Goal: Task Accomplishment & Management: Manage account settings

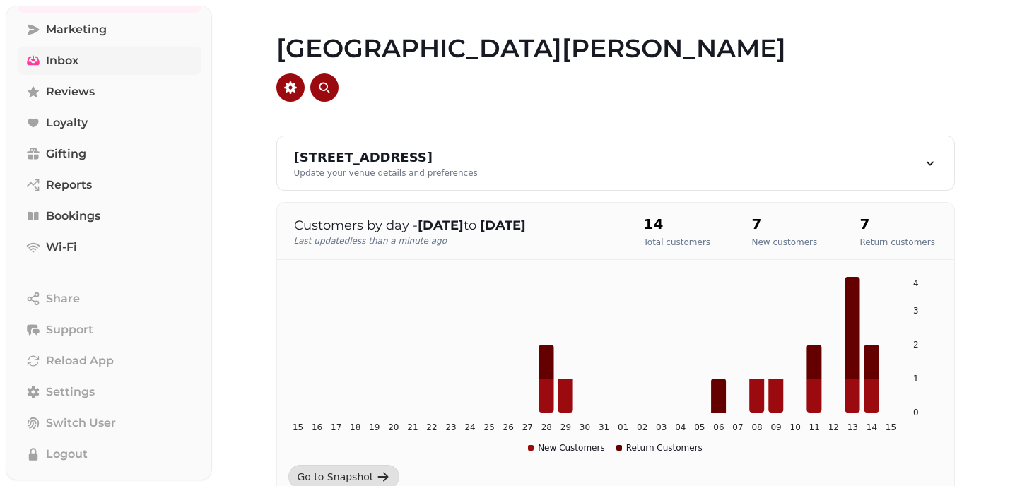
scroll to position [139, 0]
click at [99, 214] on span "Bookings" at bounding box center [73, 217] width 54 height 17
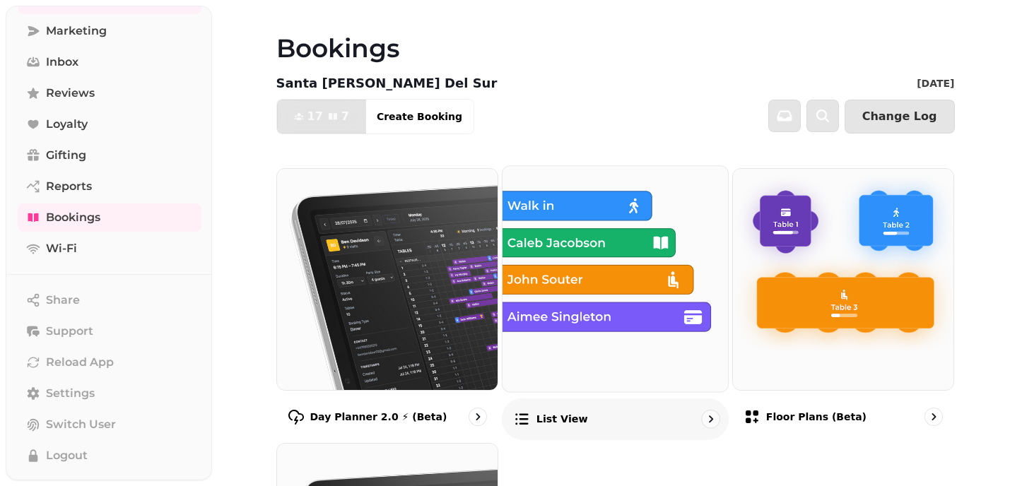
scroll to position [271, 0]
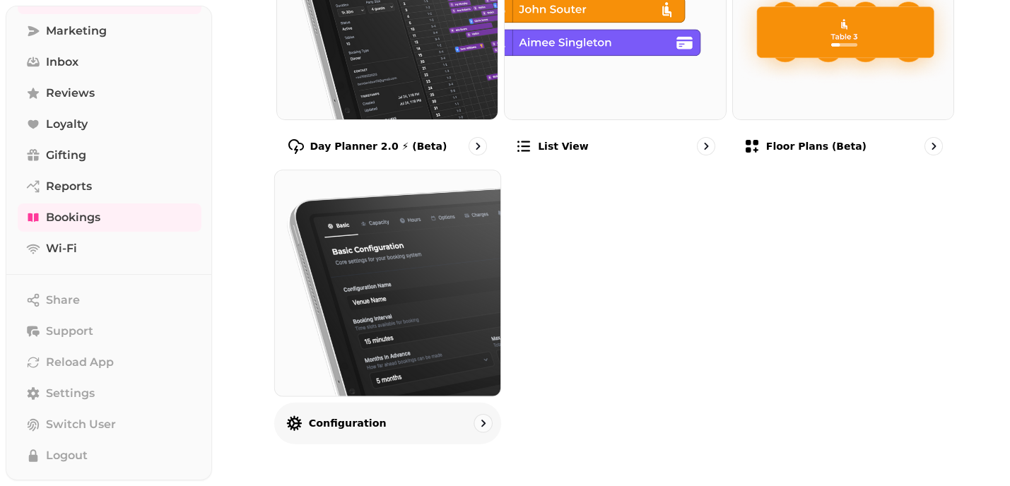
click at [432, 345] on img at bounding box center [387, 283] width 248 height 248
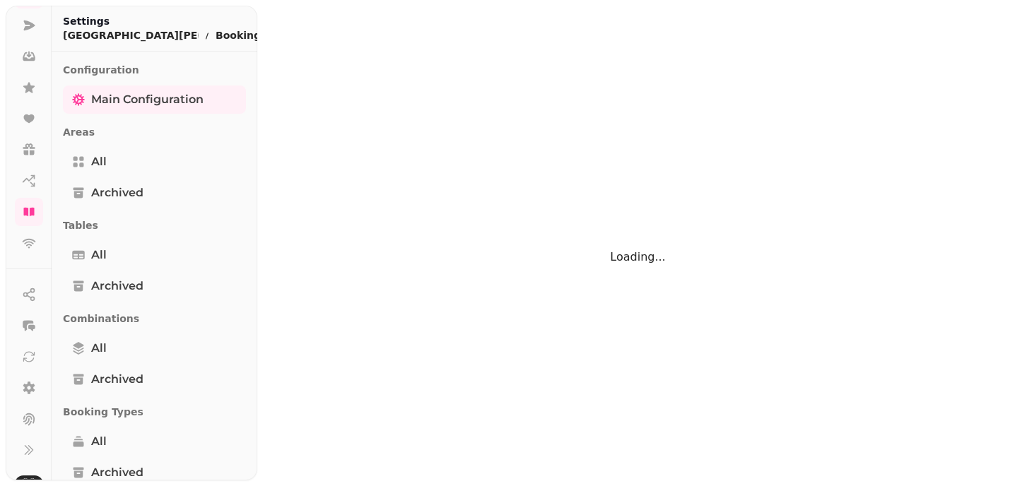
select select "**********"
select select "**"
select select "***"
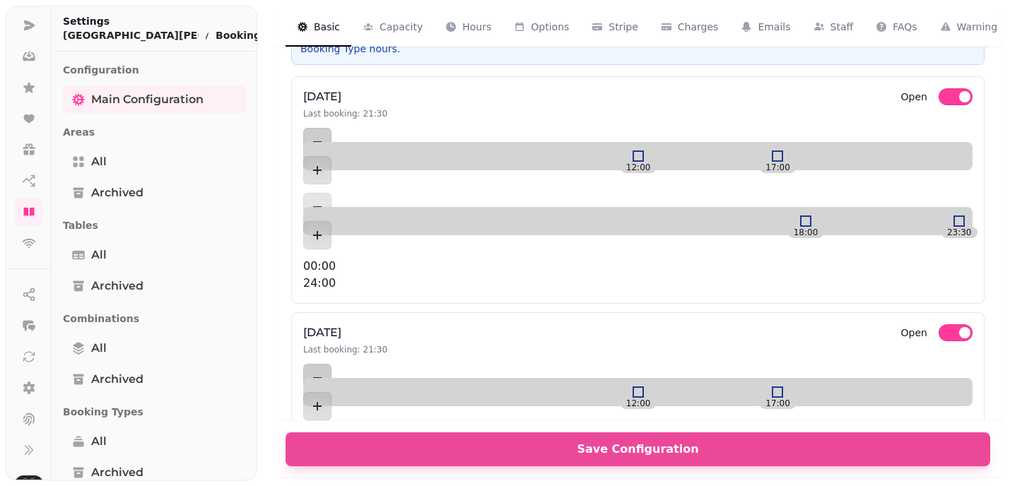
scroll to position [602, 0]
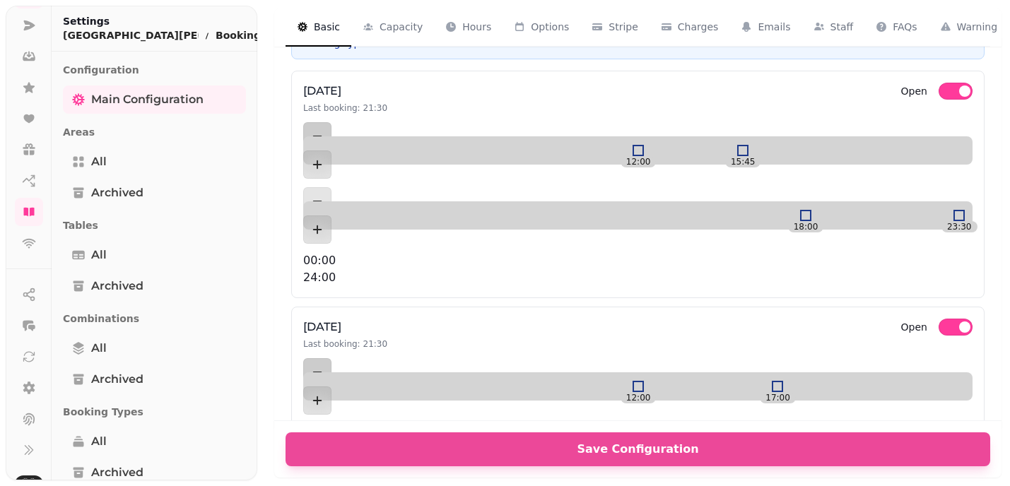
click at [737, 145] on div at bounding box center [742, 150] width 11 height 11
click at [730, 145] on div at bounding box center [735, 150] width 11 height 11
click at [716, 145] on div at bounding box center [721, 150] width 11 height 11
click at [737, 381] on div at bounding box center [742, 386] width 11 height 11
click at [723, 381] on div at bounding box center [728, 386] width 11 height 11
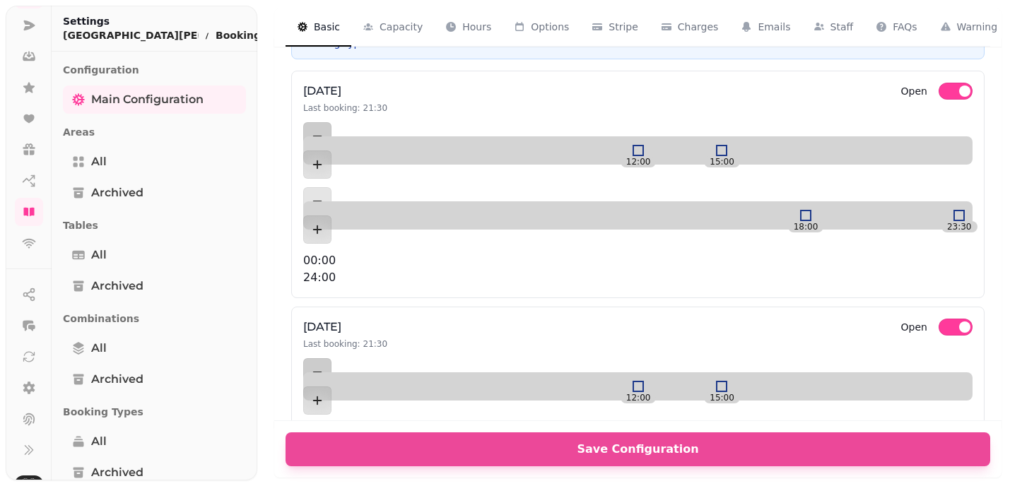
click at [716, 381] on div at bounding box center [721, 386] width 11 height 11
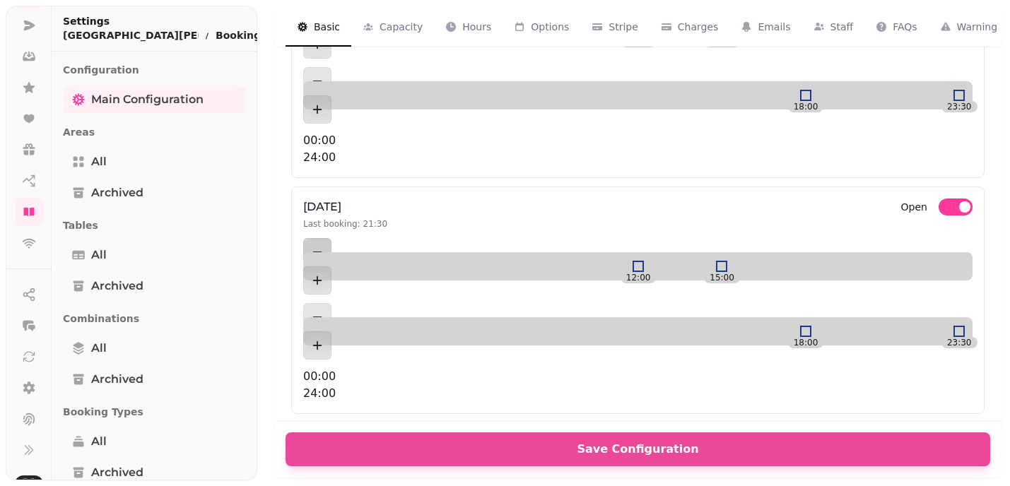
scroll to position [819, 0]
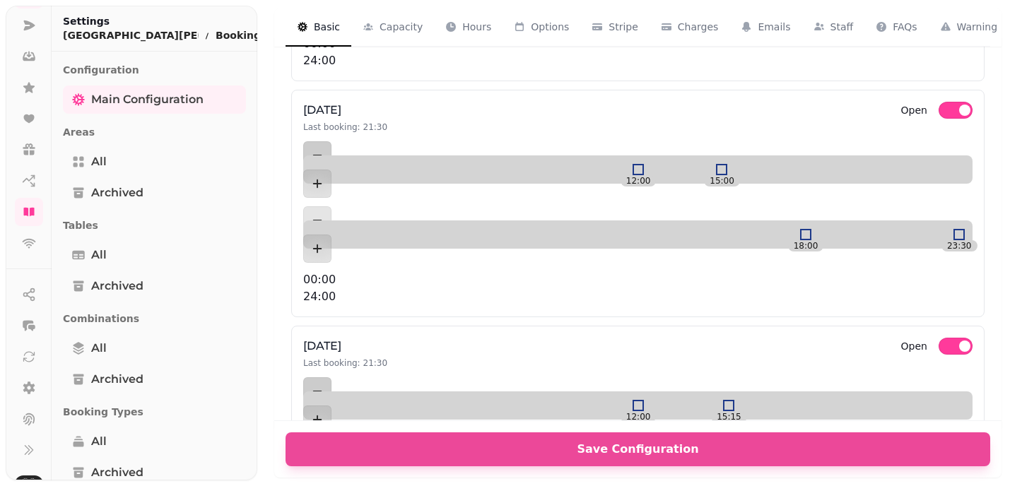
click at [723, 400] on div at bounding box center [728, 405] width 11 height 11
click at [716, 400] on div at bounding box center [721, 405] width 11 height 11
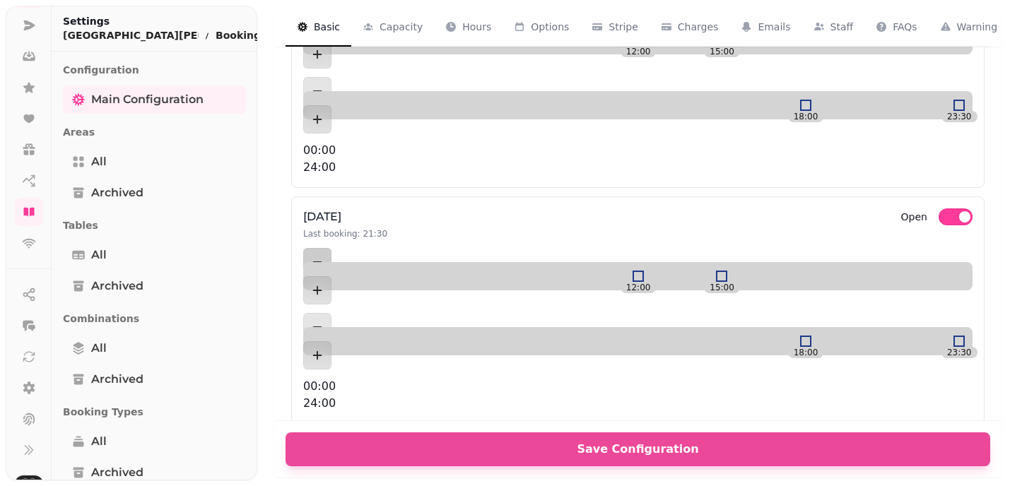
scroll to position [1011, 0]
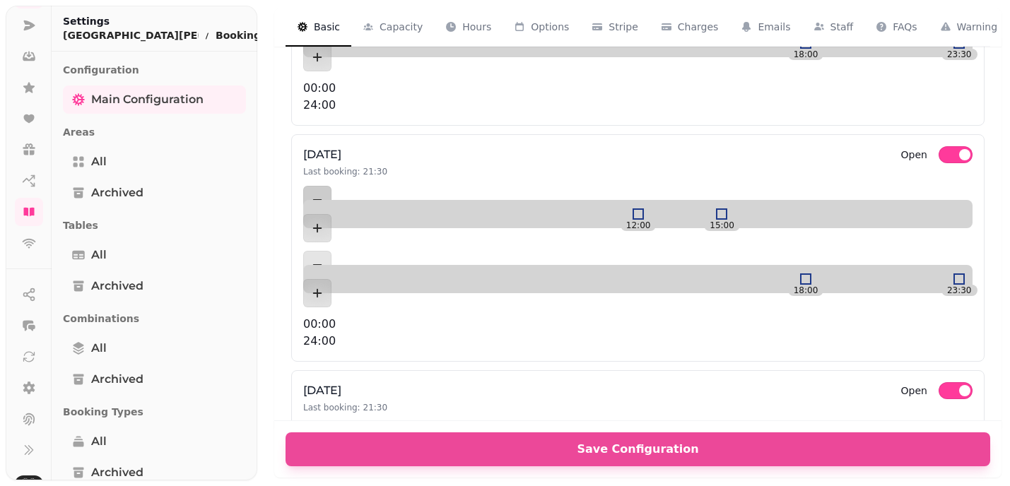
click at [716, 445] on div at bounding box center [721, 450] width 11 height 11
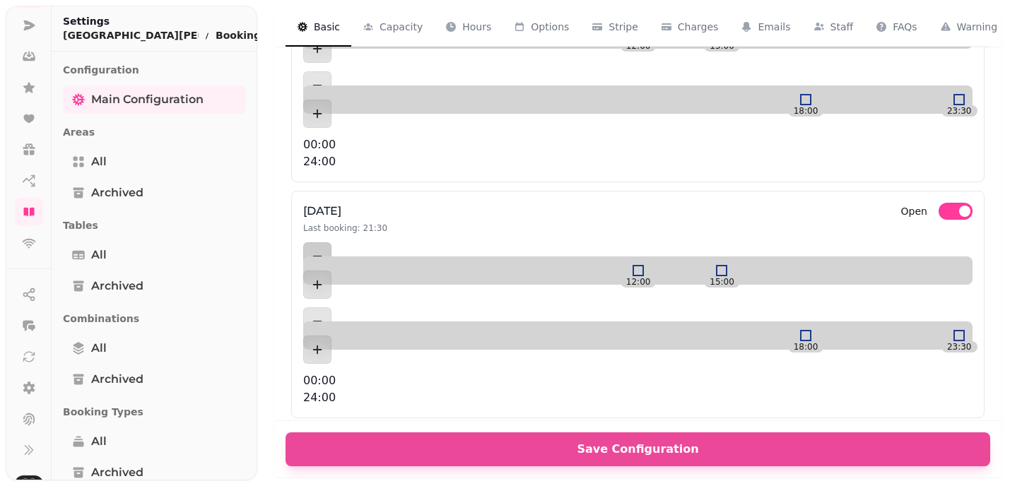
scroll to position [1193, 0]
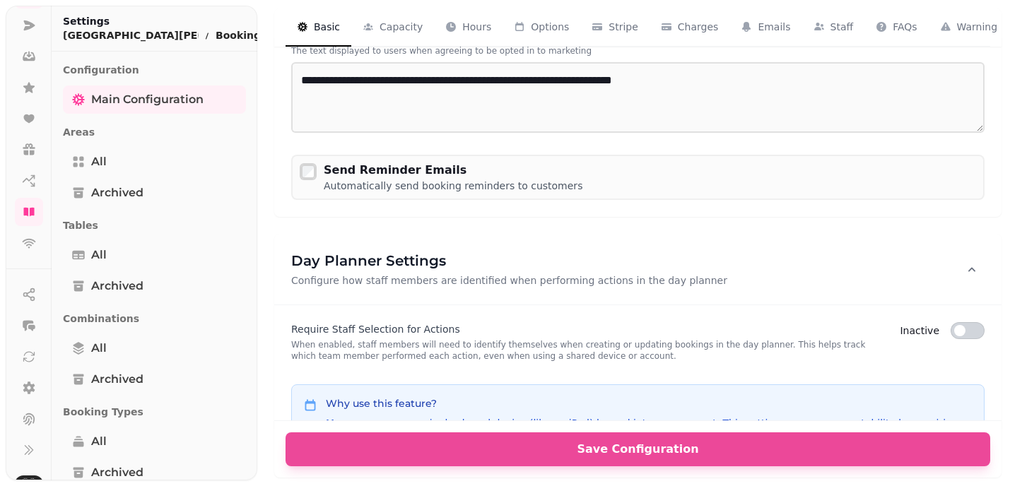
scroll to position [3299, 0]
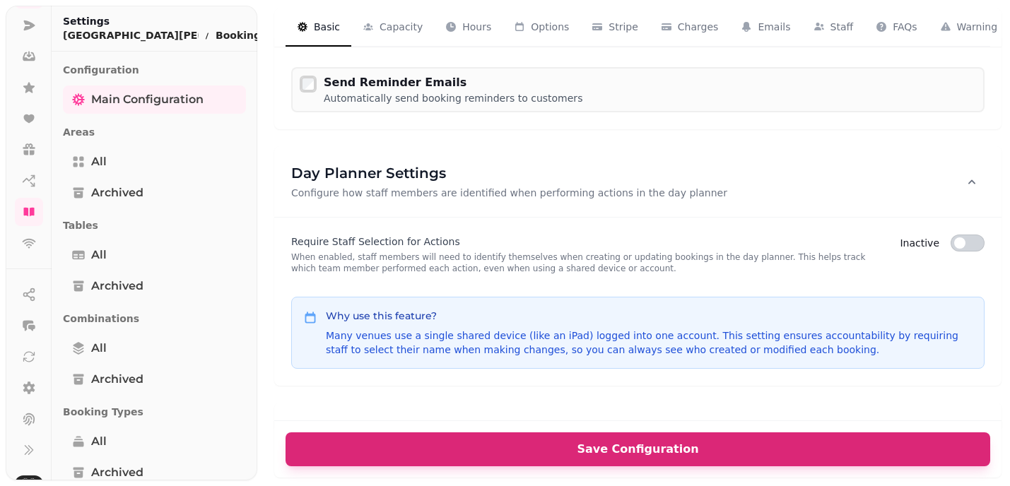
click at [630, 449] on span "Save Configuration" at bounding box center [638, 449] width 671 height 11
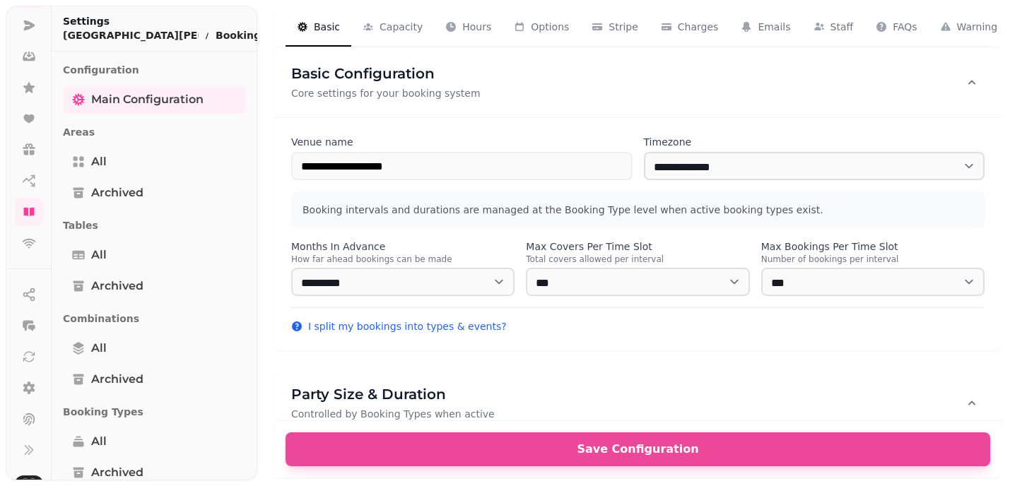
scroll to position [60, 0]
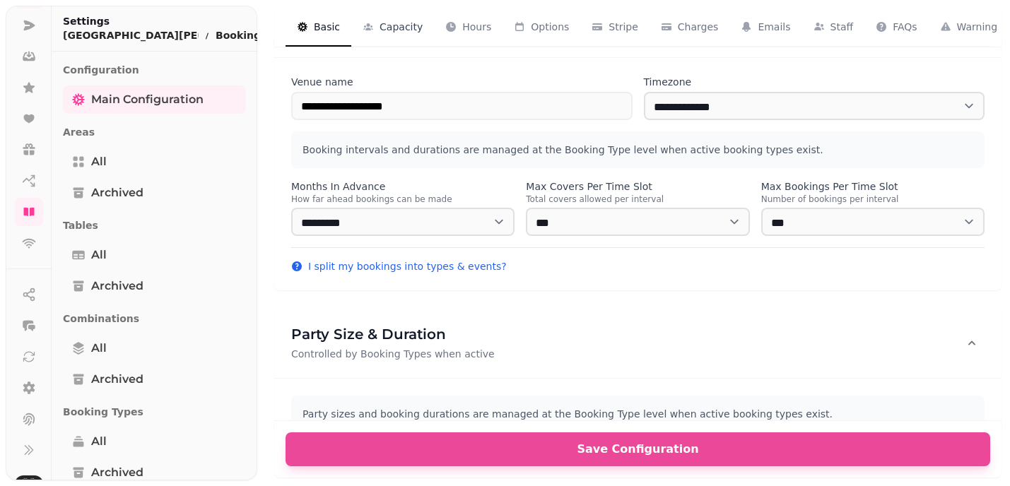
click at [396, 24] on span "Capacity" at bounding box center [401, 27] width 43 height 14
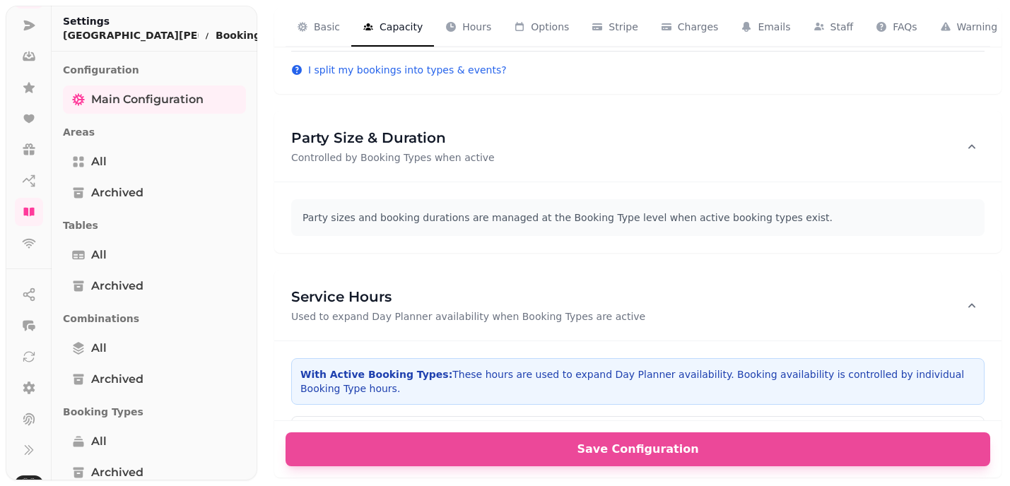
scroll to position [273, 0]
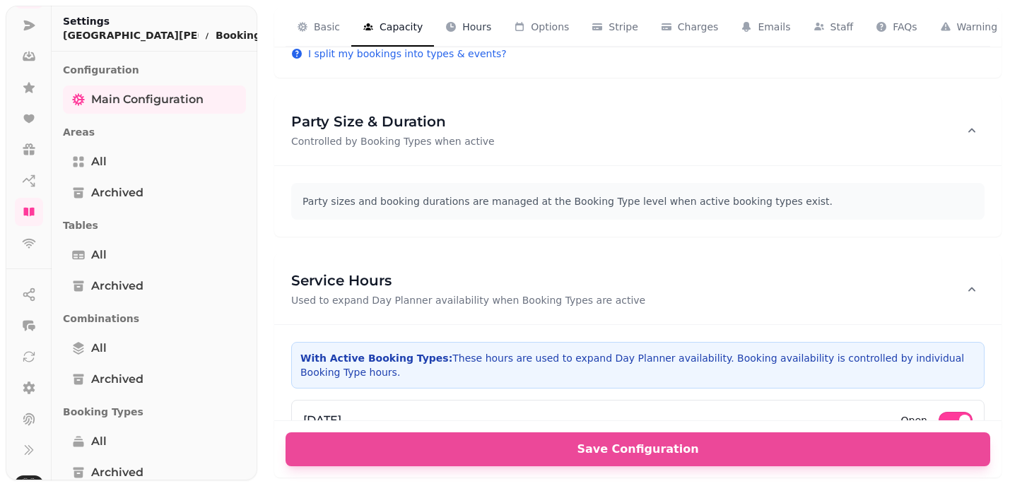
click at [470, 24] on span "Hours" at bounding box center [476, 27] width 29 height 14
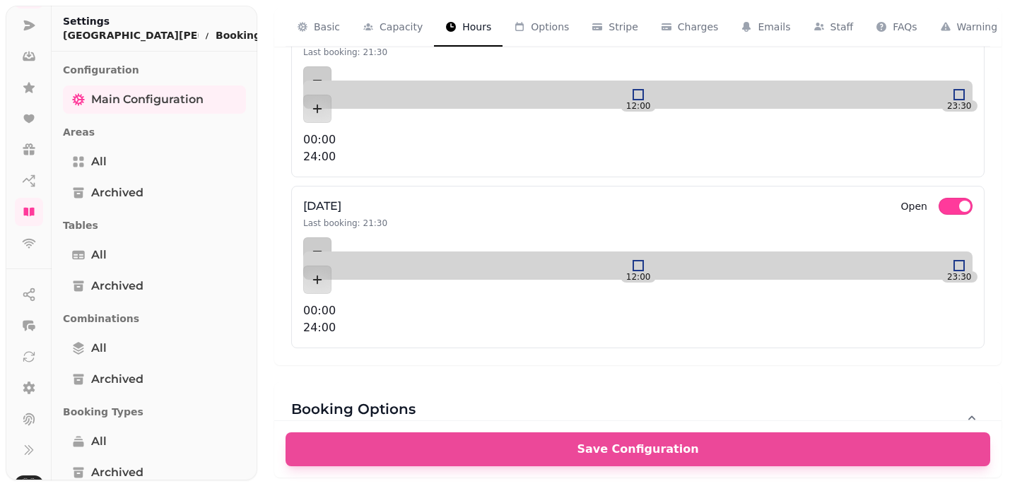
scroll to position [1837, 0]
click at [552, 24] on span "Options" at bounding box center [550, 27] width 38 height 14
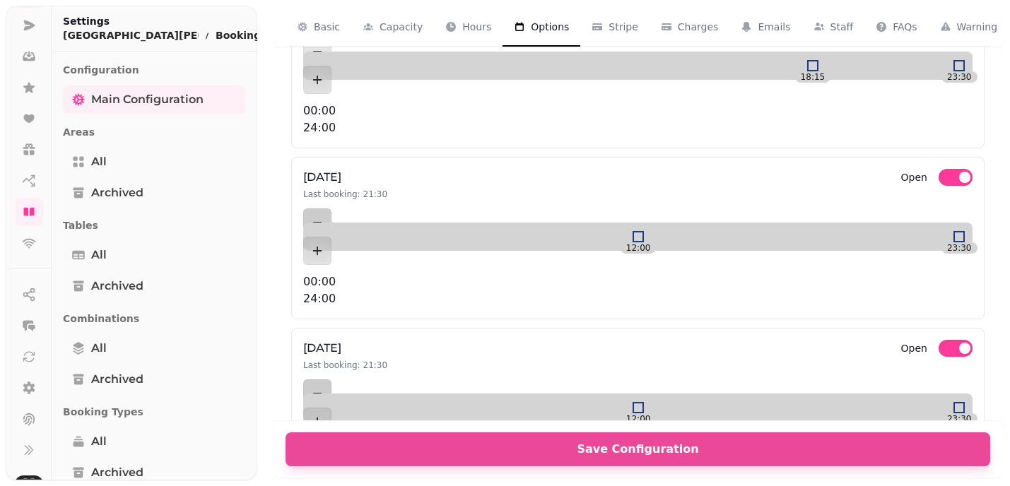
scroll to position [1668, 0]
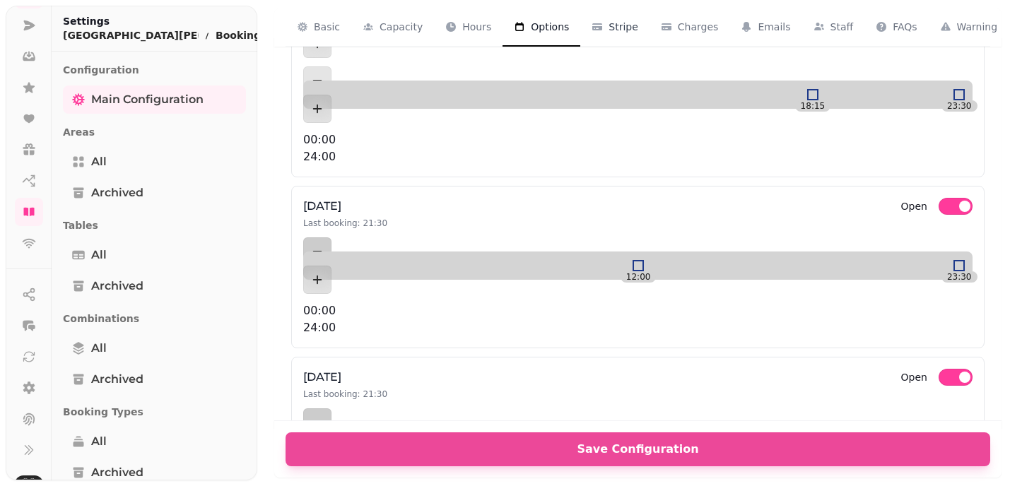
click at [623, 30] on span "Stripe" at bounding box center [624, 27] width 30 height 14
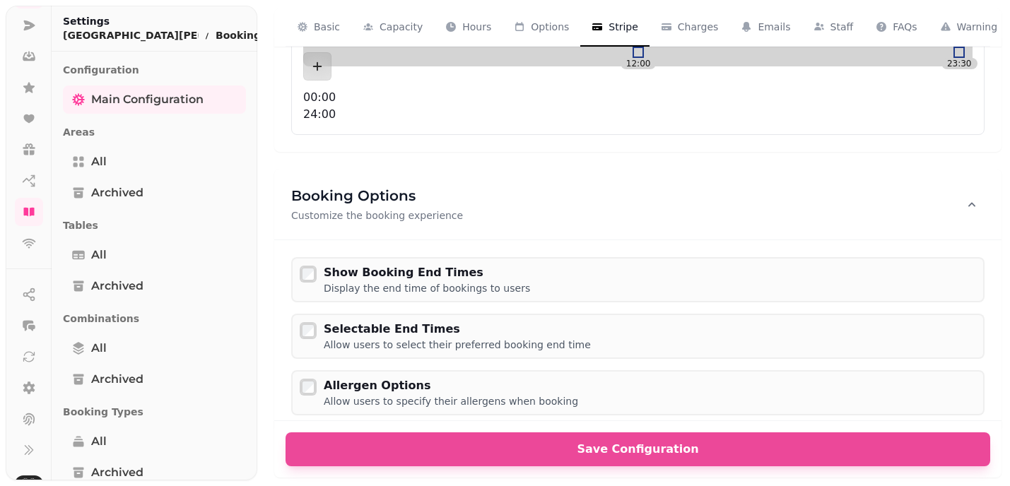
scroll to position [2061, 0]
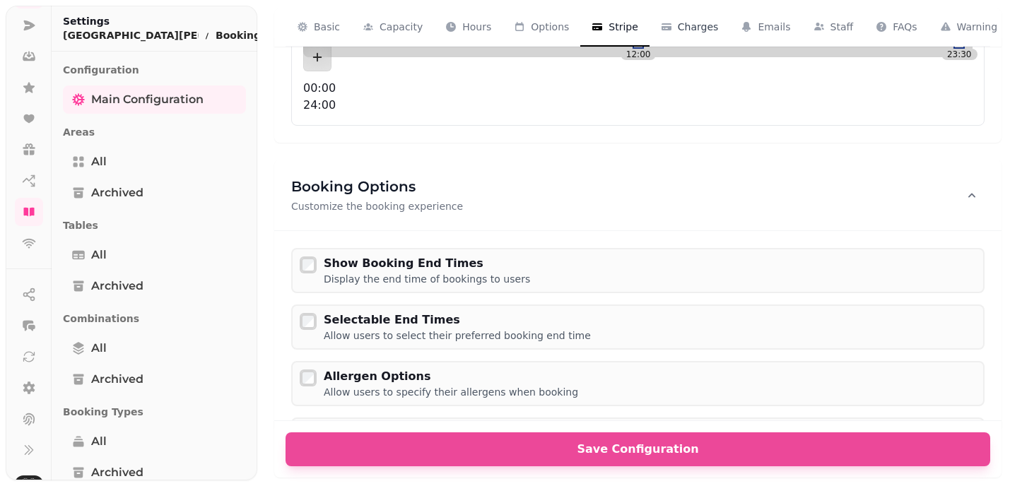
click at [691, 27] on span "Charges" at bounding box center [698, 27] width 41 height 14
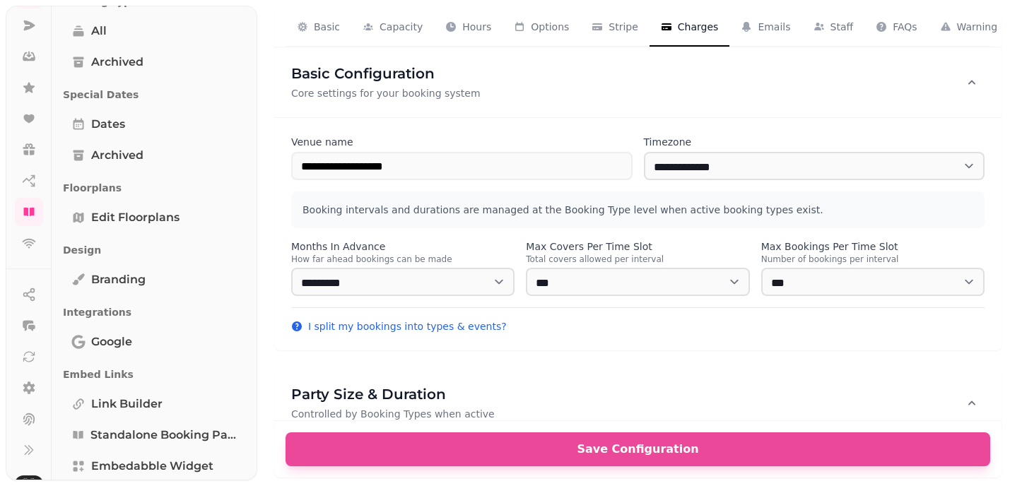
scroll to position [0, 0]
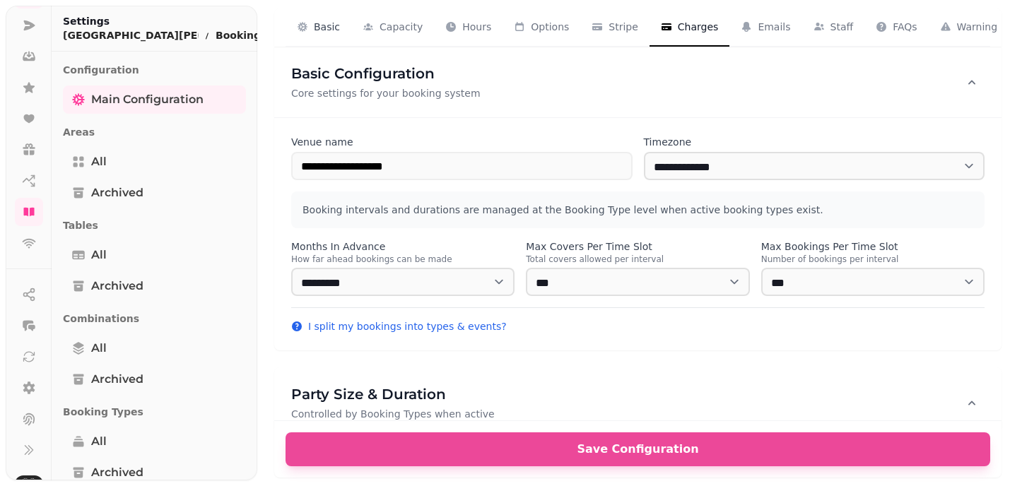
click at [324, 25] on span "Basic" at bounding box center [327, 27] width 26 height 14
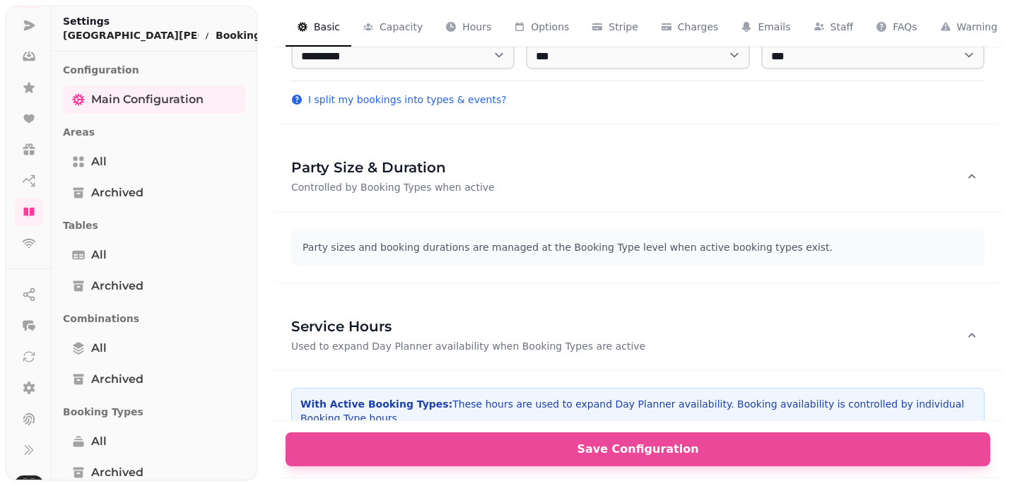
scroll to position [230, 0]
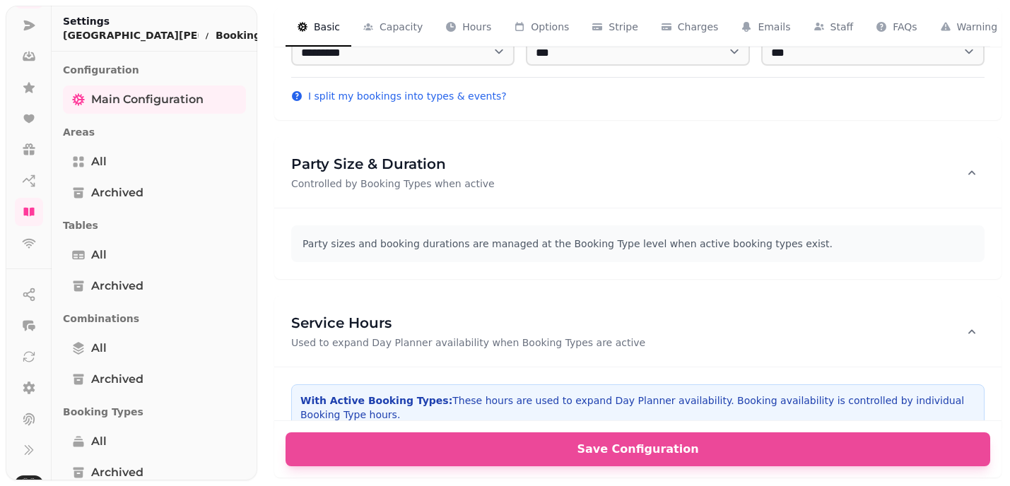
click at [464, 240] on p "Party sizes and booking durations are managed at the Booking Type level when ac…" at bounding box center [638, 244] width 671 height 14
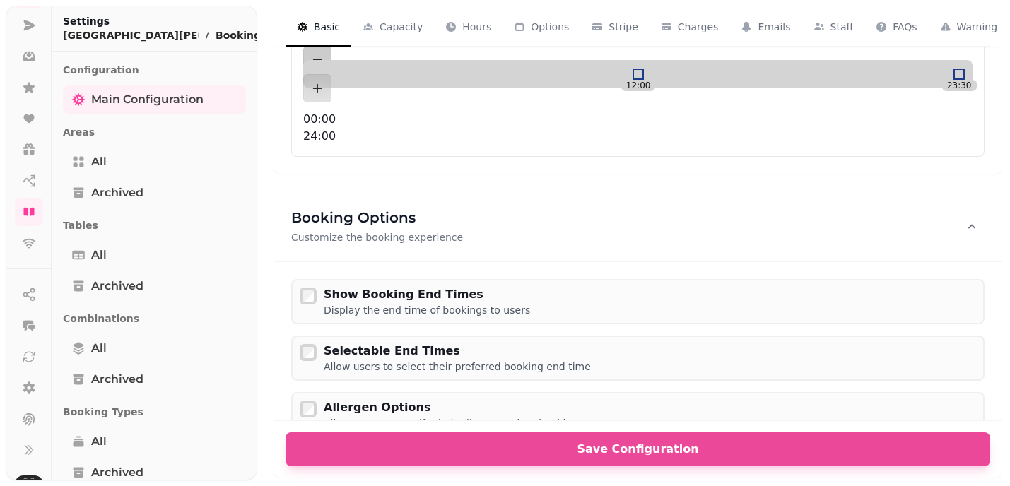
scroll to position [2044, 0]
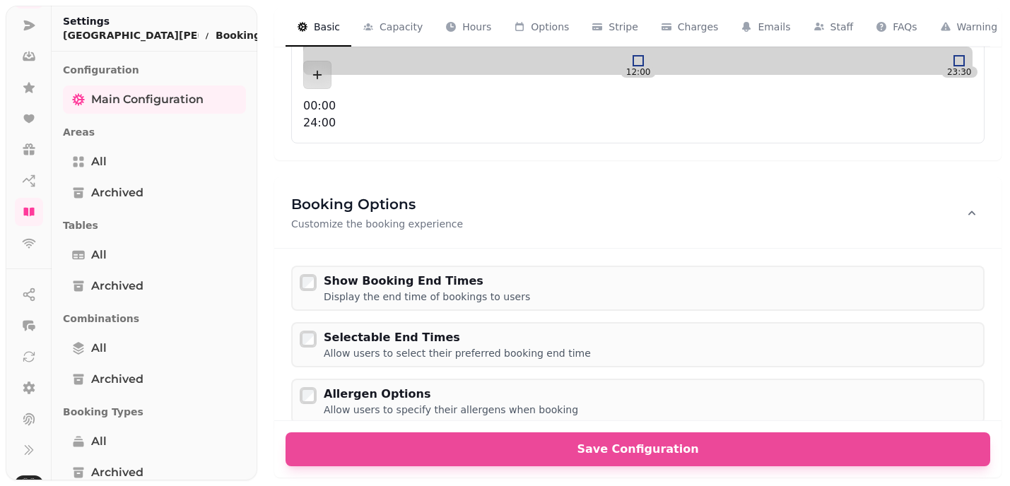
click at [1010, 9] on icon "Close" at bounding box center [1010, 9] width 0 height 0
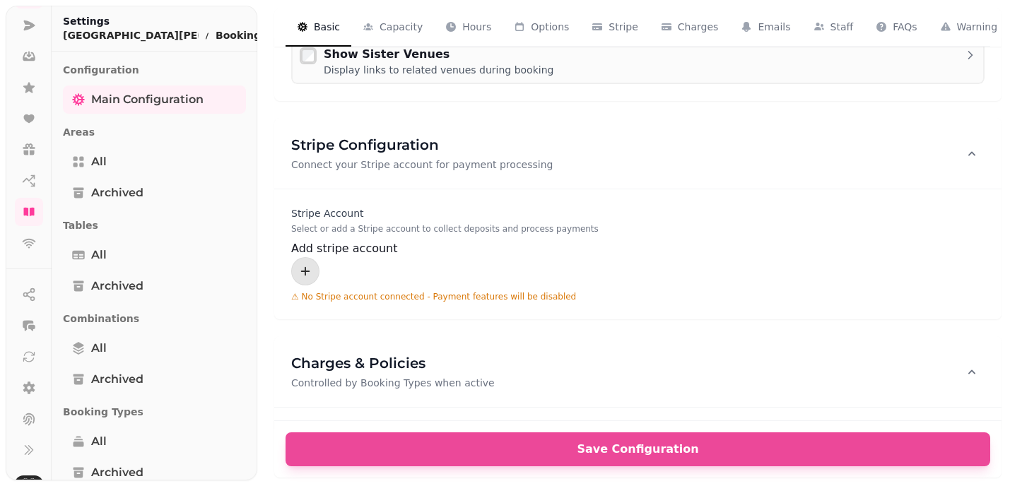
scroll to position [2512, 0]
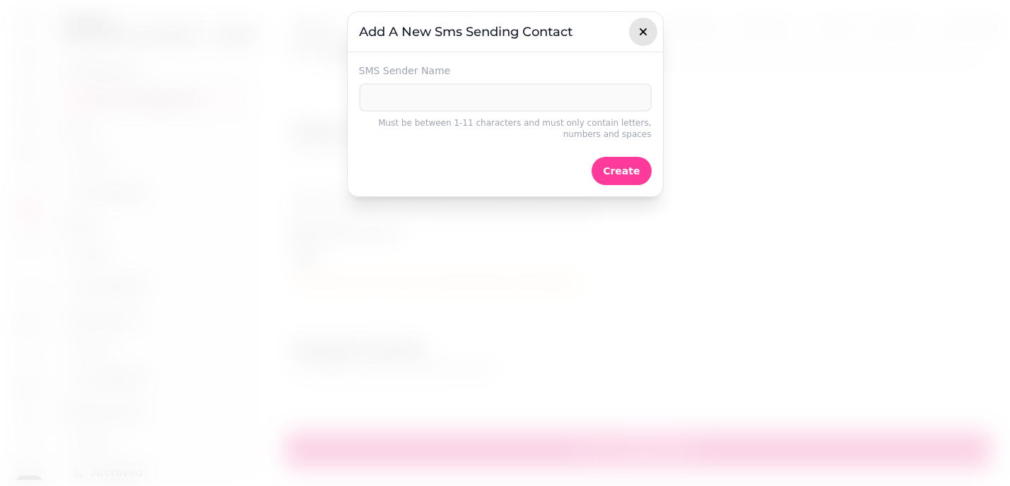
click at [648, 26] on icon "button" at bounding box center [643, 32] width 14 height 14
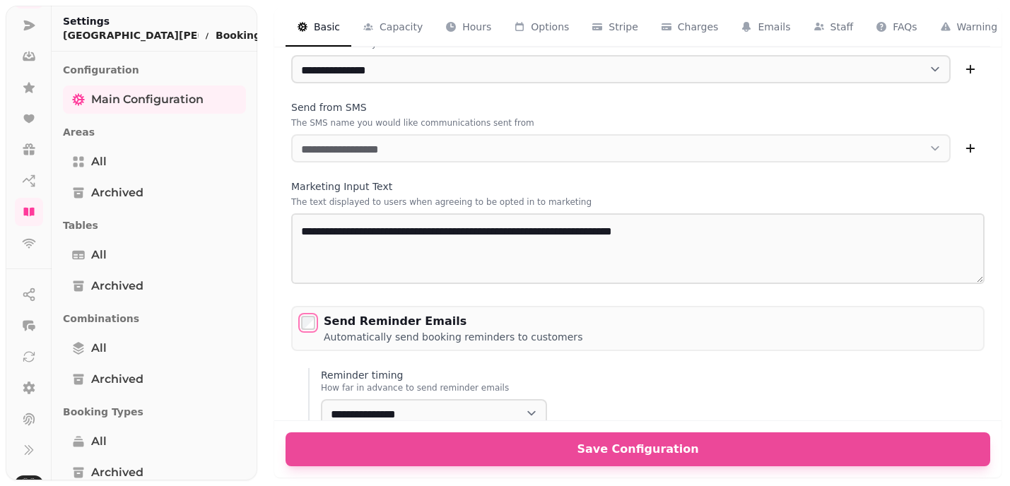
scroll to position [3010, 0]
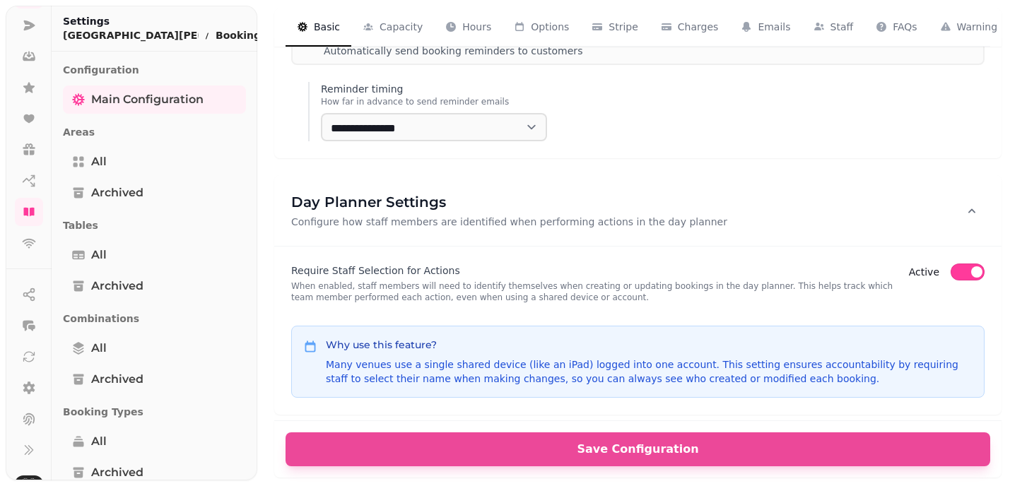
scroll to position [3375, 0]
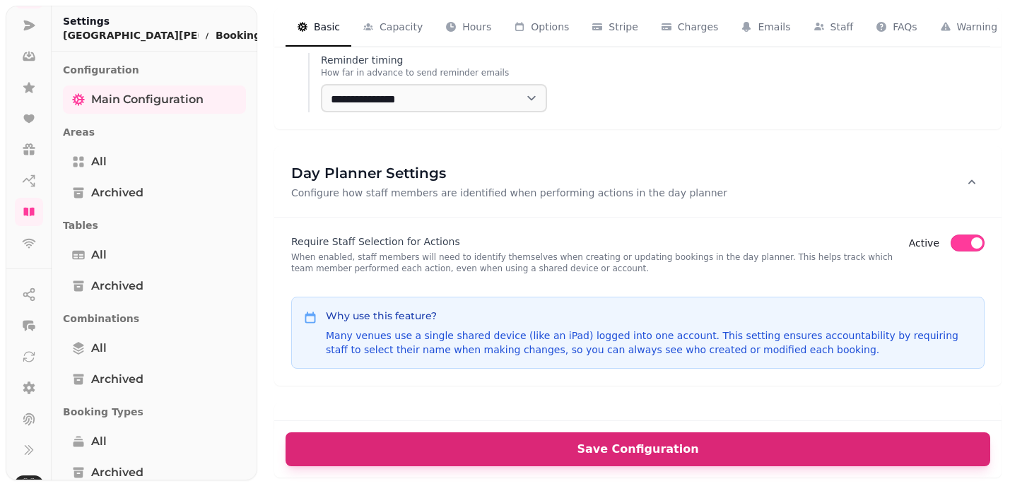
click at [766, 438] on button "Save Configuration" at bounding box center [638, 450] width 705 height 34
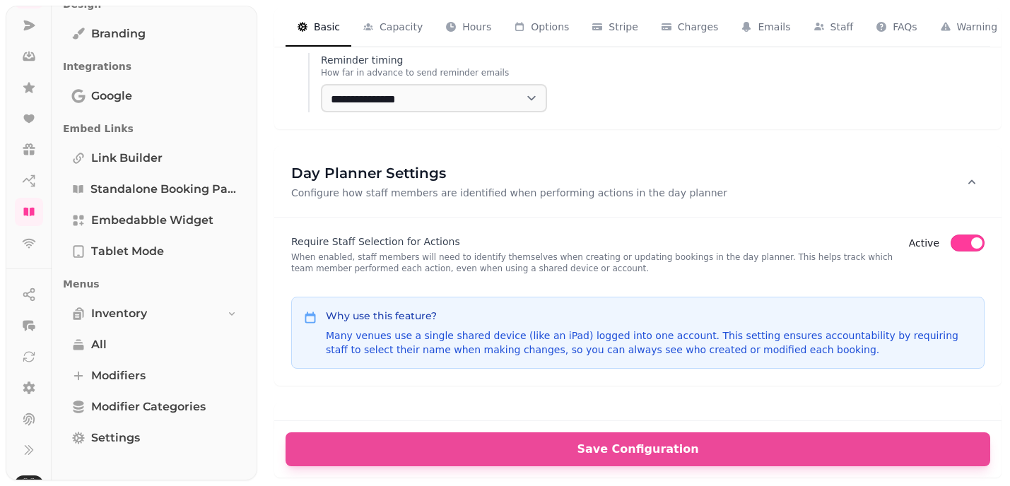
scroll to position [654, 0]
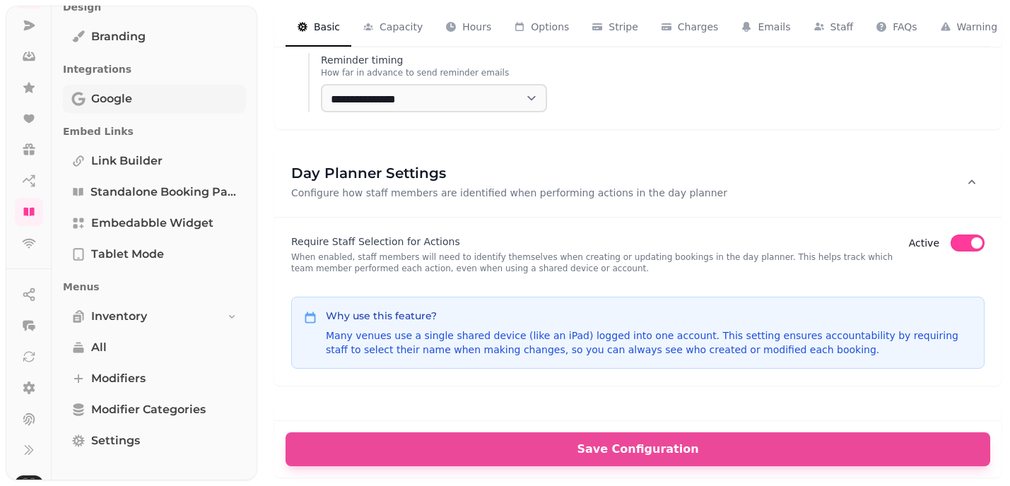
click at [175, 103] on link "Google" at bounding box center [154, 99] width 183 height 28
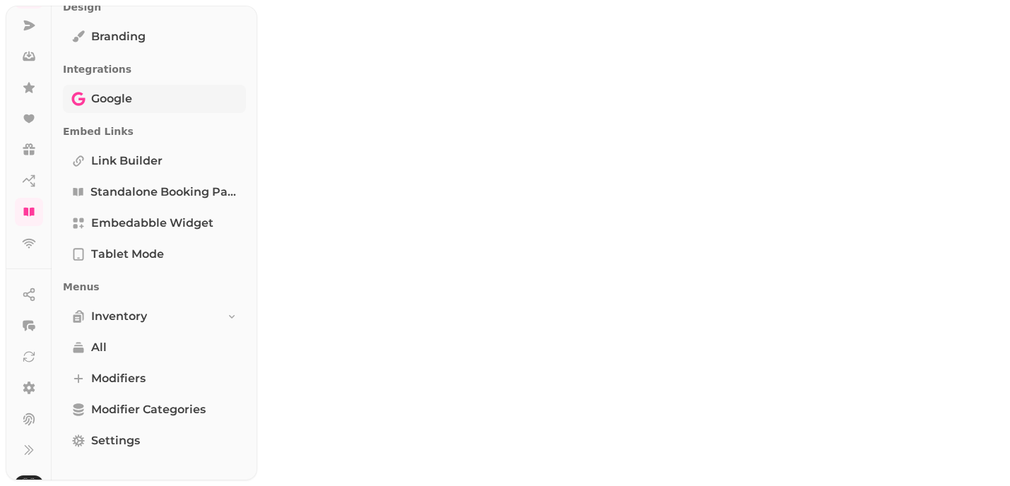
select select "**"
select select "****"
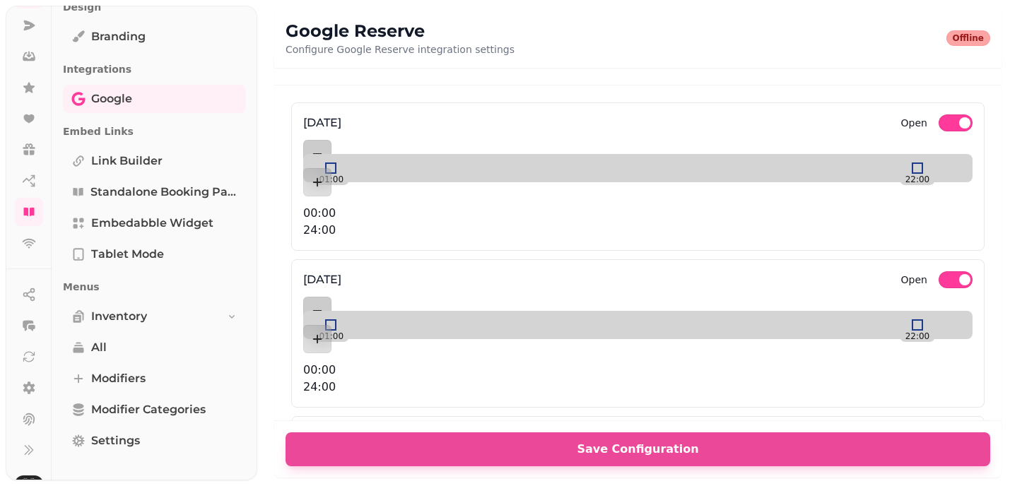
scroll to position [920, 0]
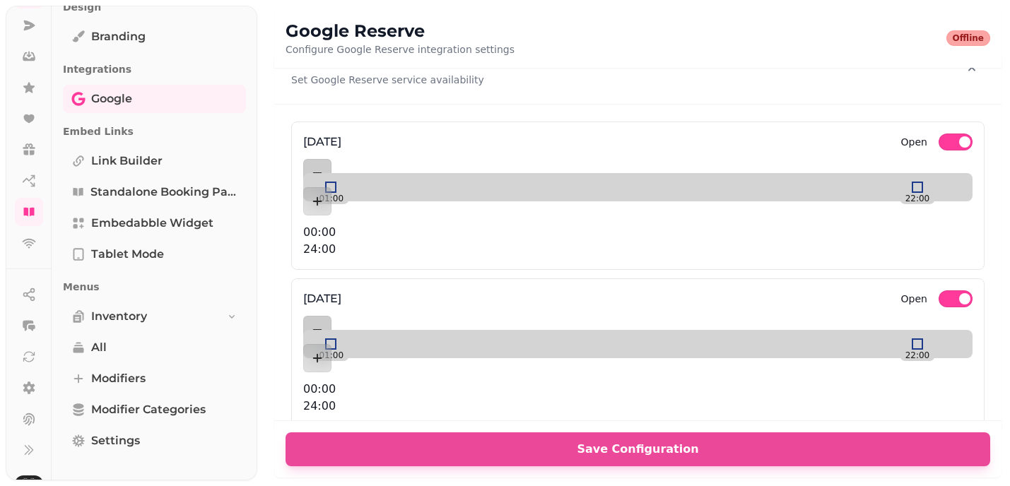
click at [366, 204] on div "monday Open 01:00 22:00 00:00 24:00" at bounding box center [638, 196] width 694 height 148
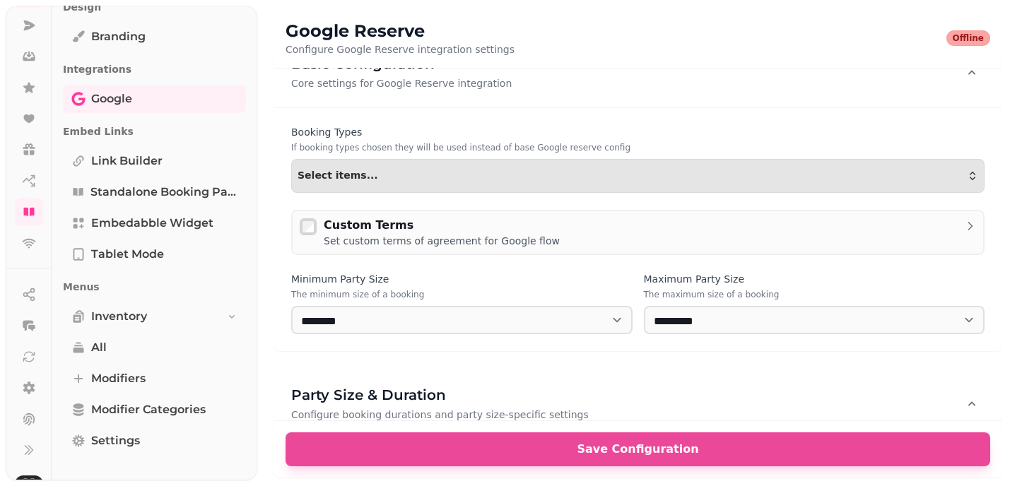
scroll to position [173, 0]
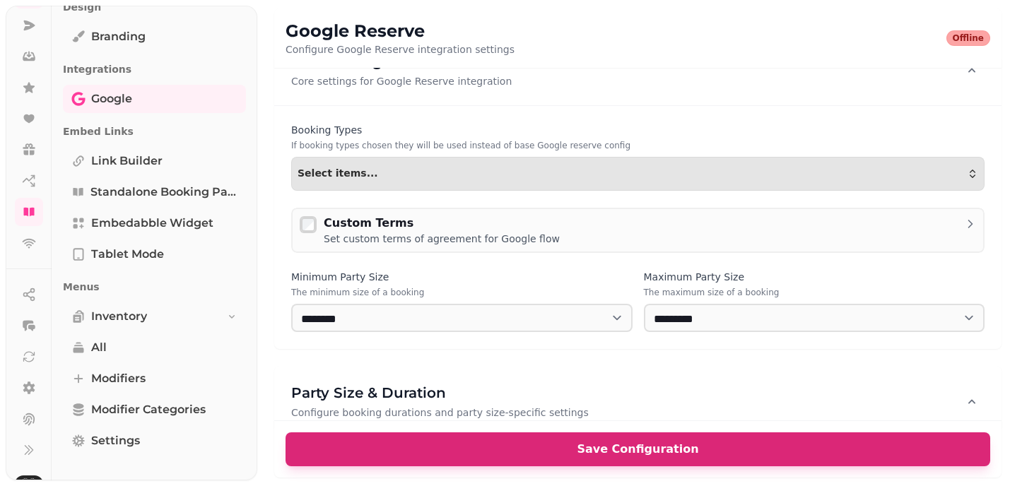
click at [574, 450] on span "Save Configuration" at bounding box center [638, 449] width 671 height 11
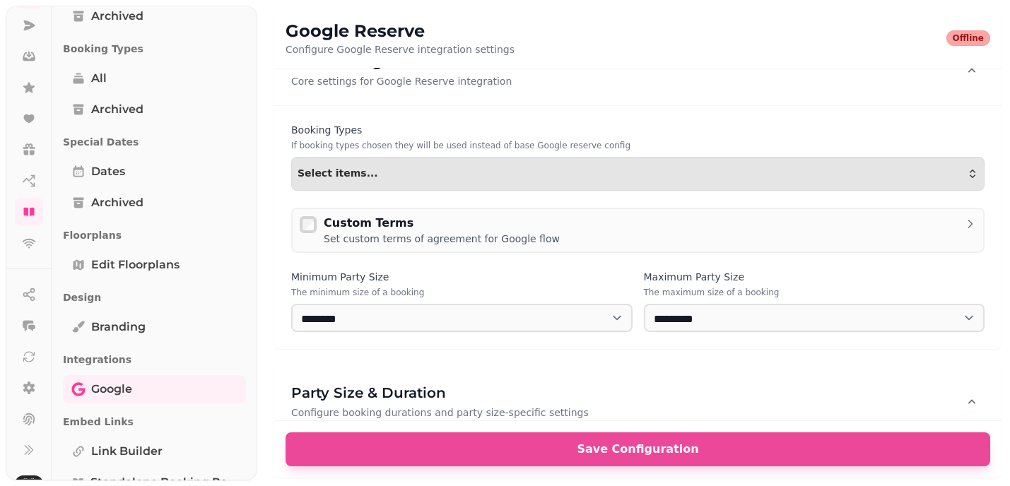
scroll to position [0, 0]
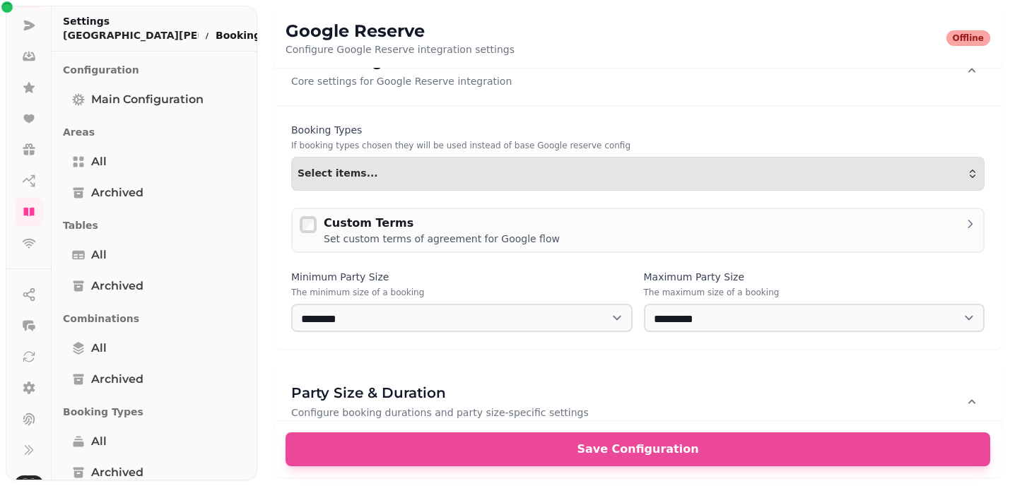
click at [201, 38] on html "Google Reserve Configure Google Reserve integration settings Offline Important …" at bounding box center [505, 243] width 1010 height 486
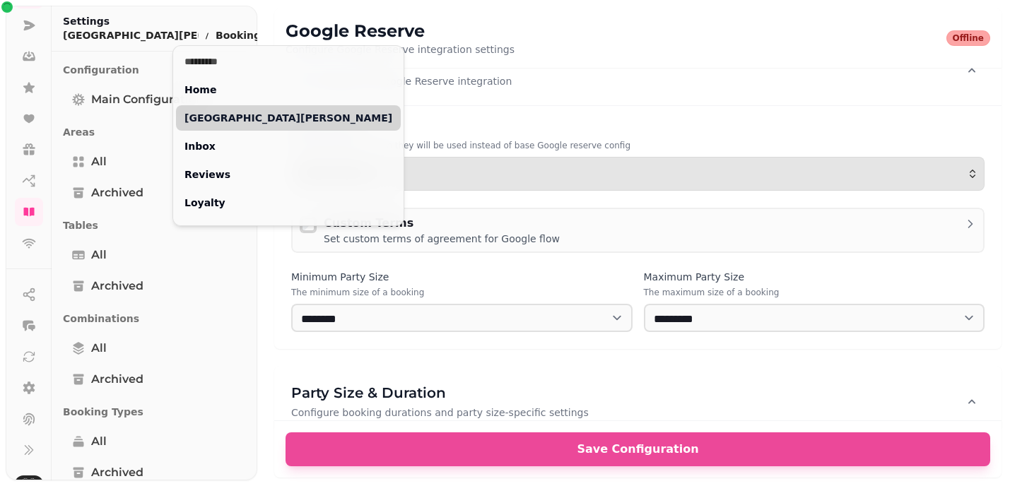
click at [240, 119] on link "[GEOGRAPHIC_DATA][PERSON_NAME]" at bounding box center [288, 117] width 225 height 25
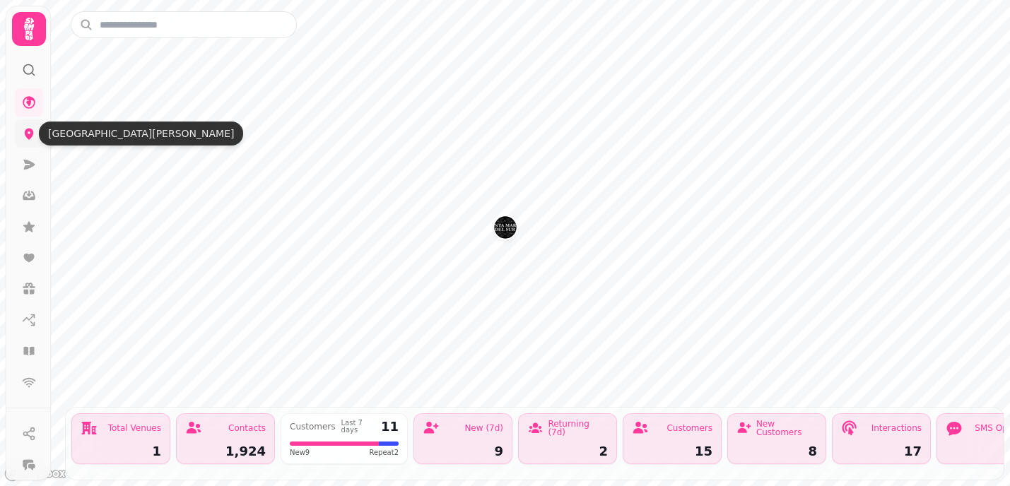
click at [30, 132] on icon at bounding box center [29, 134] width 9 height 11
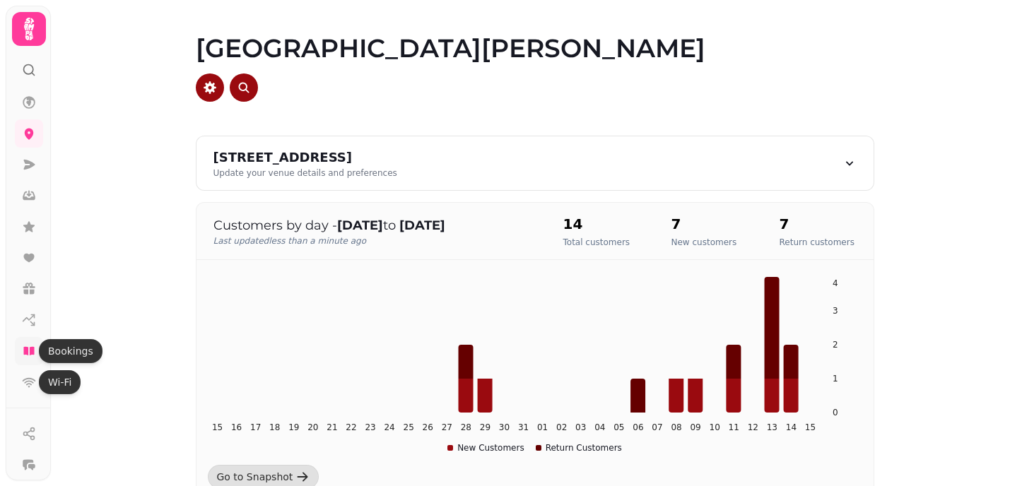
click at [25, 355] on icon at bounding box center [29, 351] width 14 height 14
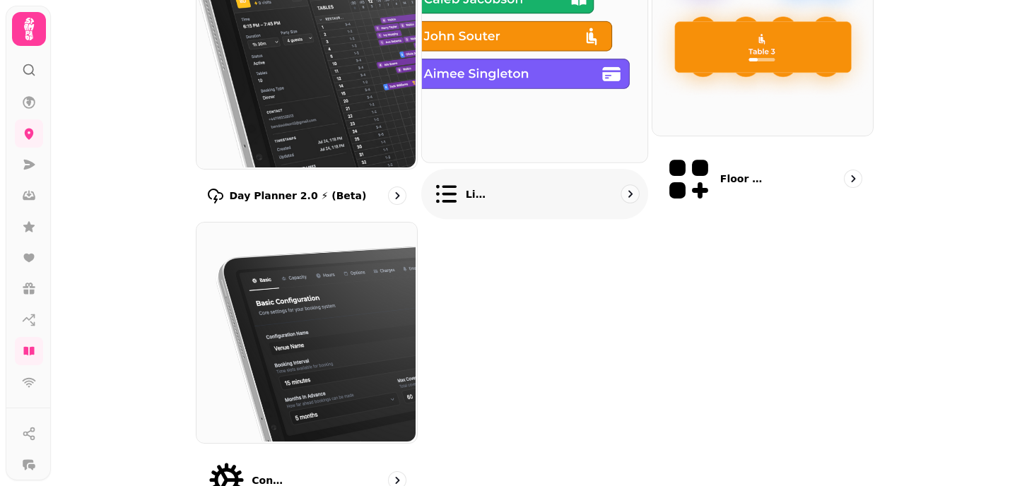
scroll to position [271, 0]
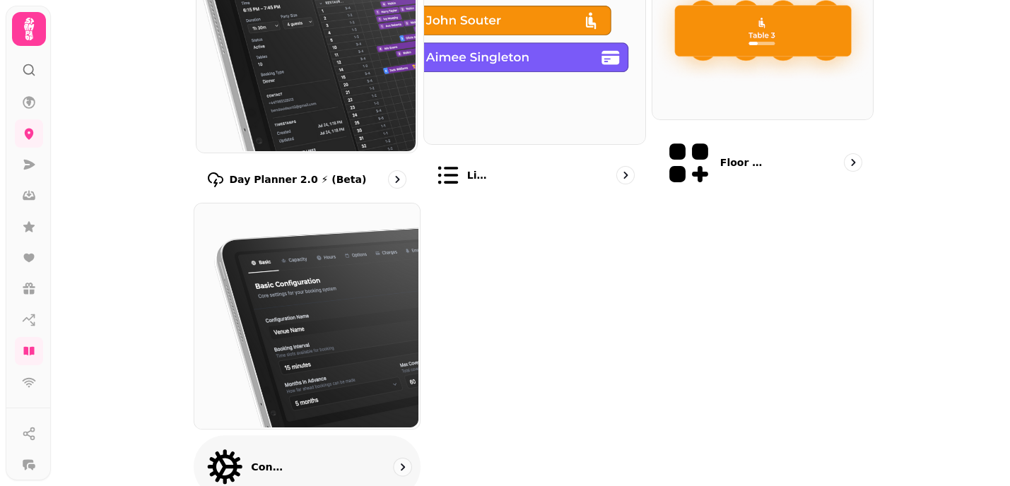
click at [374, 370] on img at bounding box center [305, 315] width 226 height 226
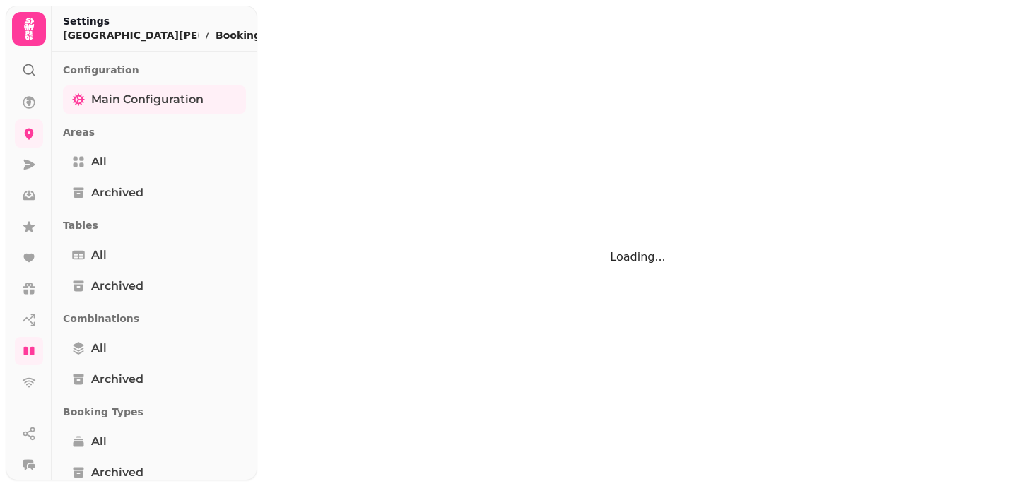
select select "**********"
select select "**"
select select "***"
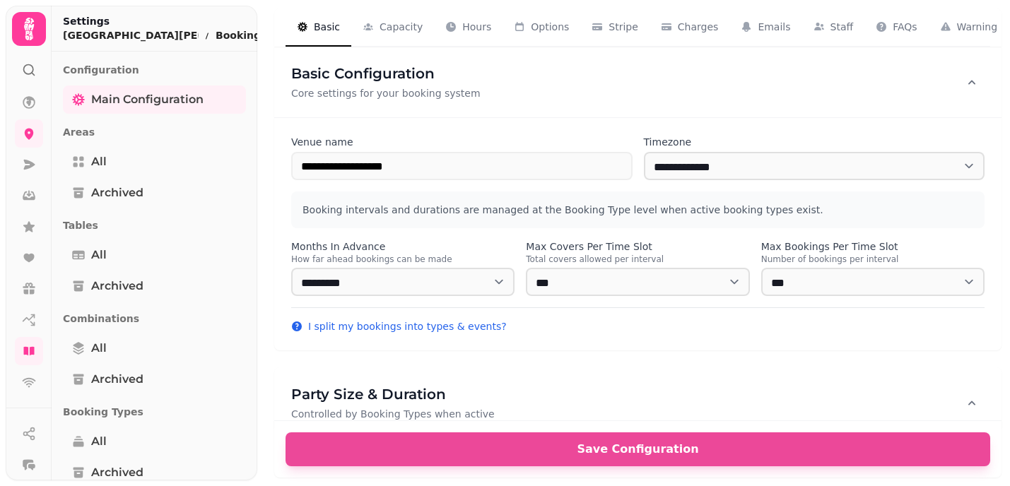
click at [34, 74] on icon at bounding box center [33, 74] width 3 height 3
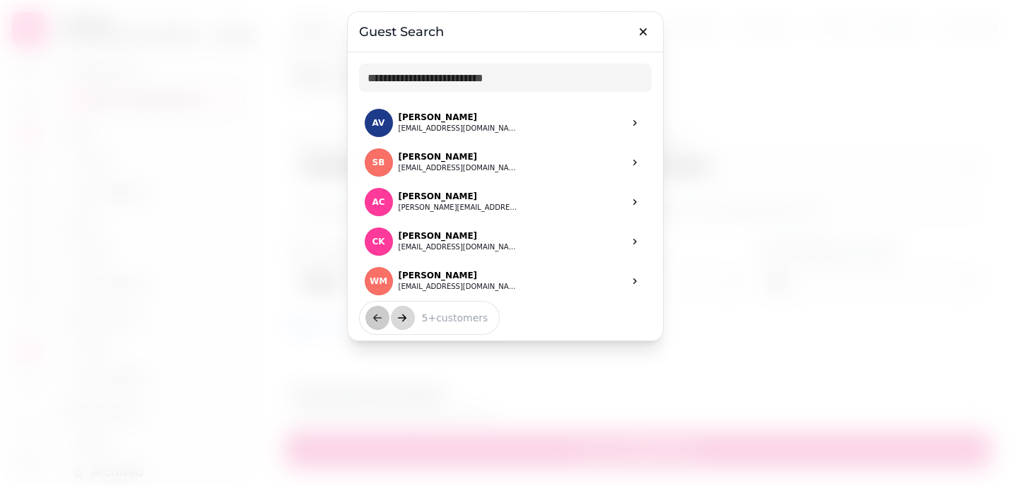
click at [404, 324] on button "next" at bounding box center [403, 318] width 24 height 24
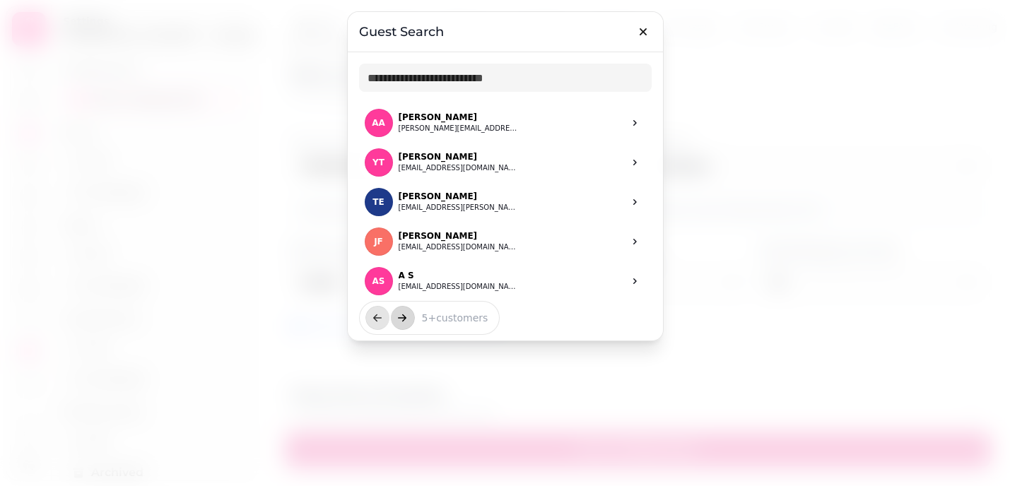
click at [404, 324] on button "next" at bounding box center [403, 318] width 24 height 24
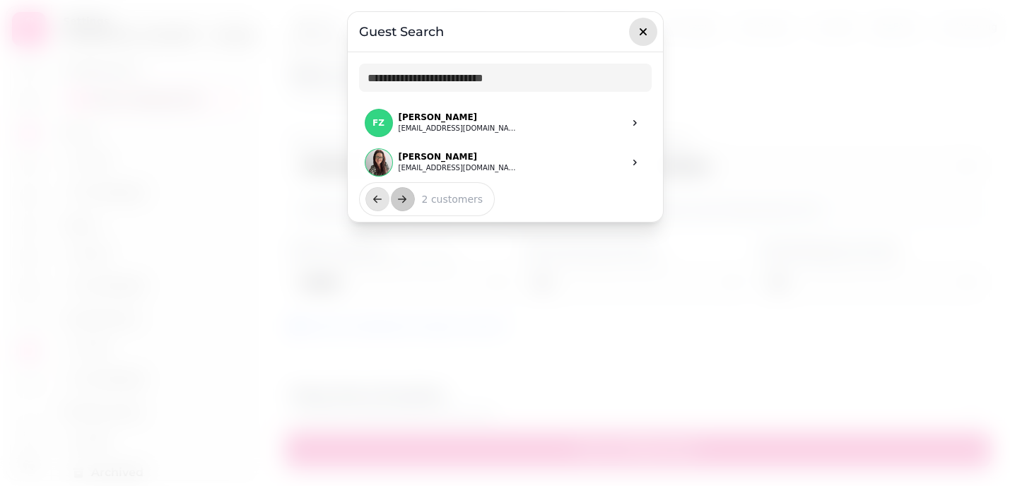
click at [644, 33] on icon "button" at bounding box center [642, 31] width 7 height 7
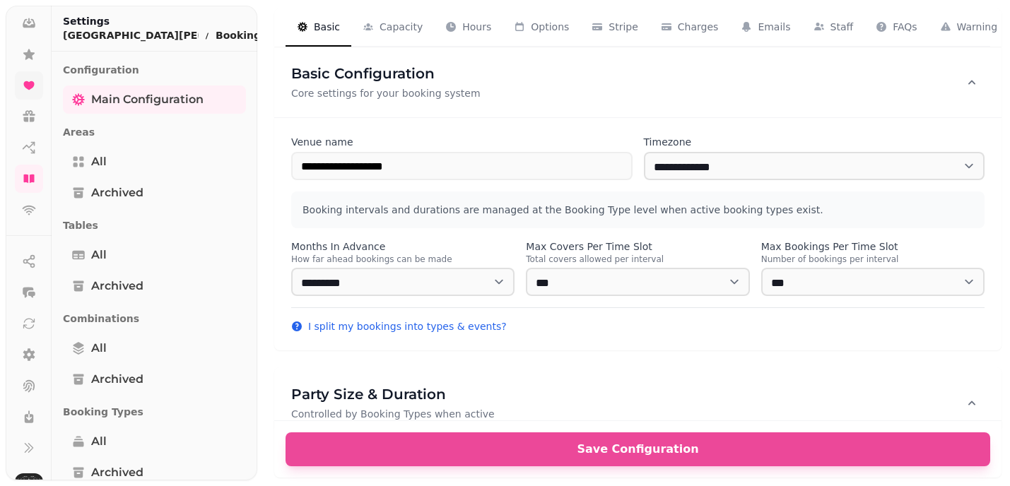
scroll to position [182, 0]
click at [28, 348] on icon at bounding box center [29, 345] width 12 height 13
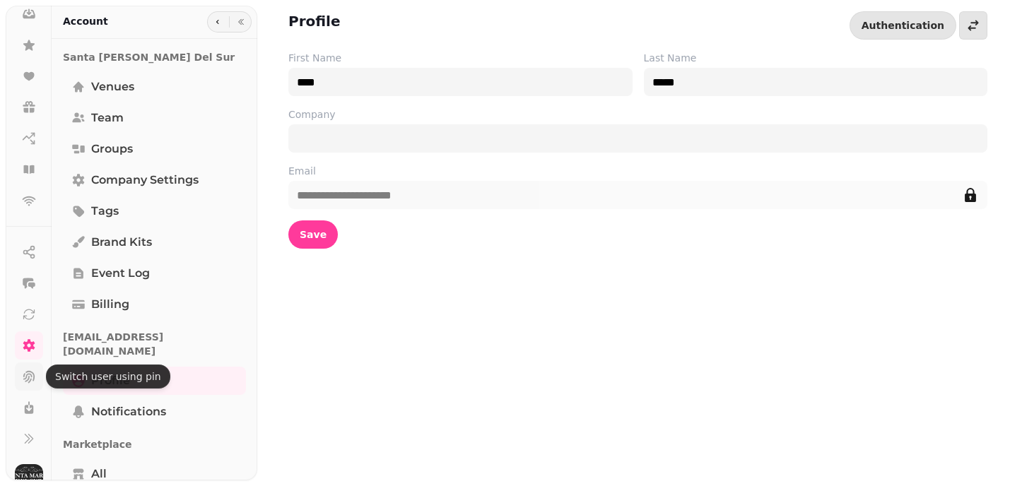
click at [29, 377] on icon at bounding box center [28, 377] width 11 height 12
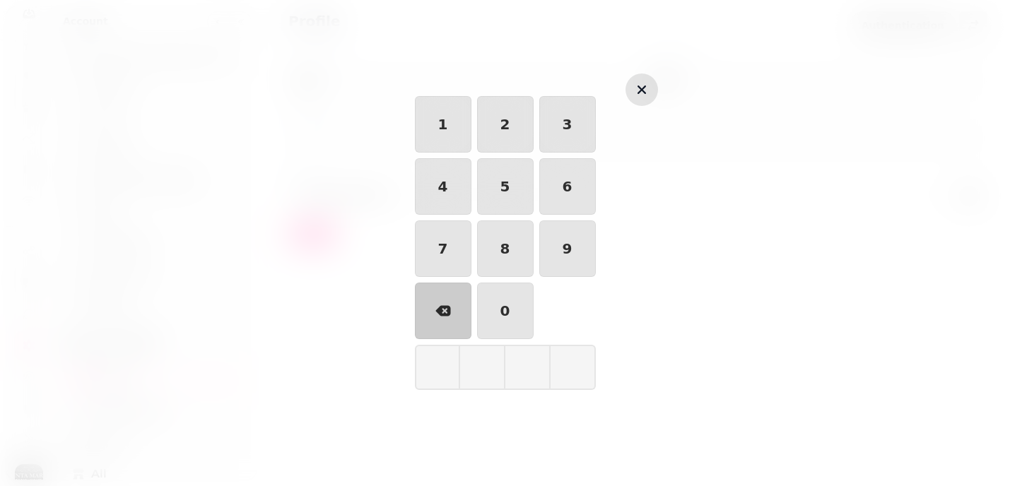
click at [638, 86] on icon "button" at bounding box center [641, 90] width 8 height 8
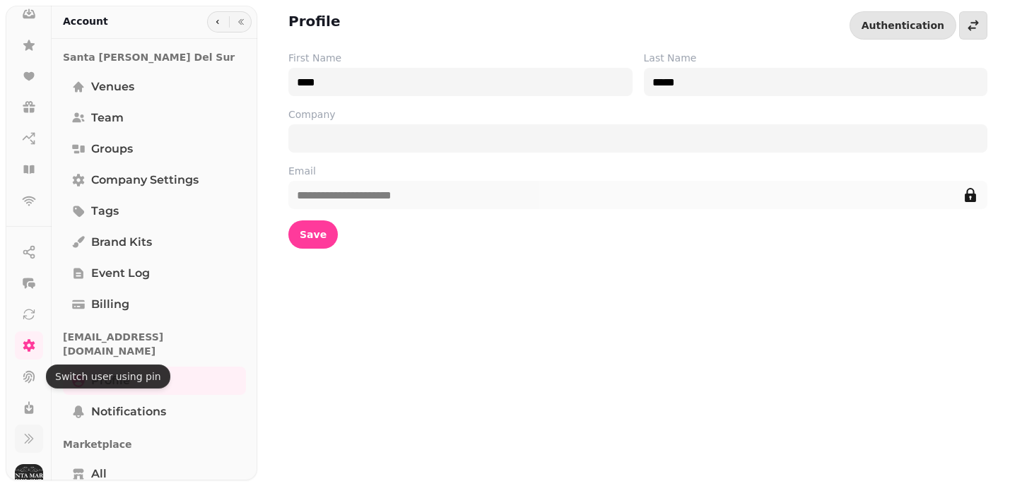
click at [27, 439] on icon at bounding box center [29, 439] width 14 height 14
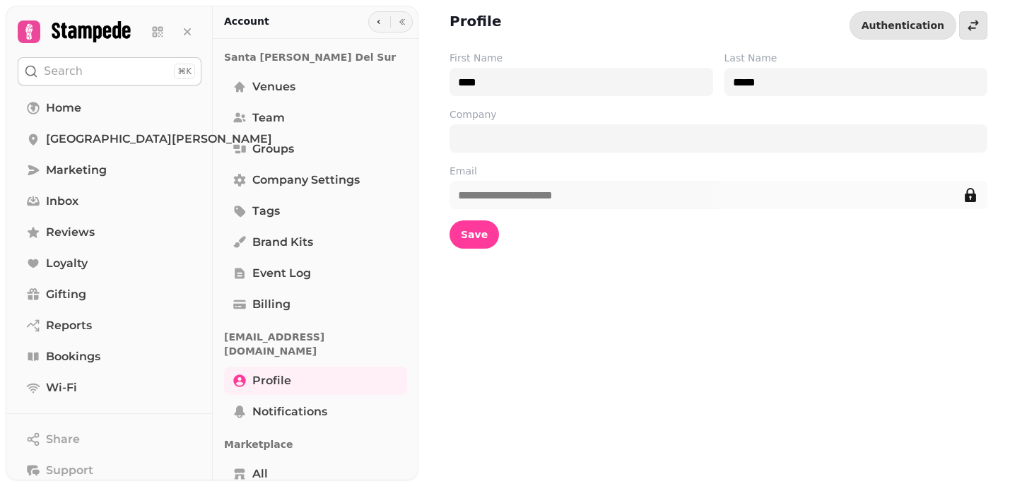
click at [94, 28] on icon at bounding box center [91, 31] width 78 height 21
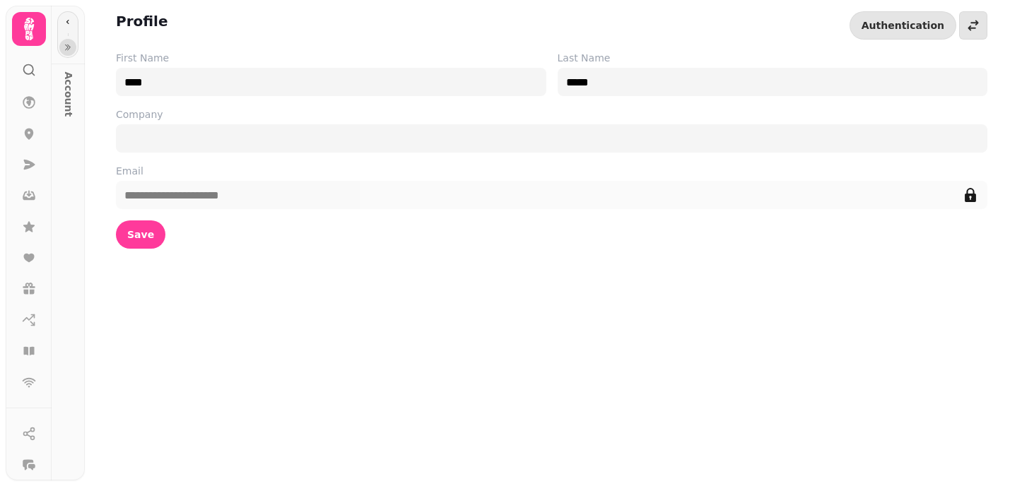
click at [67, 47] on icon "button" at bounding box center [68, 47] width 8 height 8
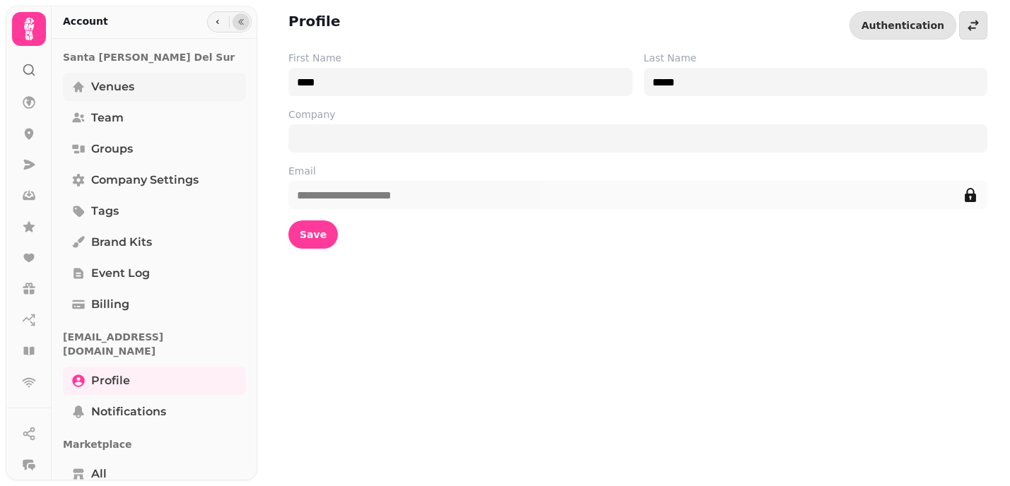
click at [158, 94] on link "Venues" at bounding box center [154, 87] width 183 height 28
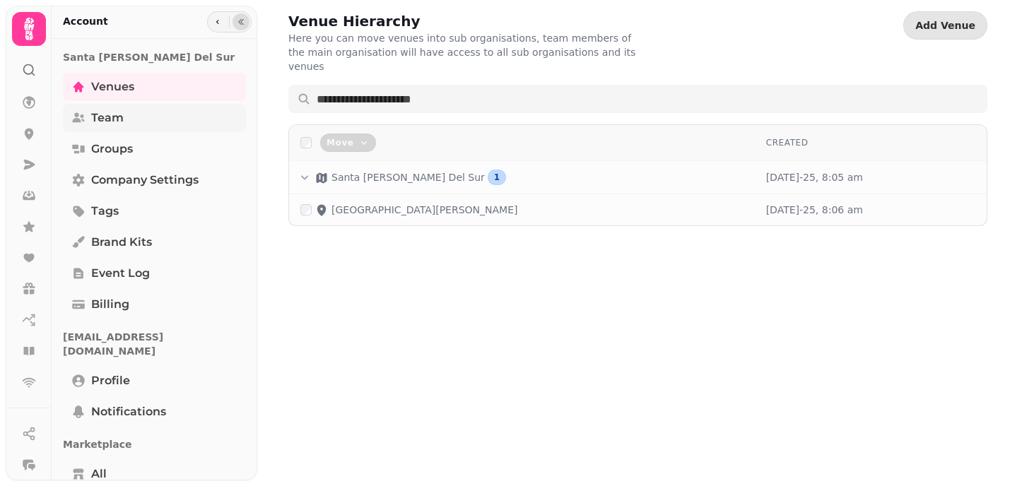
click at [151, 119] on link "Team" at bounding box center [154, 118] width 183 height 28
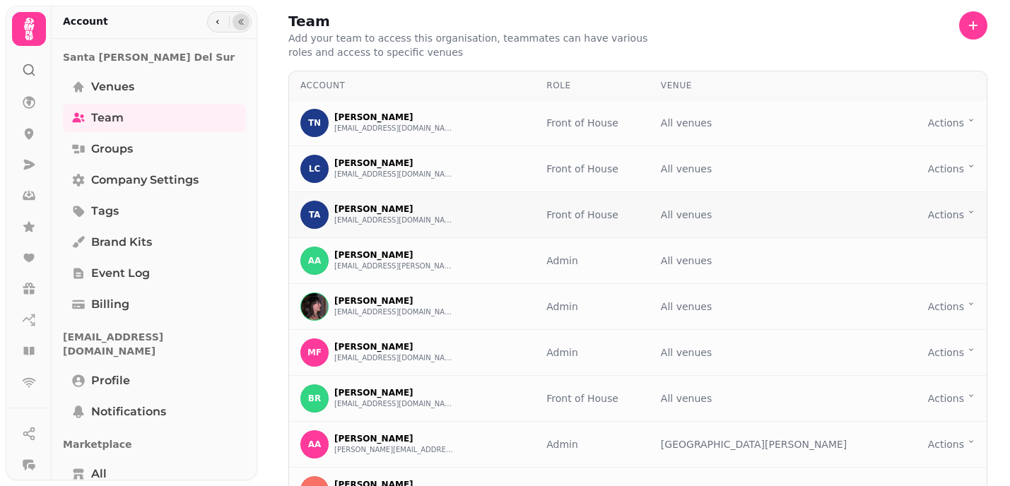
click at [957, 214] on html "Team Add your team to access this organisation, teammates can have various role…" at bounding box center [505, 243] width 1010 height 486
click at [925, 269] on button "Edit" at bounding box center [942, 269] width 129 height 25
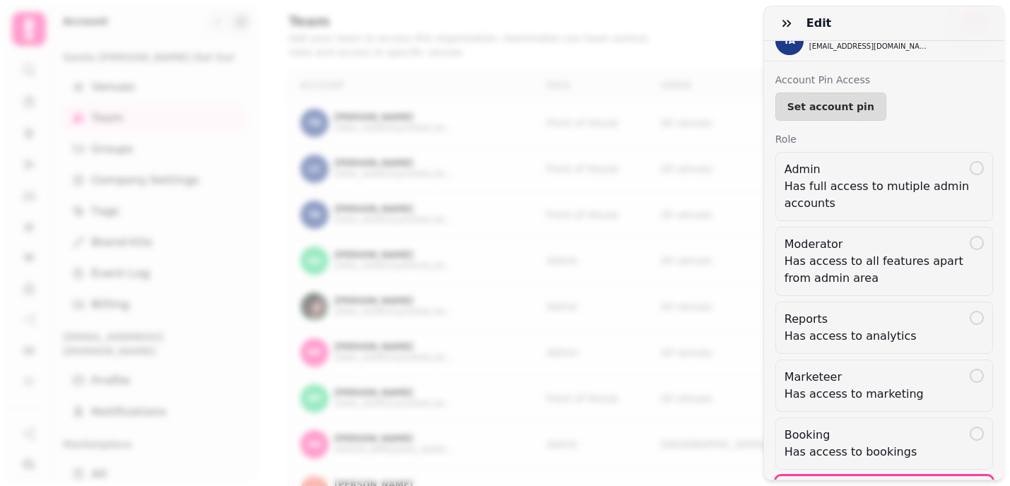
scroll to position [221, 0]
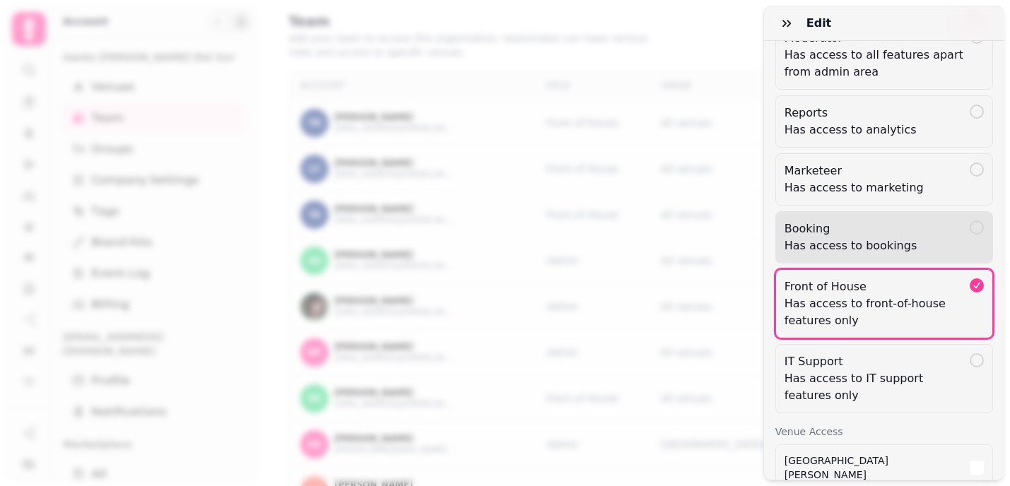
click at [971, 223] on div at bounding box center [977, 228] width 14 height 14
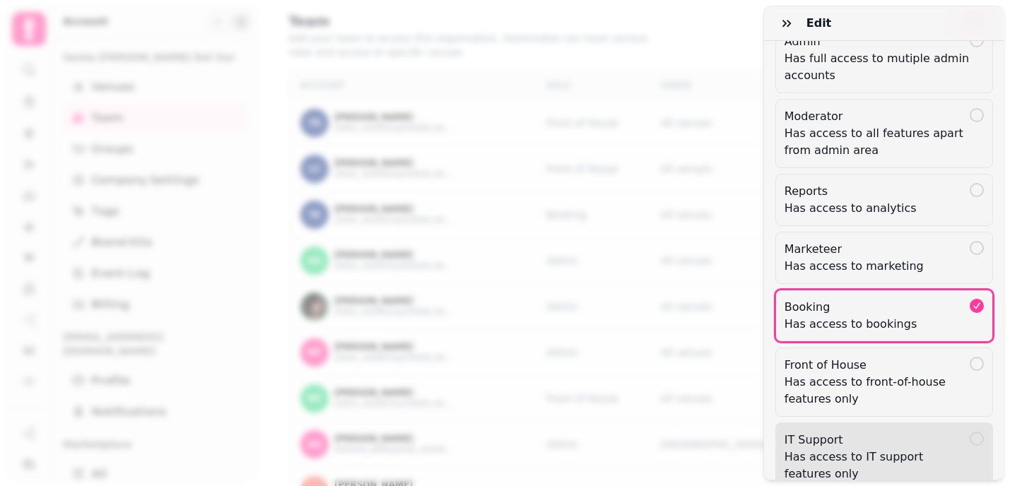
scroll to position [136, 0]
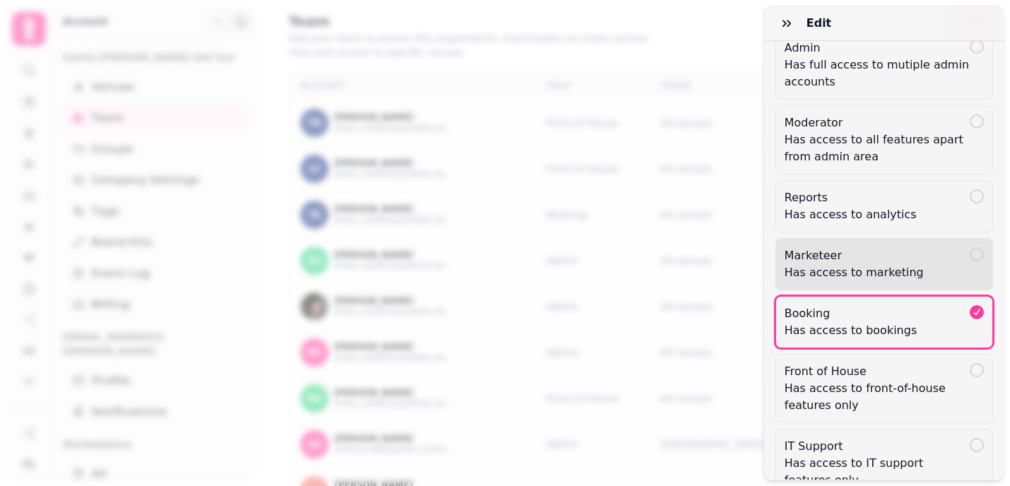
click at [970, 254] on div at bounding box center [977, 254] width 14 height 14
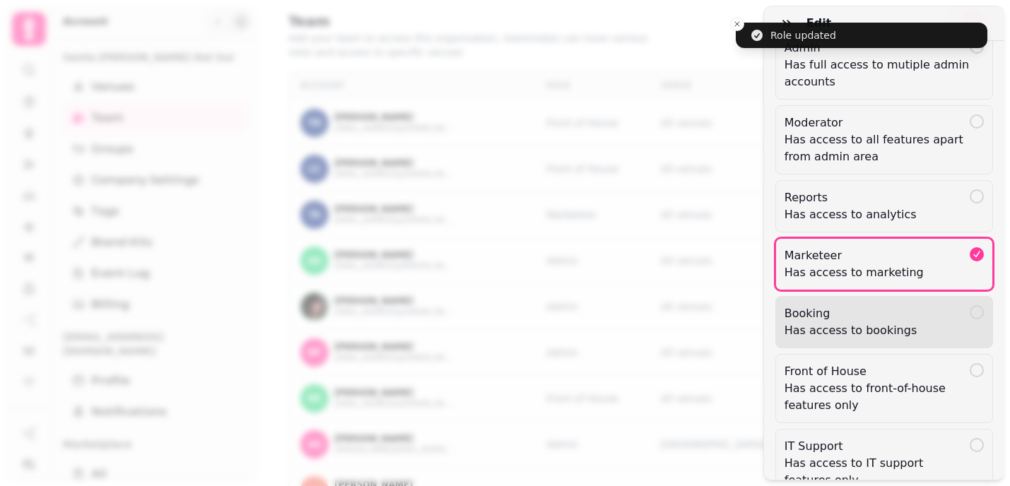
click at [978, 314] on div at bounding box center [977, 312] width 14 height 14
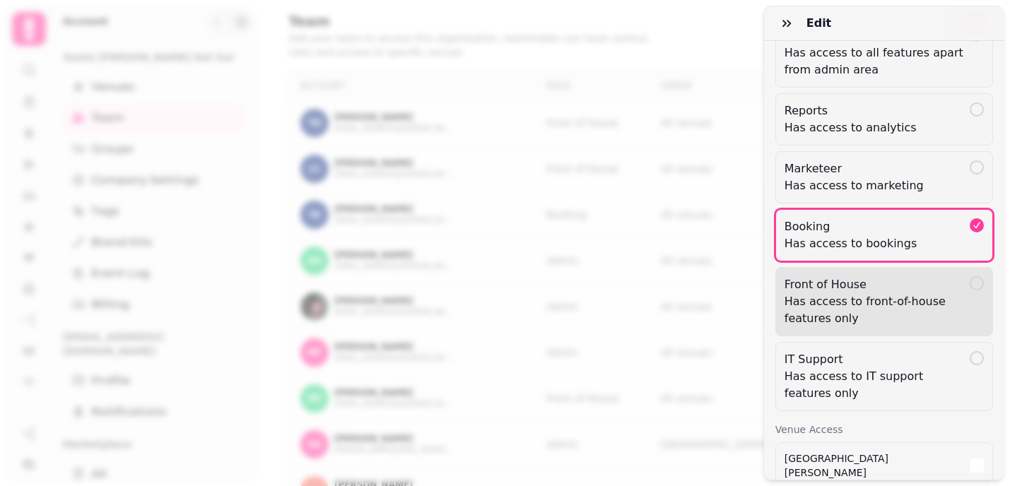
scroll to position [235, 0]
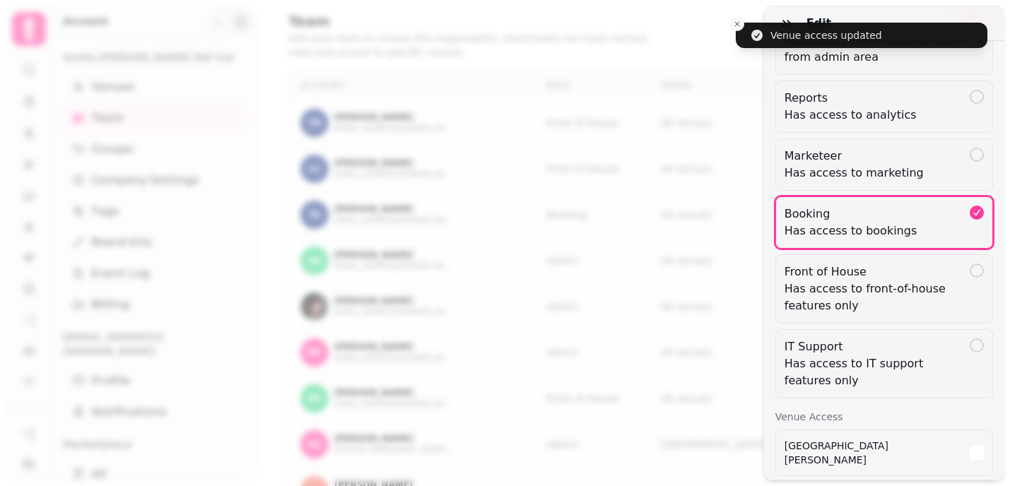
click at [738, 23] on div "Edit TA Tiago Antonio tiagoantonio@me.com Account Pin Access Set account pin Ro…" at bounding box center [505, 255] width 1010 height 464
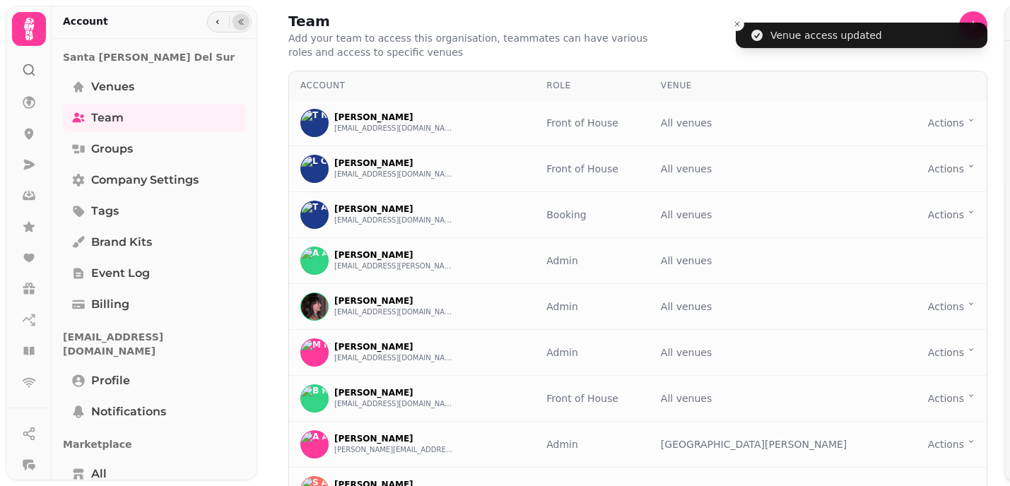
scroll to position [0, 0]
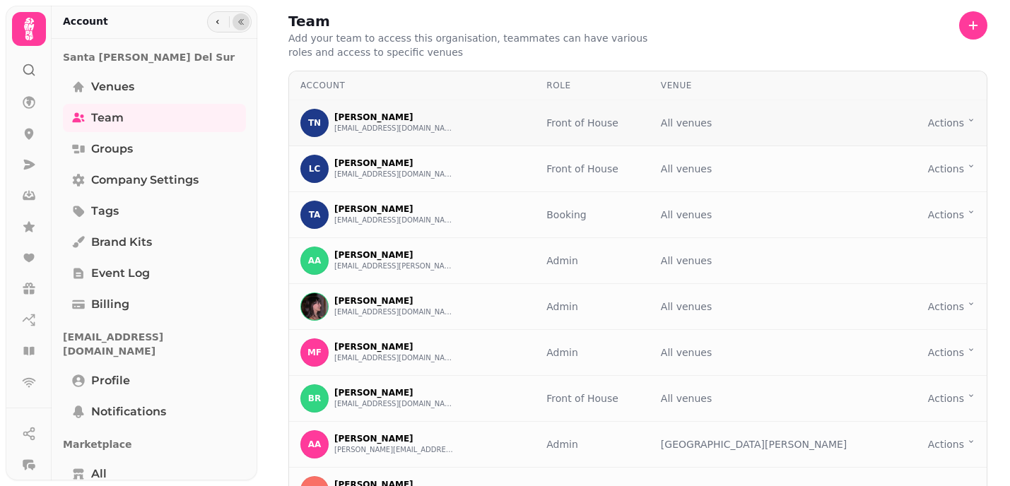
click at [951, 122] on html "Team Add your team to access this organisation, teammates can have various role…" at bounding box center [505, 243] width 1010 height 486
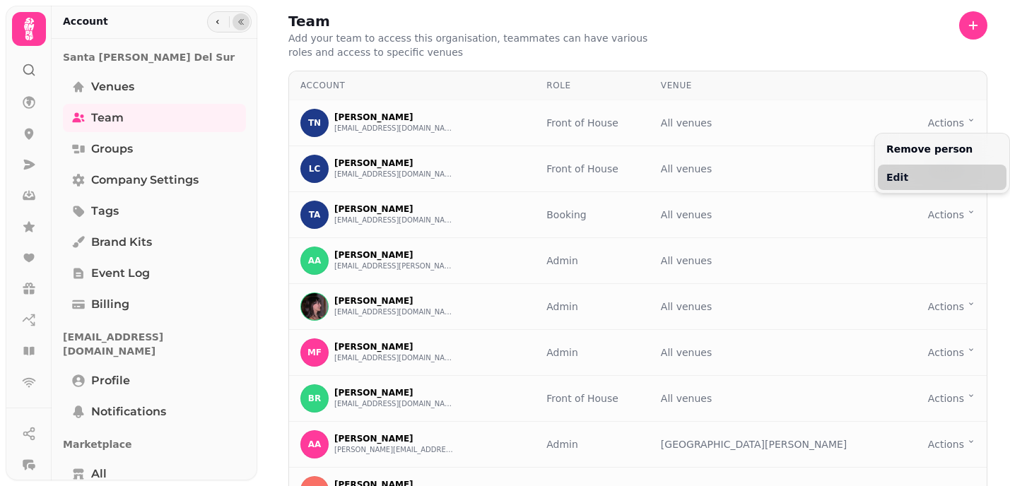
click at [919, 175] on button "Edit" at bounding box center [942, 177] width 129 height 25
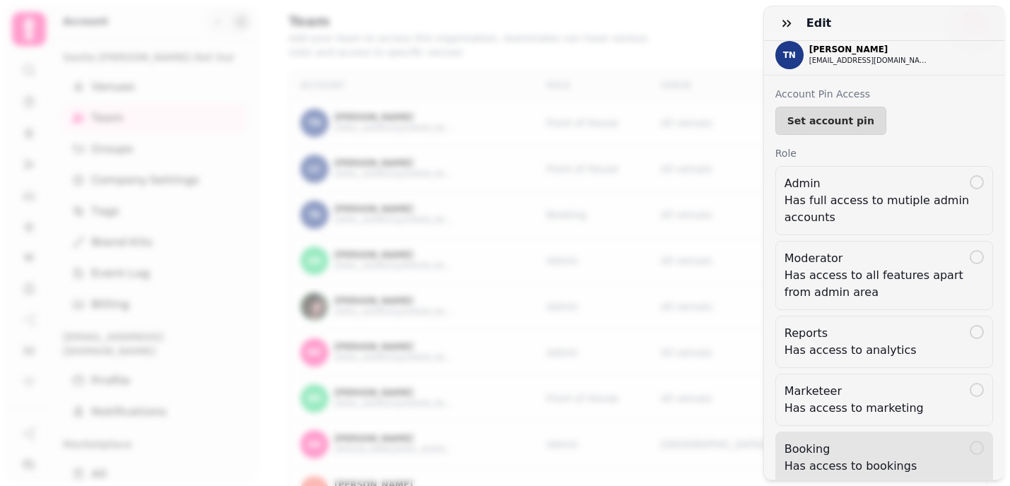
click at [874, 443] on p "Booking" at bounding box center [877, 449] width 185 height 17
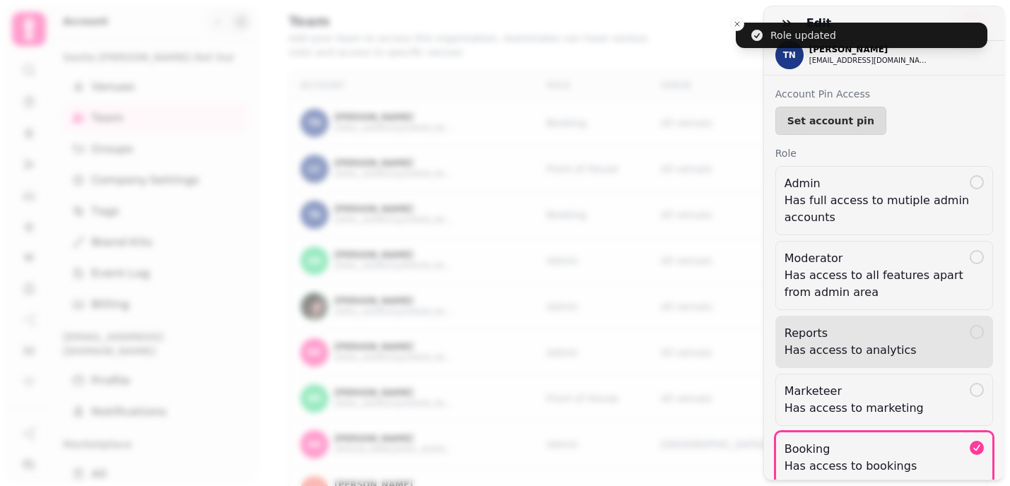
scroll to position [244, 0]
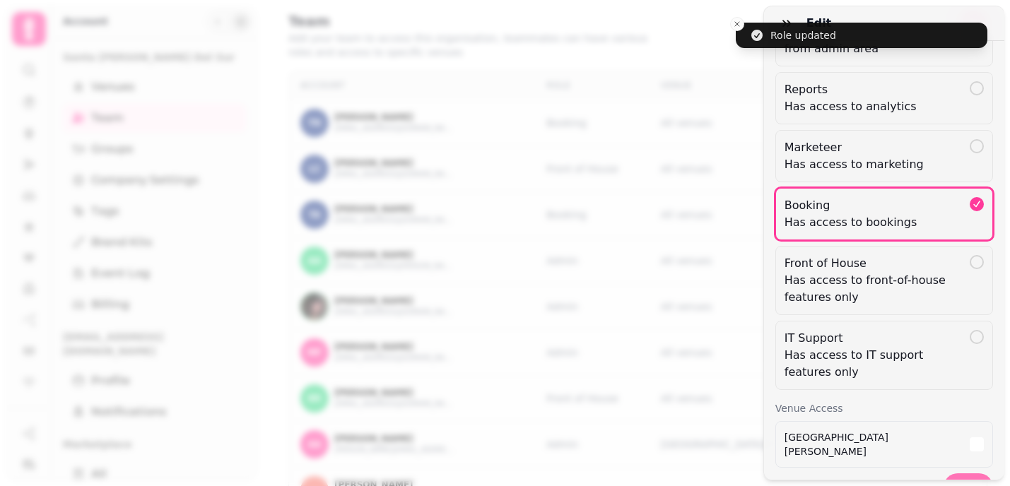
click at [973, 483] on span "Save" at bounding box center [968, 488] width 27 height 10
click at [736, 24] on div "Edit TN Tanisha Nicholas tan.14@icloud.com Account Pin Access Set account pin R…" at bounding box center [505, 255] width 1010 height 464
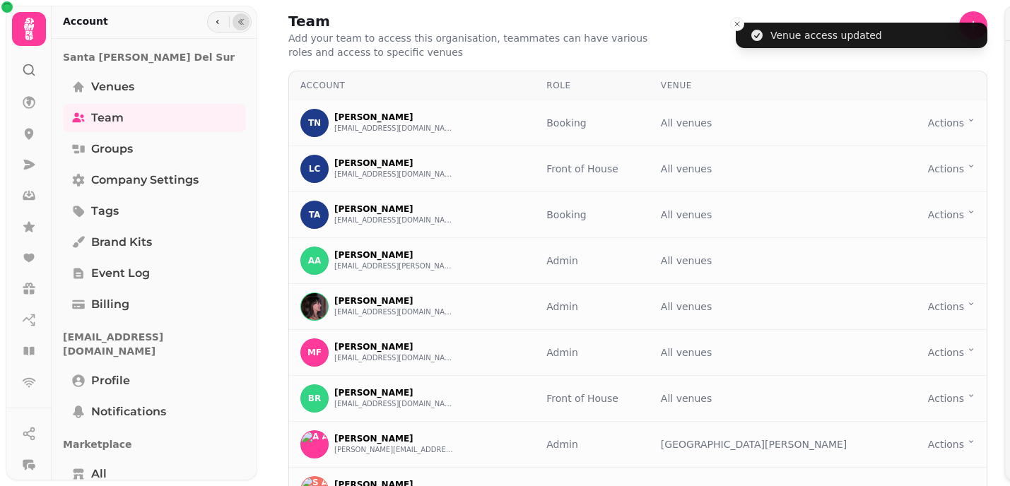
scroll to position [0, 0]
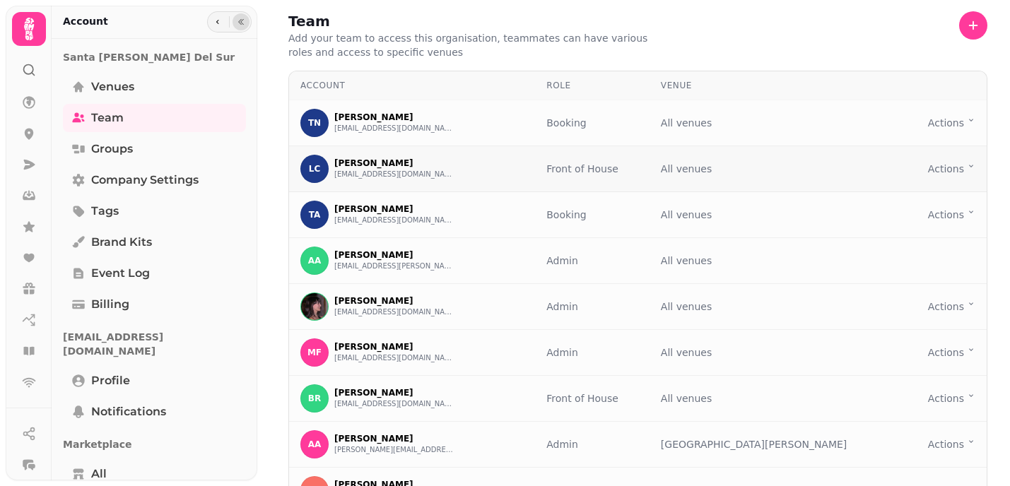
click at [962, 170] on html "Team Add your team to access this organisation, teammates can have various role…" at bounding box center [505, 243] width 1010 height 486
click at [940, 226] on button "Edit" at bounding box center [942, 223] width 129 height 25
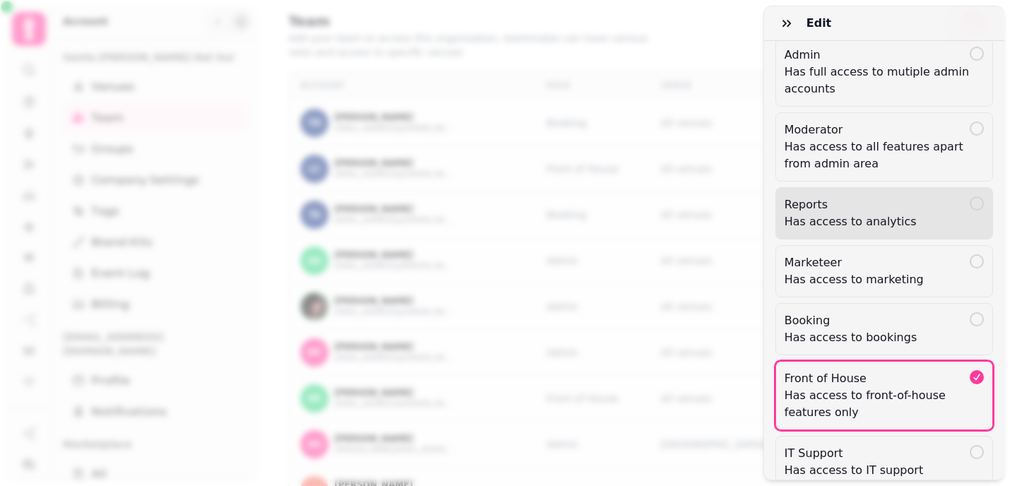
scroll to position [141, 0]
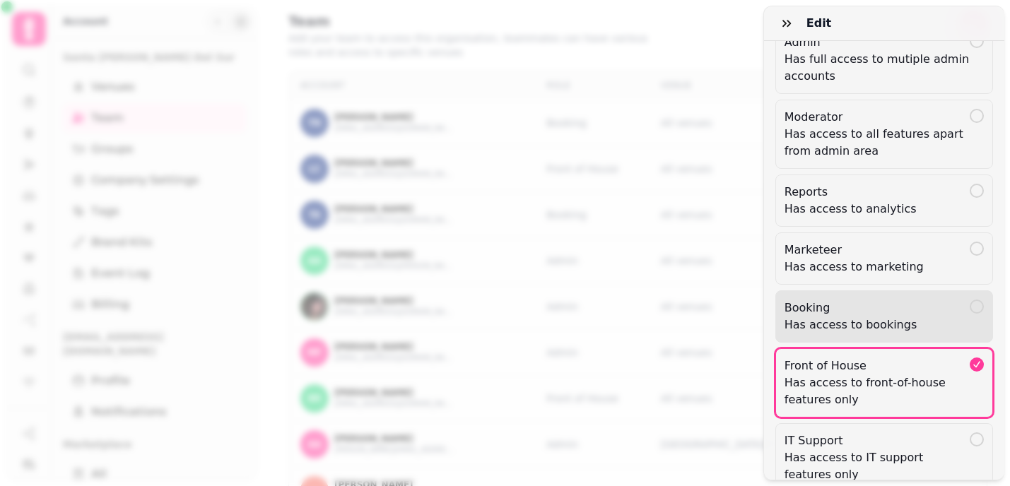
click at [951, 313] on p "Booking" at bounding box center [877, 308] width 185 height 17
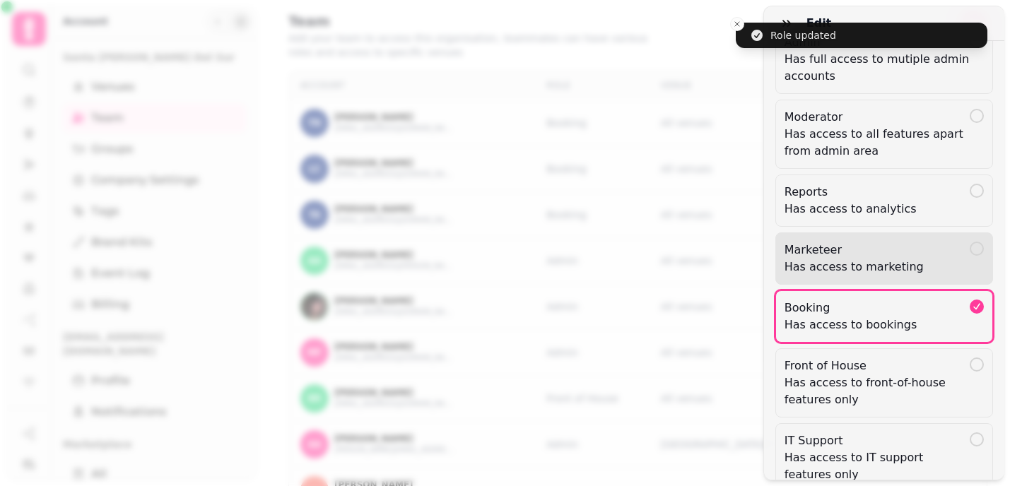
scroll to position [244, 0]
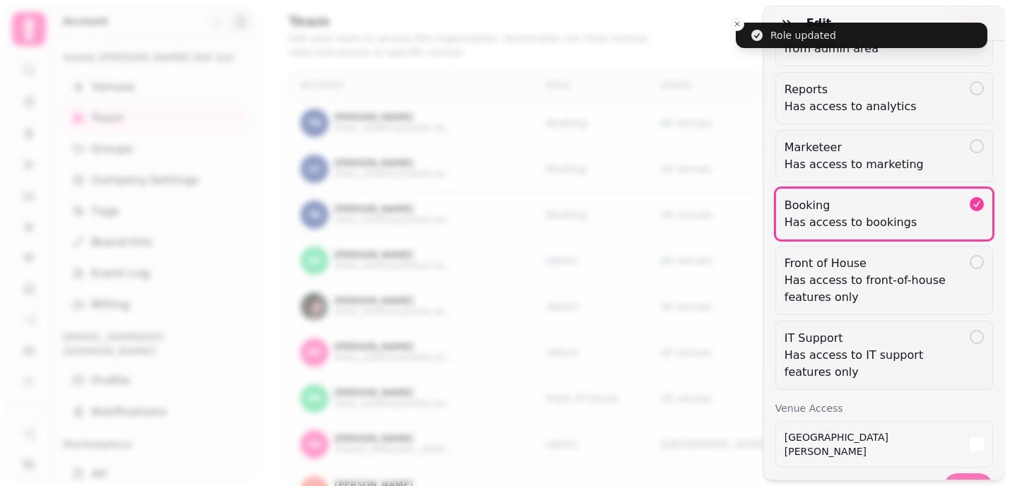
click at [976, 474] on button "Save" at bounding box center [968, 488] width 49 height 28
click at [737, 23] on div "Edit LC Lara Cusack laracusack@icloud.com Account Pin Access Set account pin Ro…" at bounding box center [505, 255] width 1010 height 464
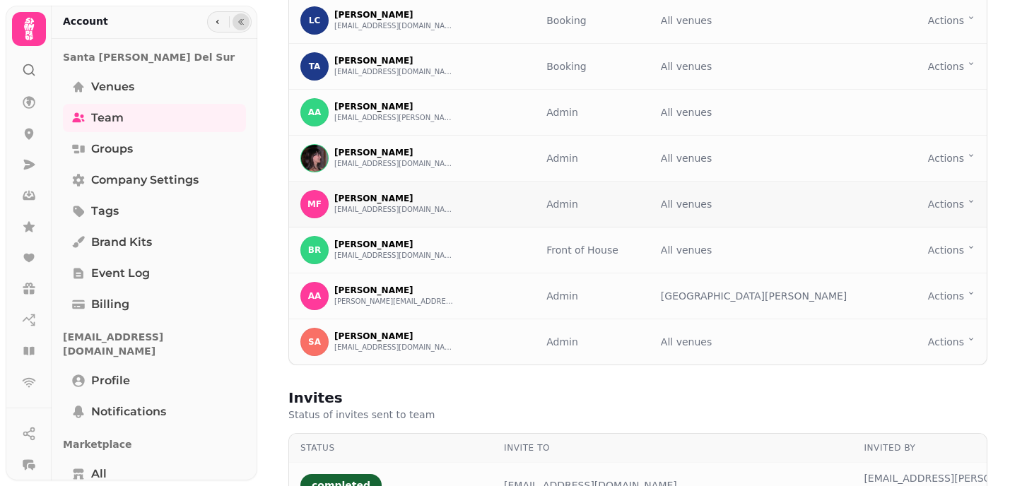
scroll to position [149, 0]
click at [961, 339] on html "Team Add your team to access this organisation, teammates can have various role…" at bounding box center [505, 243] width 1010 height 486
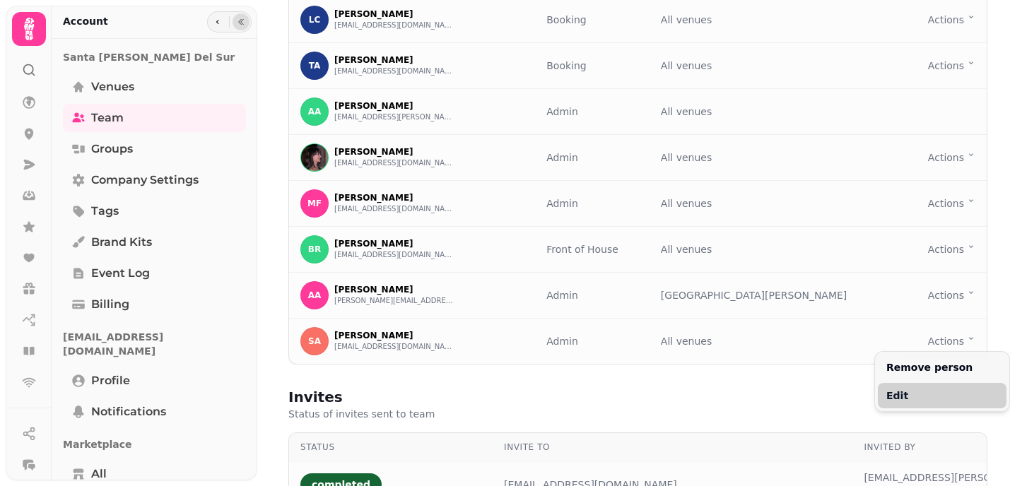
click at [898, 395] on button "Edit" at bounding box center [942, 395] width 129 height 25
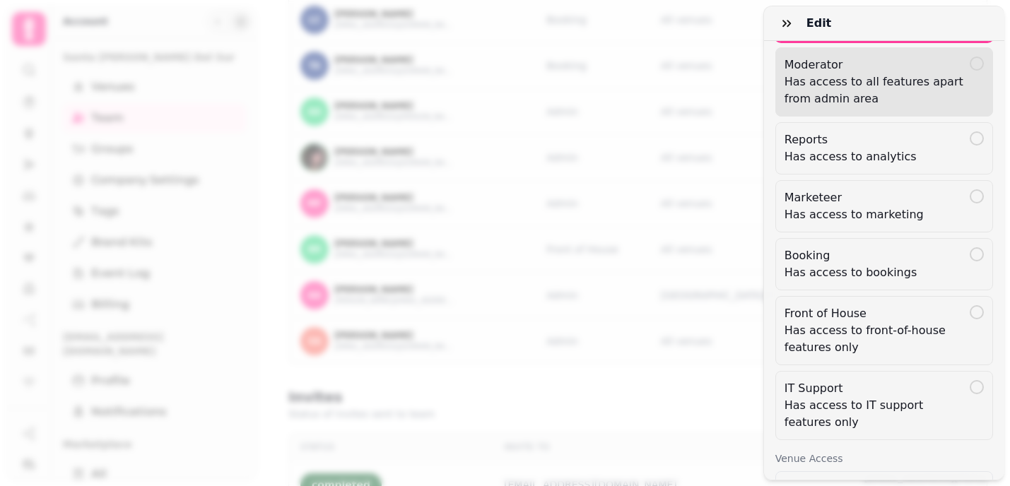
scroll to position [198, 0]
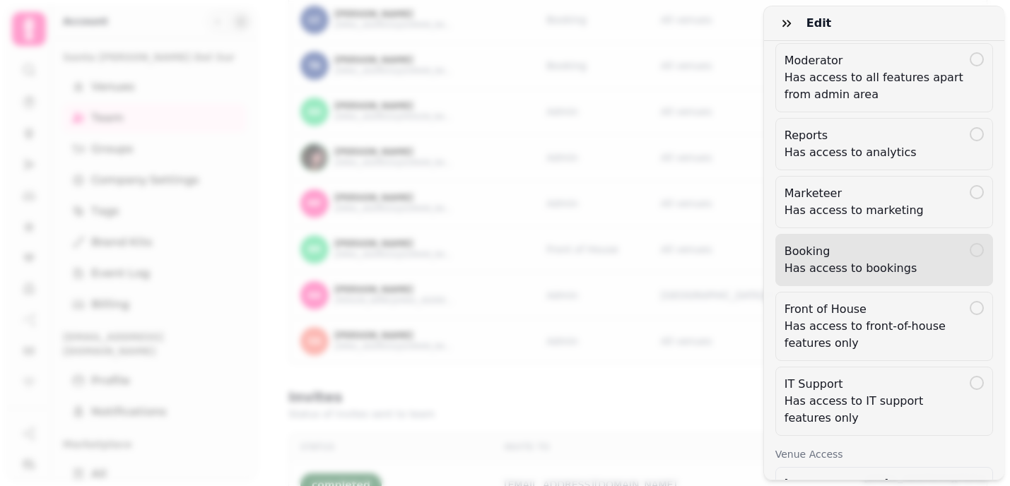
click at [976, 264] on div "Booking Has access to bookings" at bounding box center [884, 260] width 199 height 34
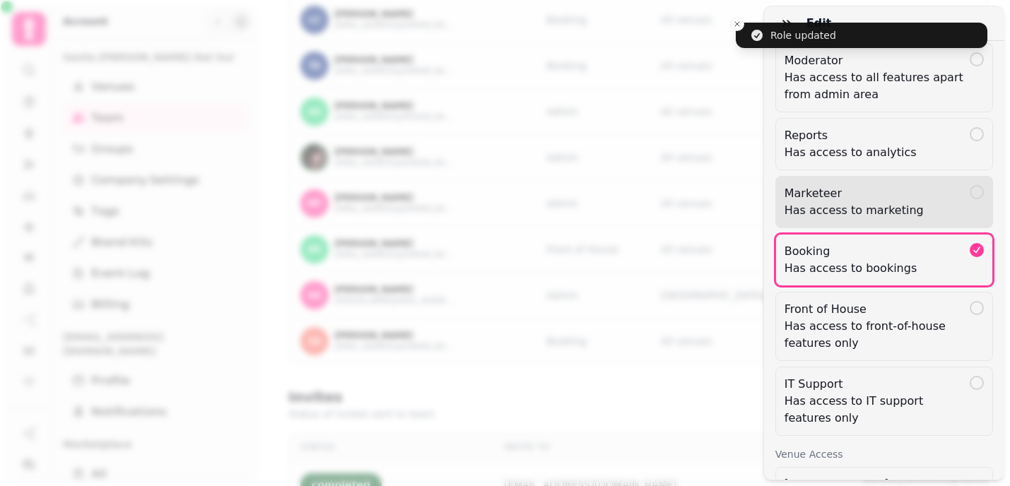
scroll to position [0, 0]
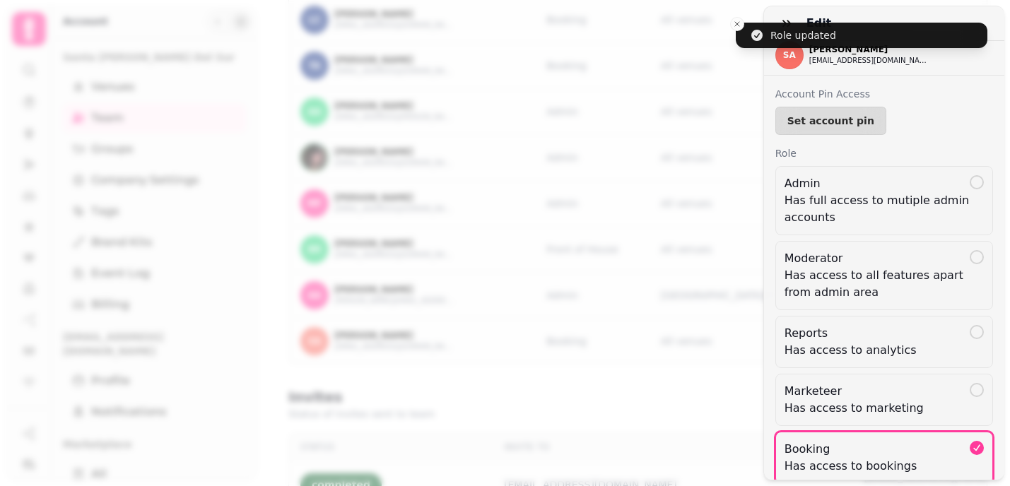
click at [737, 24] on div "Edit SA Shamim Ahmad shamimuk02@gmail.com Account Pin Access Set account pin Ro…" at bounding box center [505, 255] width 1010 height 464
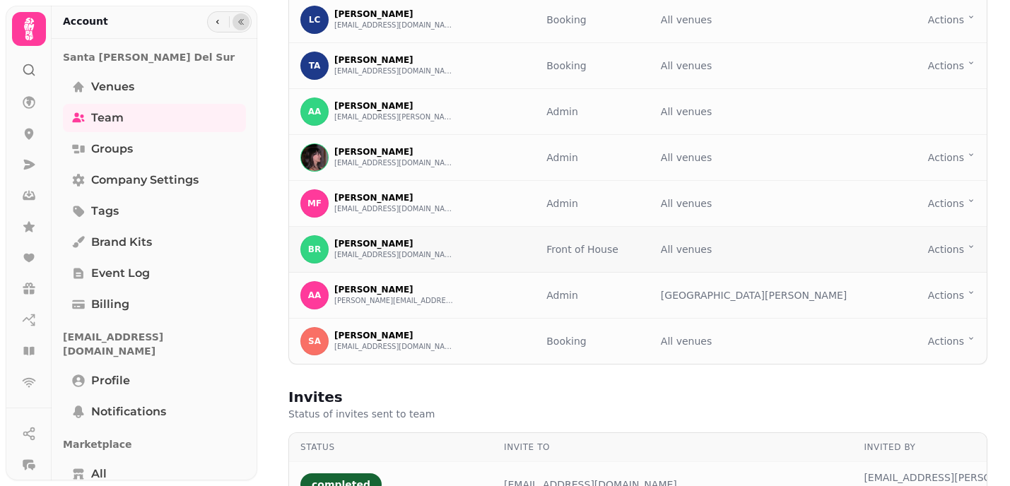
click at [961, 248] on html "Team Add your team to access this organisation, teammates can have various role…" at bounding box center [505, 243] width 1010 height 486
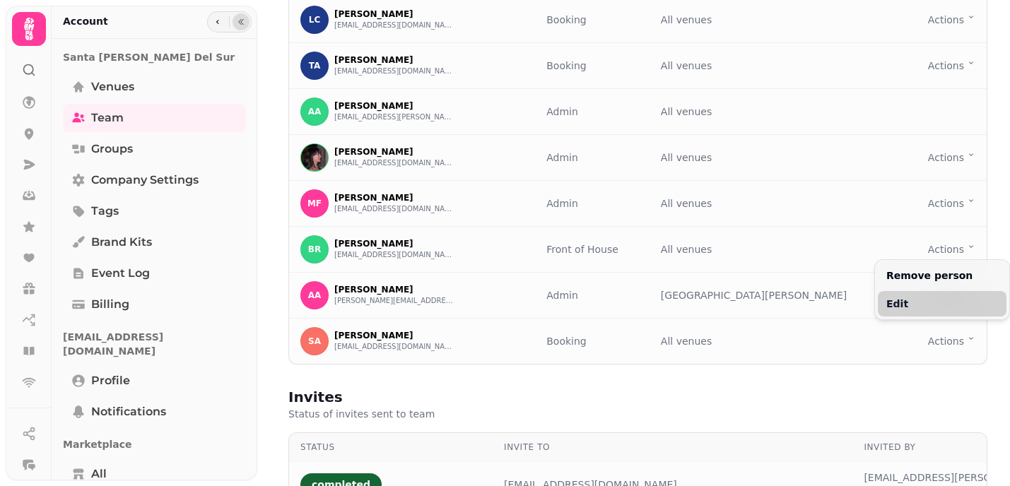
click at [926, 303] on button "Edit" at bounding box center [942, 303] width 129 height 25
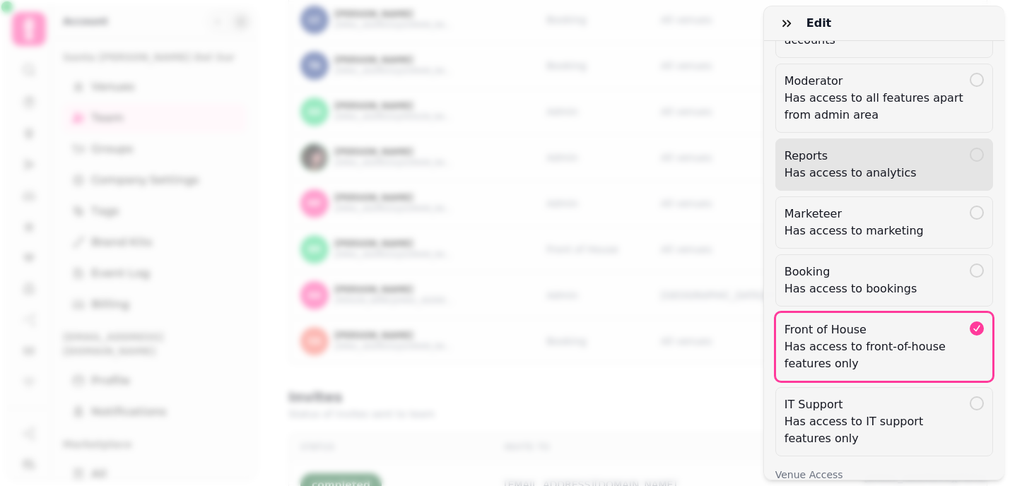
scroll to position [244, 0]
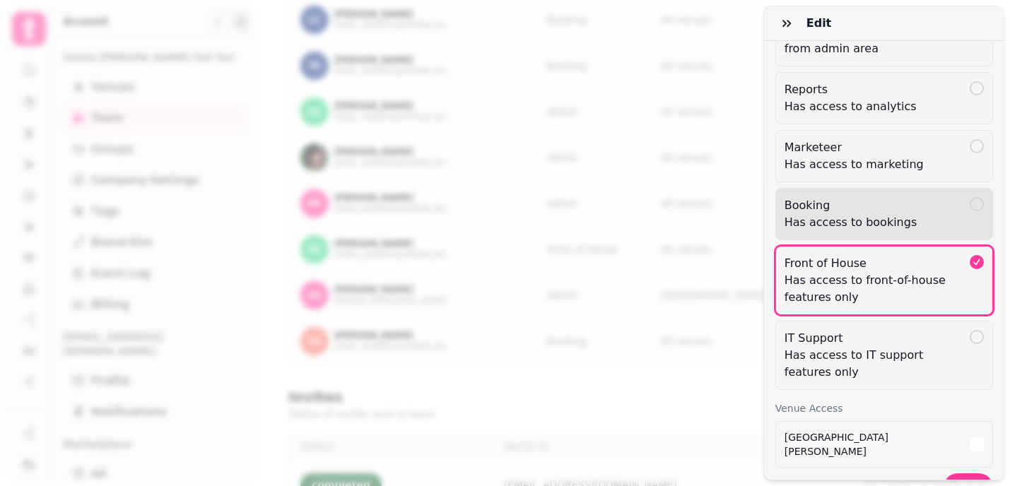
click at [917, 209] on p "Booking" at bounding box center [877, 205] width 185 height 17
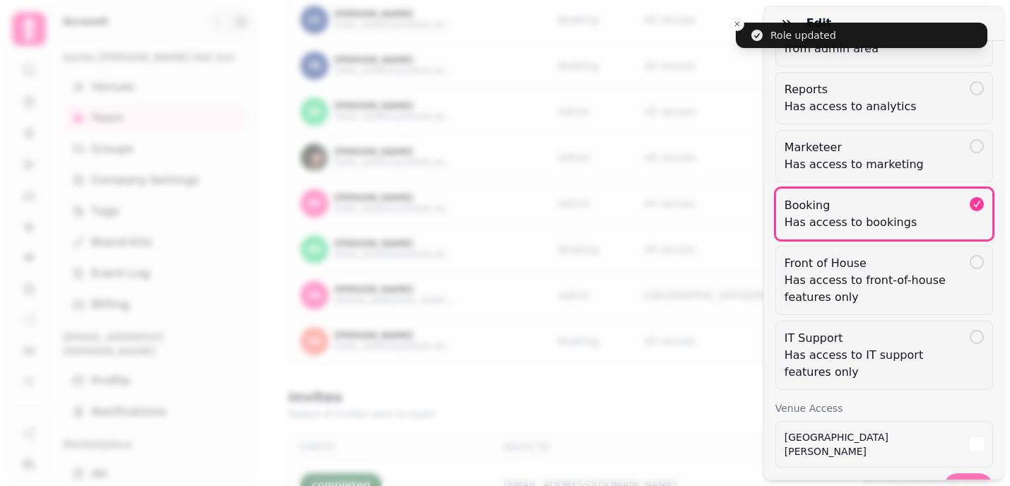
click at [973, 483] on span "Save" at bounding box center [968, 488] width 27 height 10
click at [735, 25] on div "Edit BR Belen Ramírez bramirezp25@hotmail.com Account Pin Access Set account pi…" at bounding box center [505, 255] width 1010 height 464
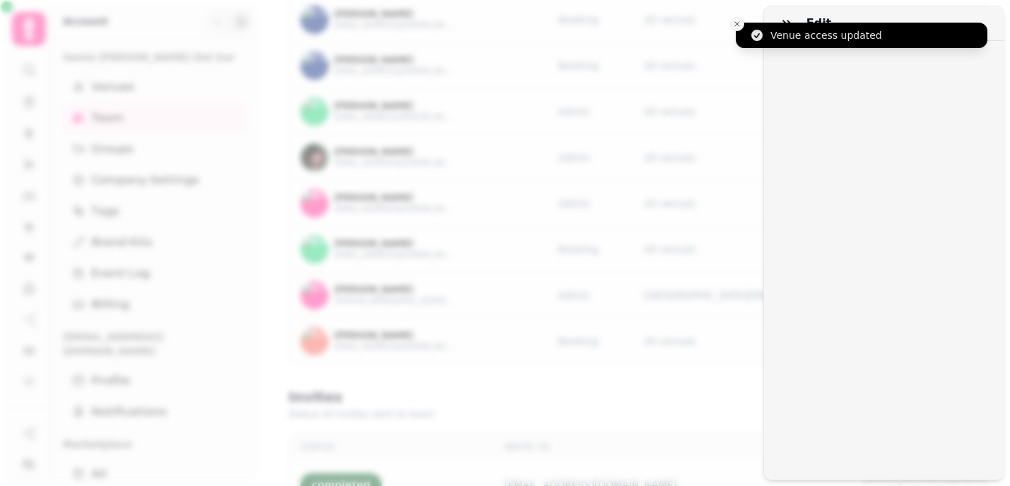
scroll to position [0, 0]
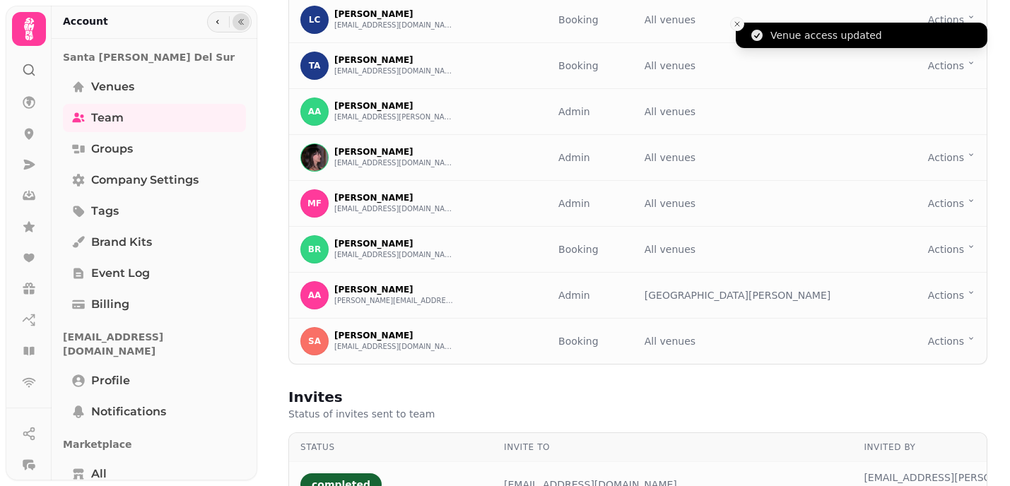
click at [739, 24] on icon "Close toast" at bounding box center [737, 24] width 8 height 8
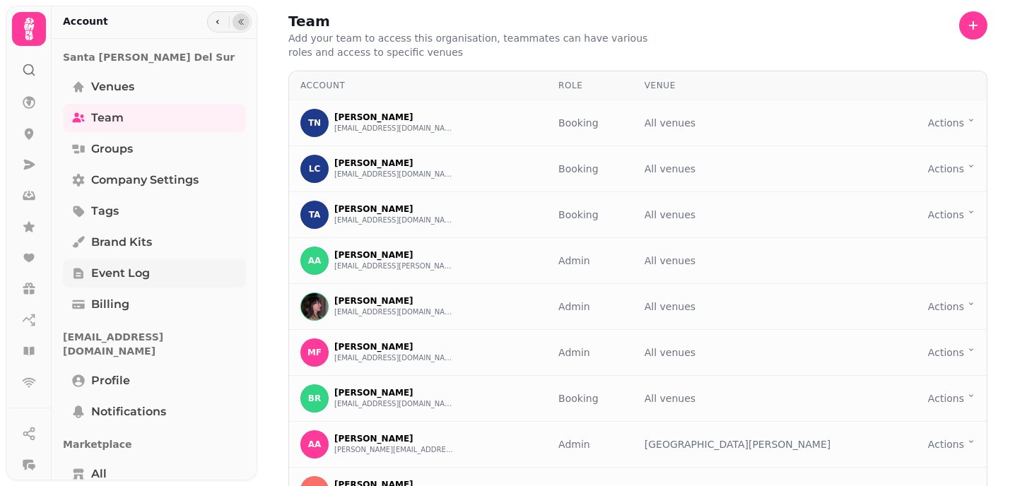
click at [134, 269] on span "Event log" at bounding box center [120, 273] width 59 height 17
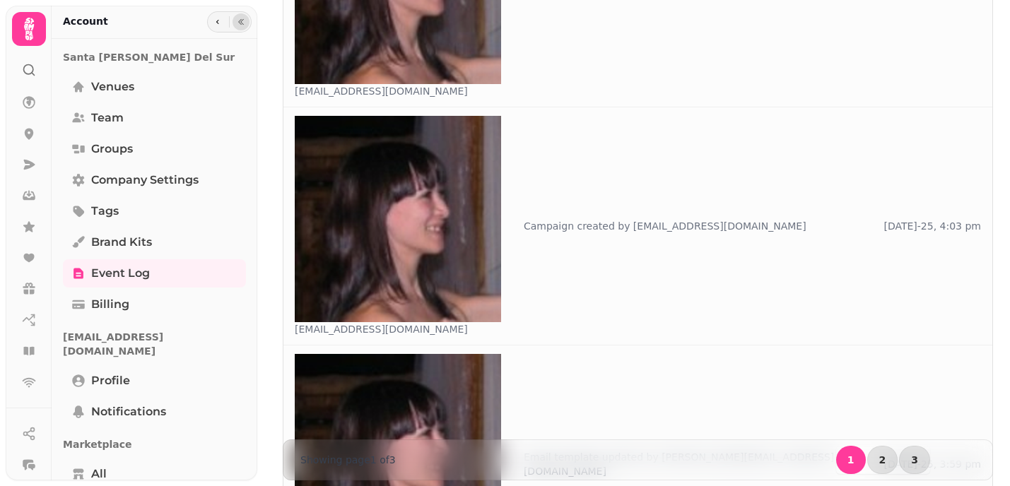
scroll to position [293, 0]
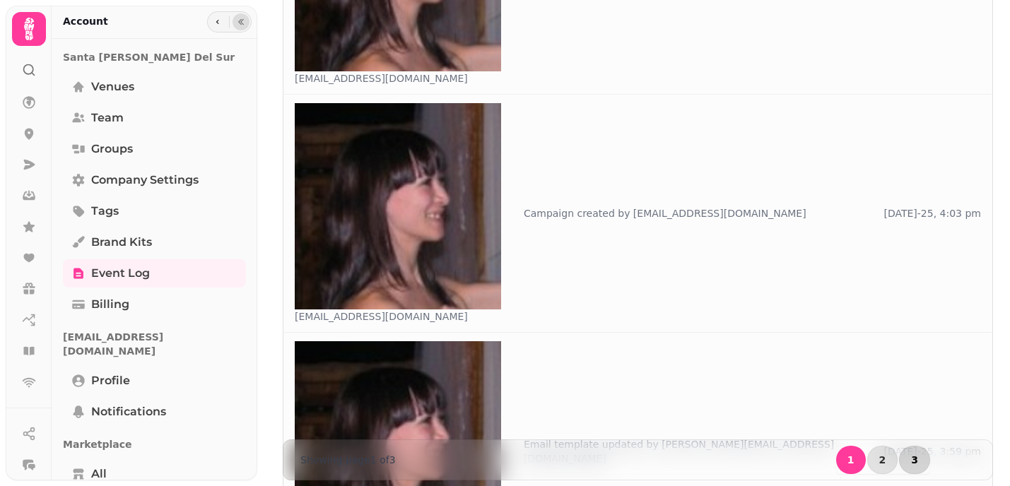
click at [916, 458] on span "3" at bounding box center [914, 460] width 7 height 10
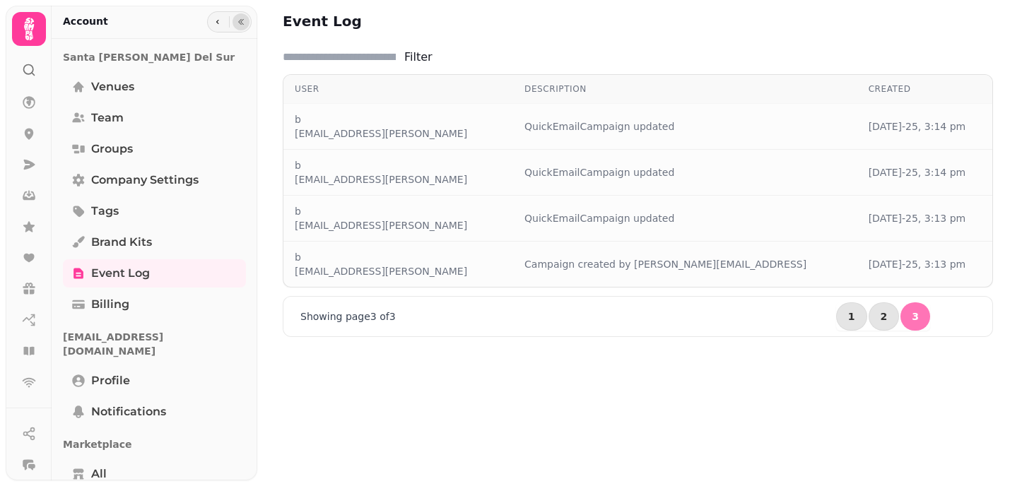
scroll to position [0, 0]
click at [853, 317] on button "1" at bounding box center [851, 317] width 31 height 28
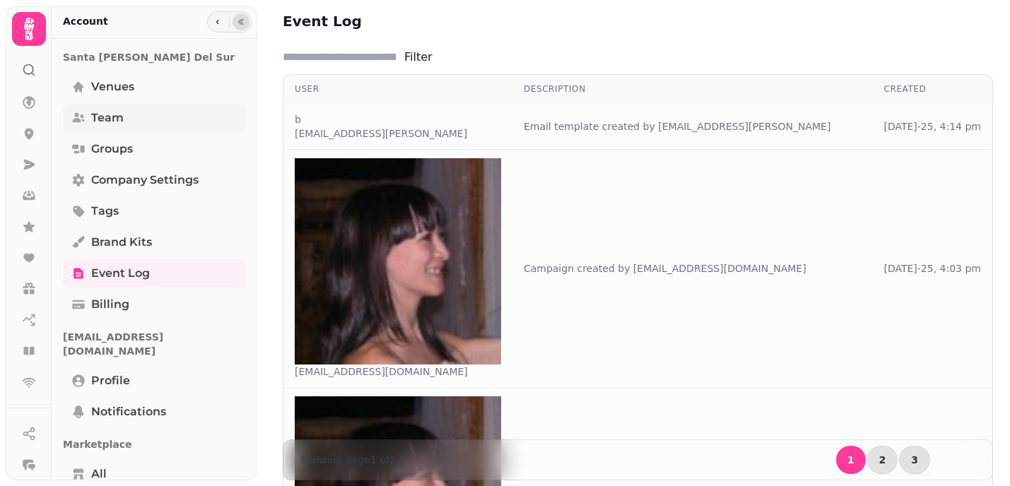
click at [134, 127] on link "Team" at bounding box center [154, 118] width 183 height 28
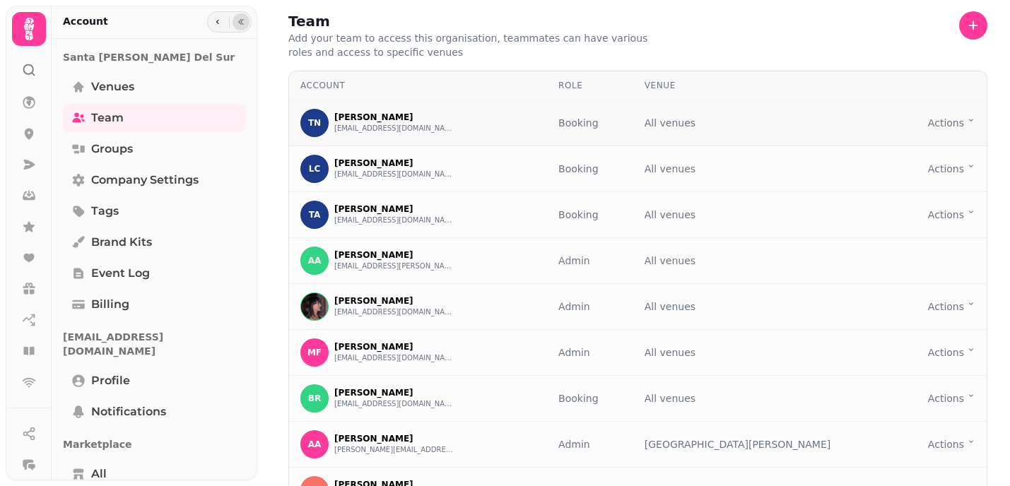
click at [952, 130] on td "Actions Toggle menu" at bounding box center [942, 123] width 89 height 46
click at [961, 121] on html "Team Add your team to access this organisation, teammates can have various role…" at bounding box center [505, 243] width 1010 height 486
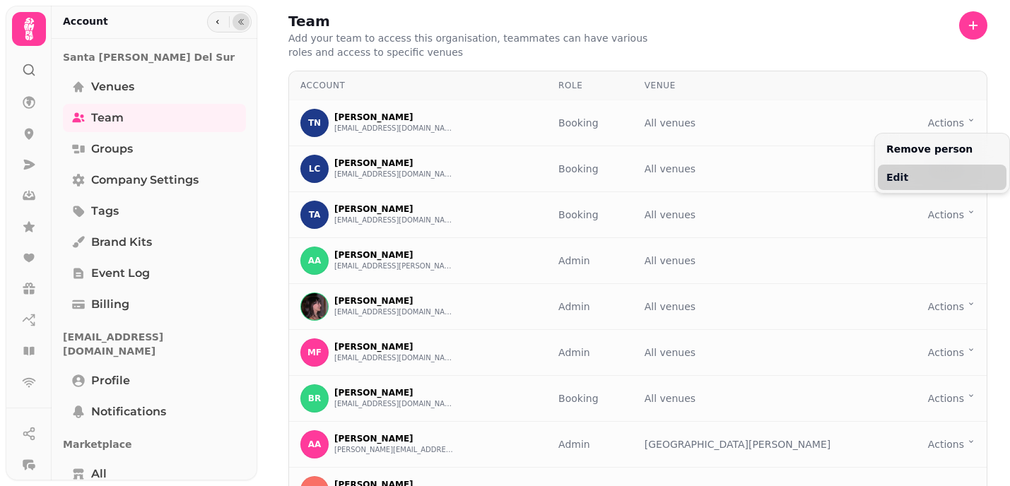
click at [942, 178] on button "Edit" at bounding box center [942, 177] width 129 height 25
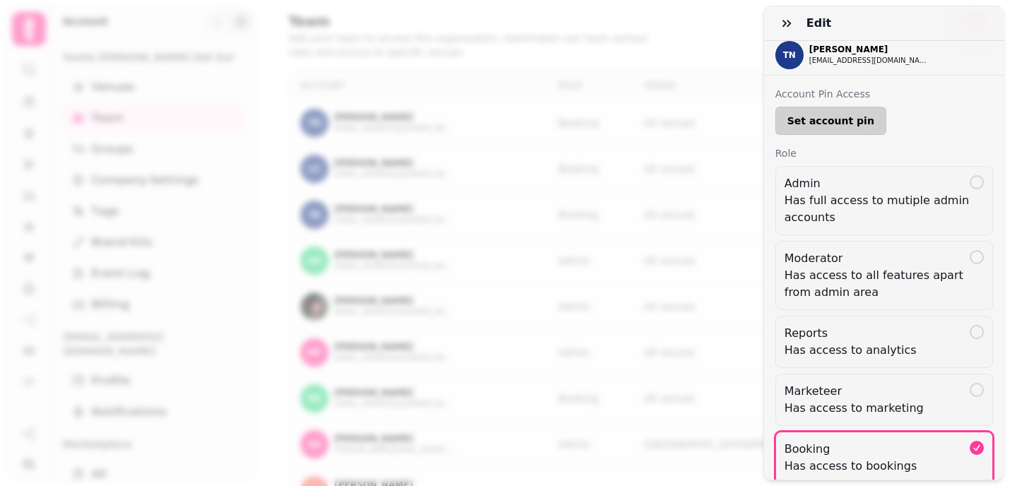
click at [858, 124] on span "Set account pin" at bounding box center [831, 121] width 87 height 10
click at [797, 120] on input at bounding box center [832, 121] width 113 height 28
type input "****"
click at [924, 123] on span "Create" at bounding box center [921, 121] width 37 height 10
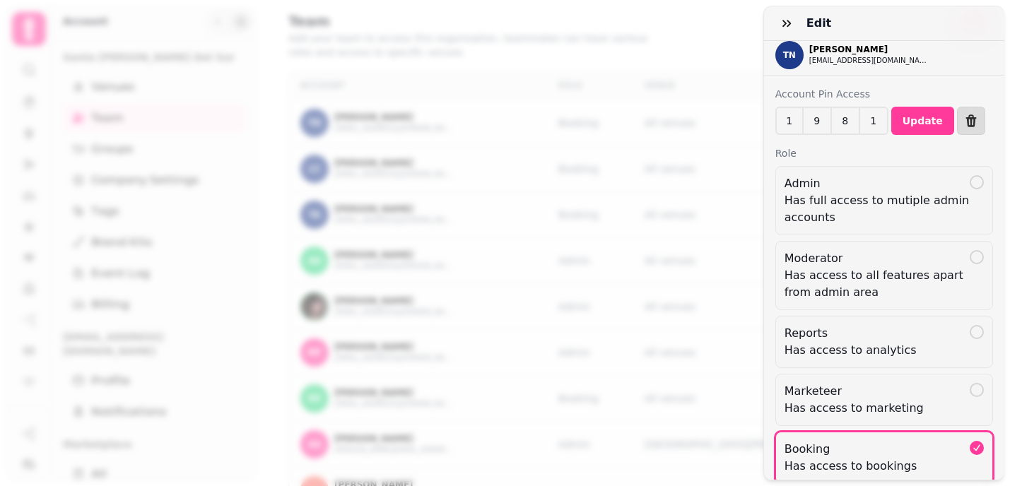
click at [802, 121] on input "****" at bounding box center [846, 121] width 141 height 28
type input "****"
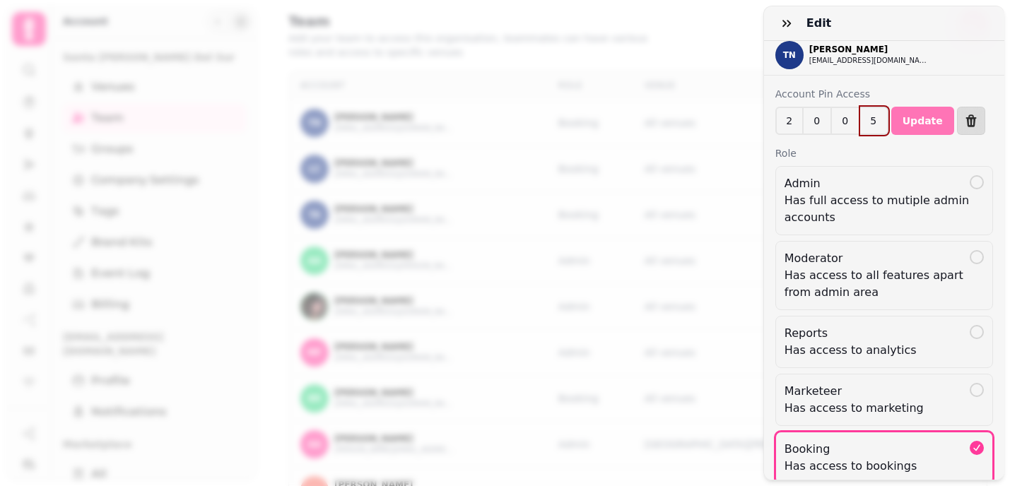
click at [916, 134] on button "Update" at bounding box center [922, 121] width 63 height 28
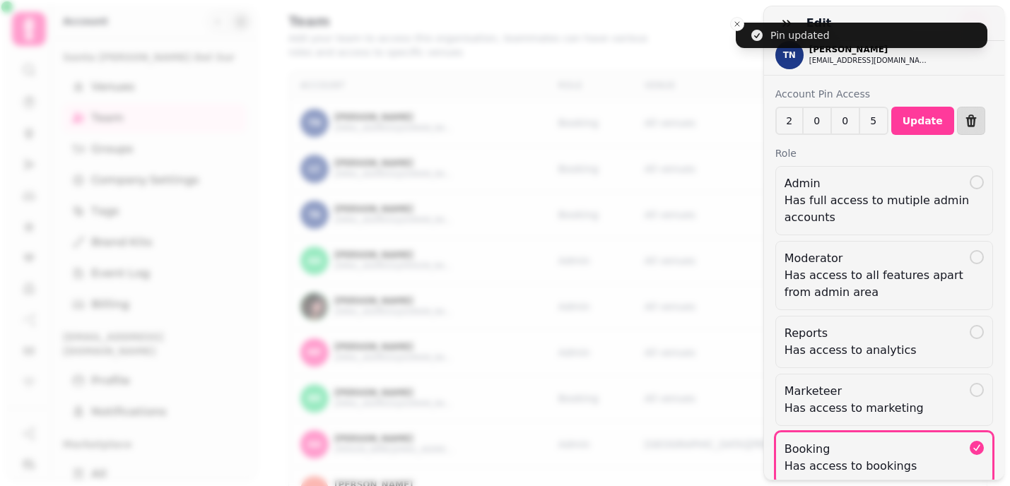
click at [737, 23] on div "Edit TN Tanisha Nicholas tan.14@icloud.com Account Pin Access 2 0 0 5 **** Upda…" at bounding box center [505, 255] width 1010 height 464
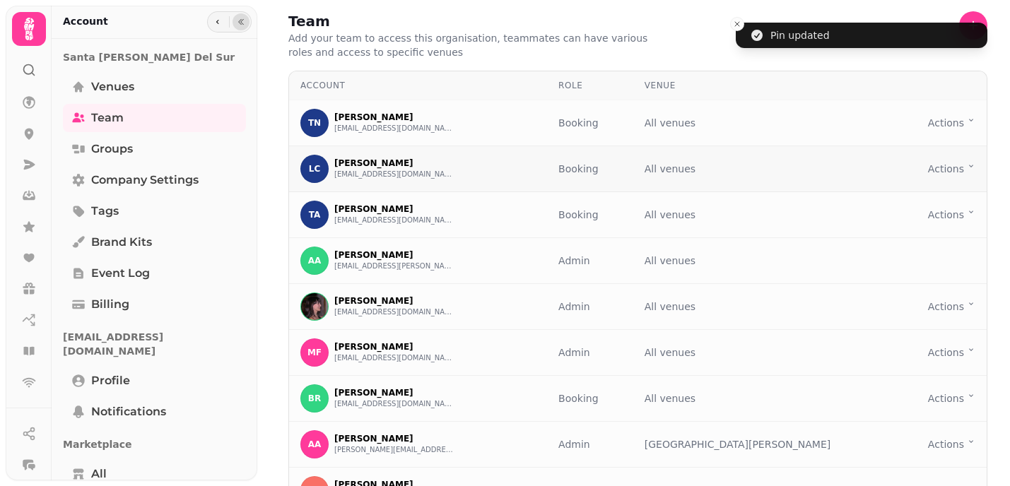
click at [696, 173] on p "All venues" at bounding box center [670, 169] width 51 height 14
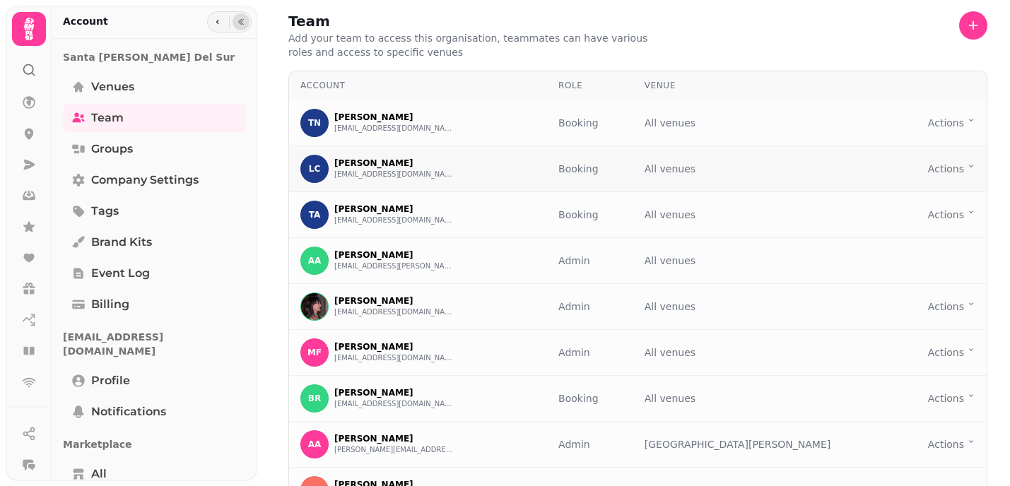
click at [946, 169] on html "Team Add your team to access this organisation, teammates can have various role…" at bounding box center [505, 243] width 1010 height 486
click at [899, 228] on button "Edit" at bounding box center [942, 223] width 129 height 25
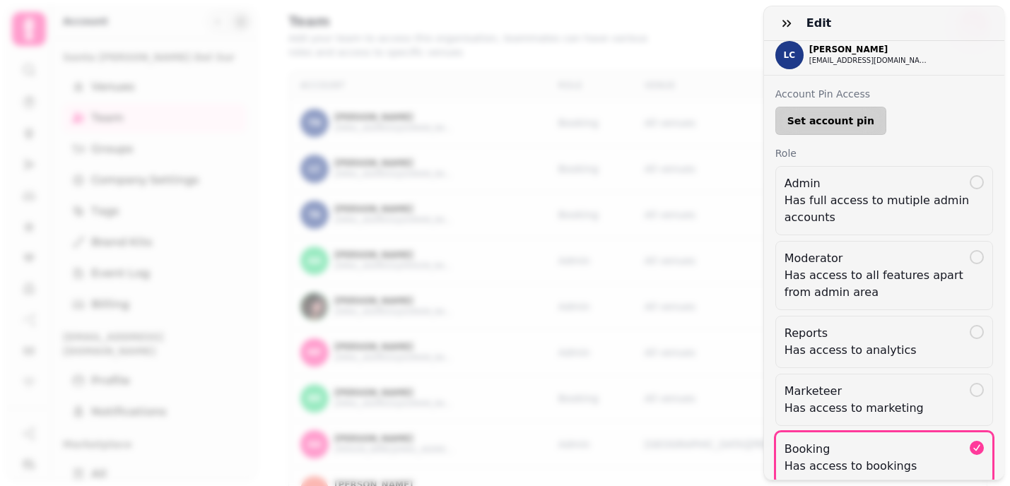
click at [850, 123] on span "Set account pin" at bounding box center [831, 121] width 87 height 10
click at [797, 124] on input at bounding box center [832, 121] width 113 height 28
type input "****"
click at [918, 129] on button "Create" at bounding box center [920, 121] width 59 height 28
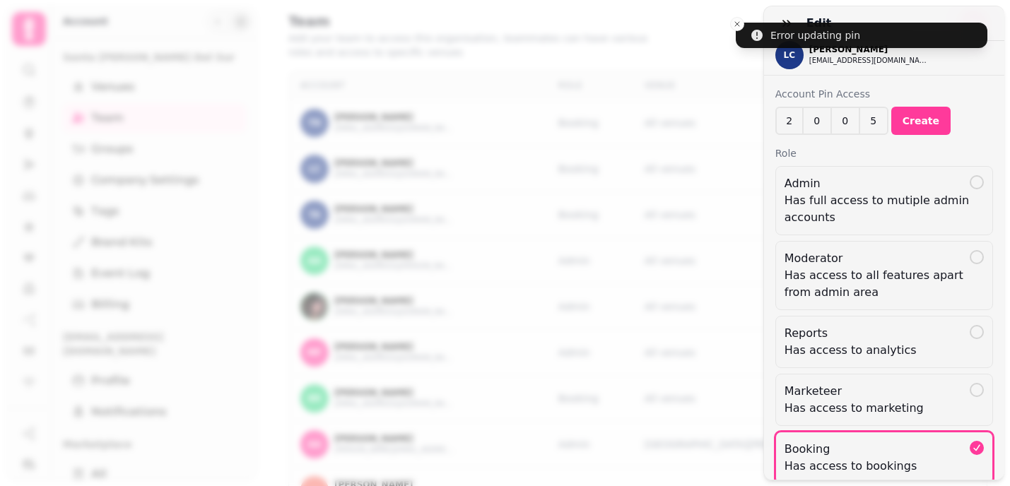
click at [737, 23] on div "Edit LC Lara Cusack laracusack@icloud.com Account Pin Access 2 0 0 5 **** Creat…" at bounding box center [505, 255] width 1010 height 464
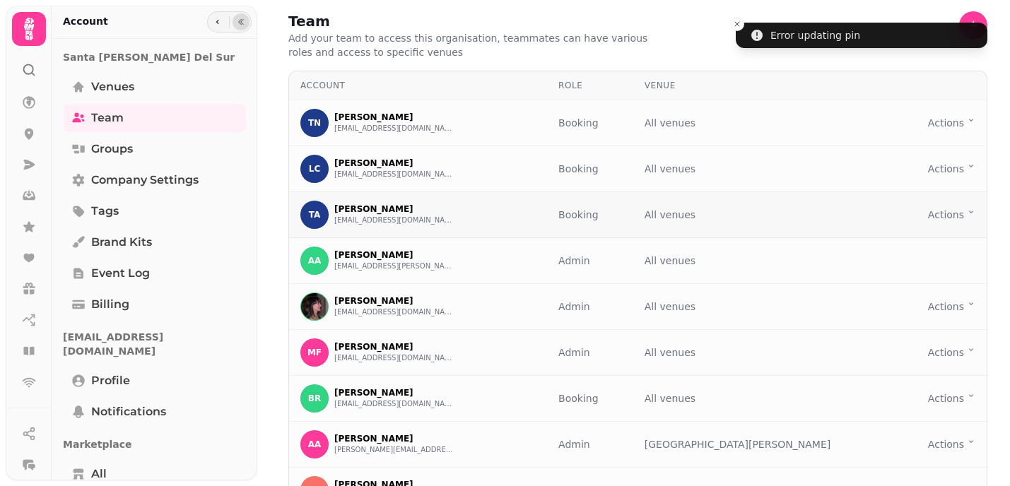
click at [955, 211] on html "Error updating pin Team Add your team to access this organisation, teammates ca…" at bounding box center [505, 243] width 1010 height 486
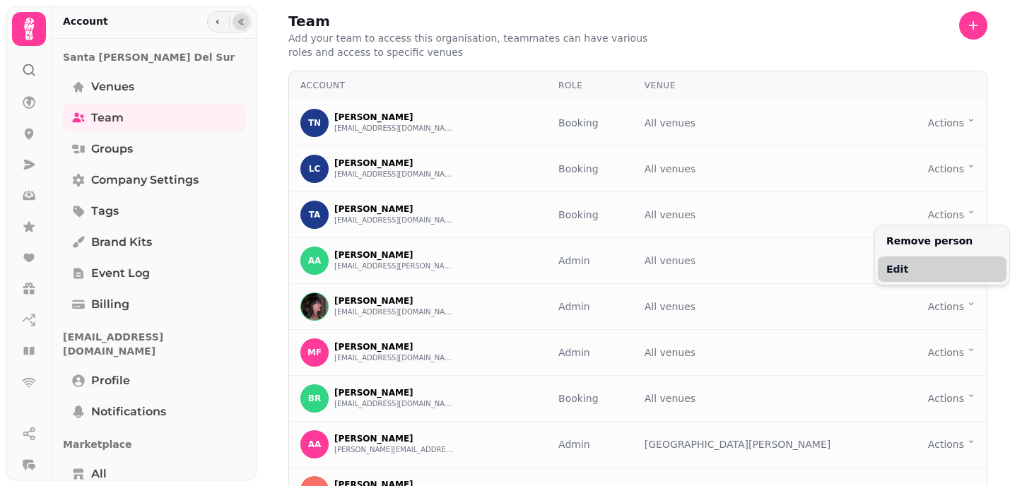
click at [895, 272] on button "Edit" at bounding box center [942, 269] width 129 height 25
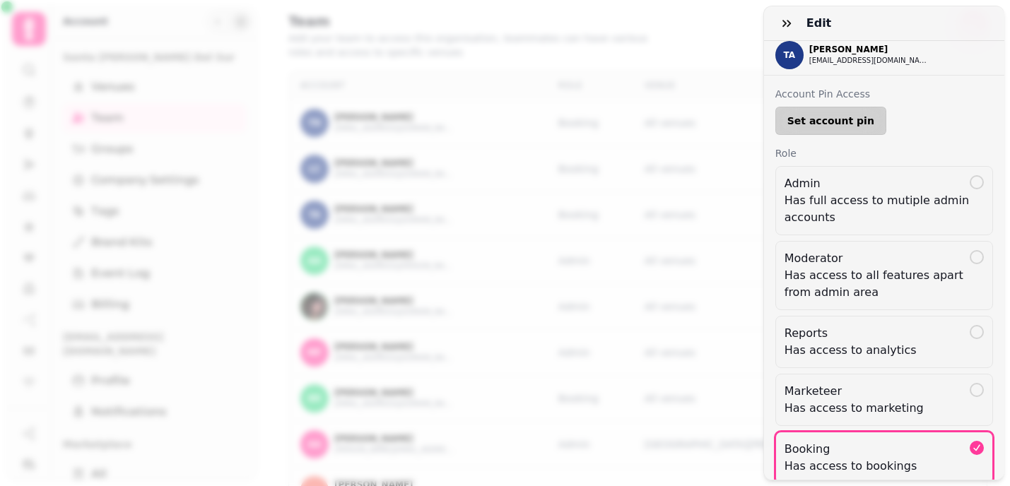
click at [849, 117] on span "Set account pin" at bounding box center [831, 121] width 87 height 10
click at [787, 122] on input at bounding box center [832, 121] width 113 height 28
type input "****"
click at [919, 117] on span "Create" at bounding box center [921, 121] width 37 height 10
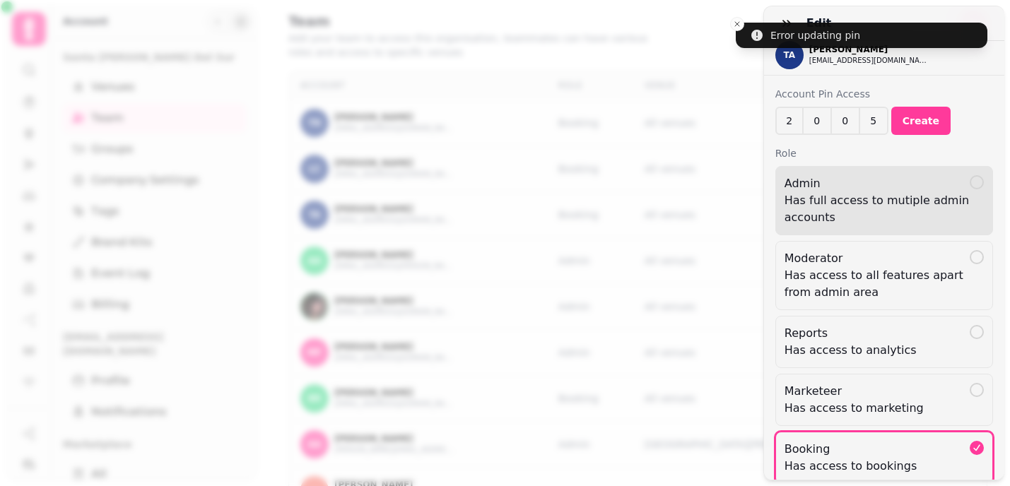
scroll to position [244, 0]
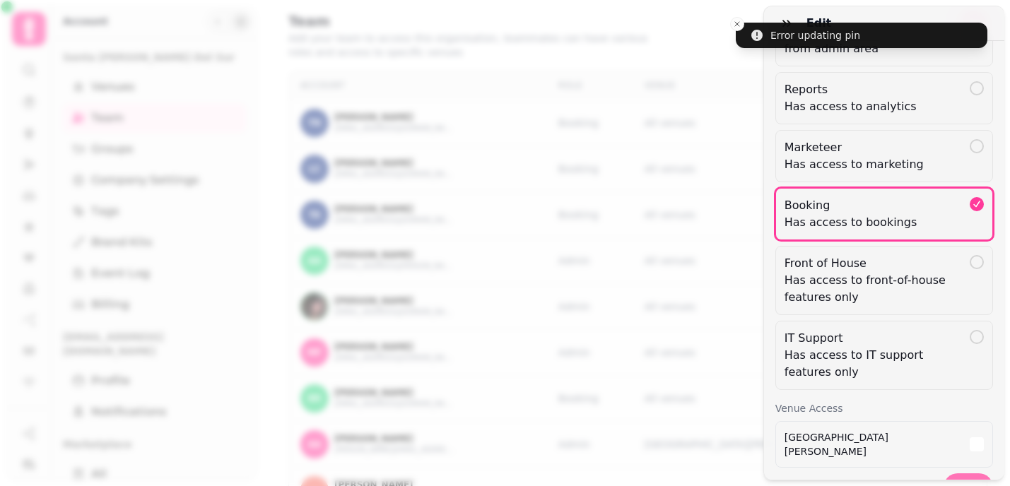
click at [972, 483] on span "Save" at bounding box center [968, 488] width 27 height 10
click at [734, 26] on div "Edit TA Tiago Antonio tiagoantonio@me.com Account Pin Access 2 0 0 5 **** Creat…" at bounding box center [505, 255] width 1010 height 464
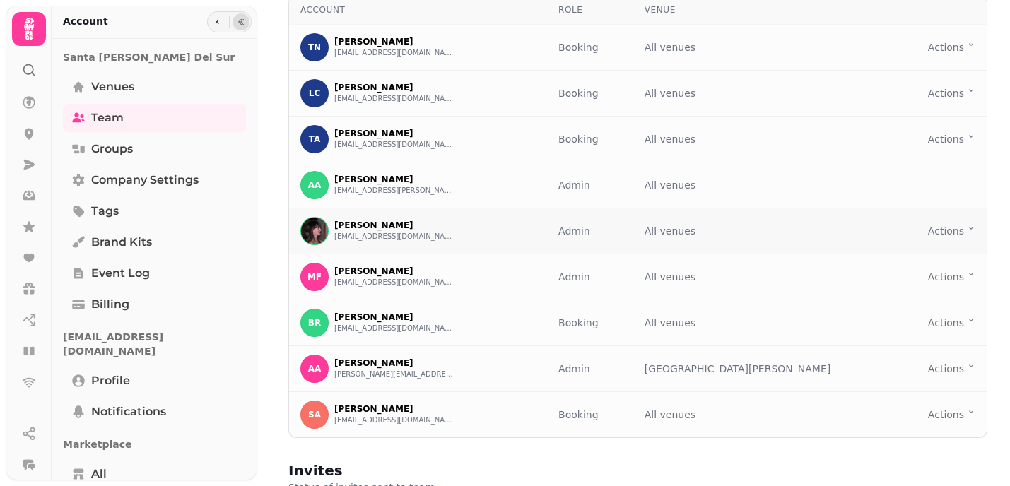
scroll to position [78, 0]
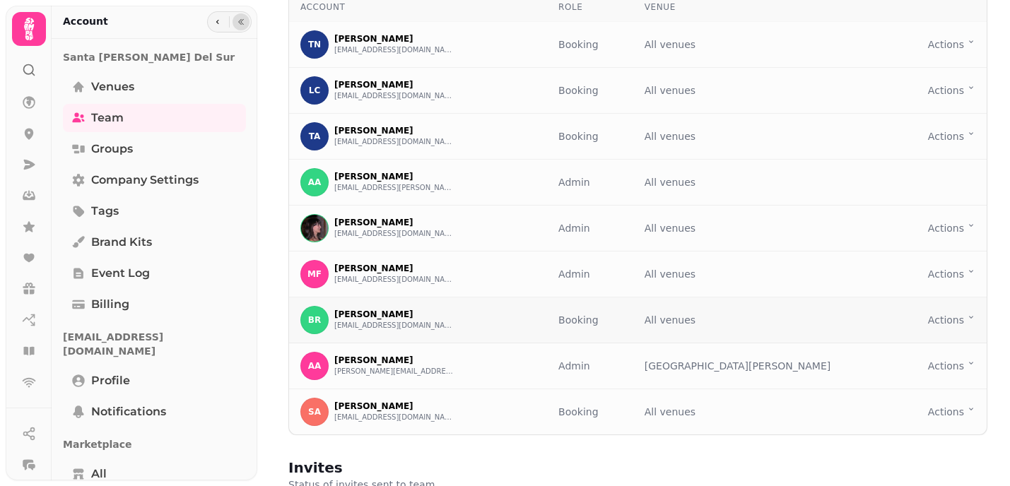
click at [957, 330] on td "Actions Toggle menu" at bounding box center [942, 321] width 89 height 46
click at [957, 317] on html "Team Add your team to access this organisation, teammates can have various role…" at bounding box center [505, 243] width 1010 height 486
click at [897, 371] on button "Edit" at bounding box center [942, 374] width 129 height 25
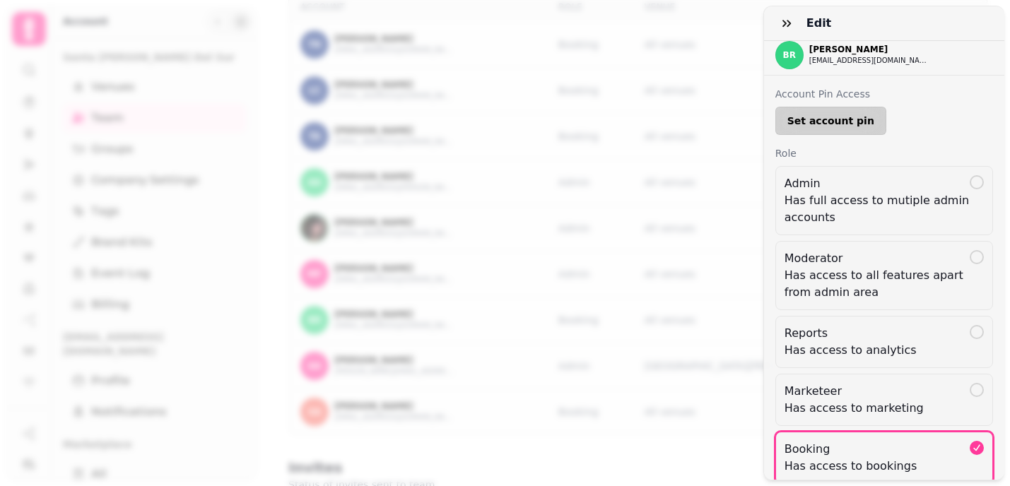
click at [836, 124] on span "Set account pin" at bounding box center [831, 121] width 87 height 10
click at [790, 125] on input at bounding box center [832, 121] width 113 height 28
type input "****"
click at [922, 122] on span "Create" at bounding box center [921, 121] width 37 height 10
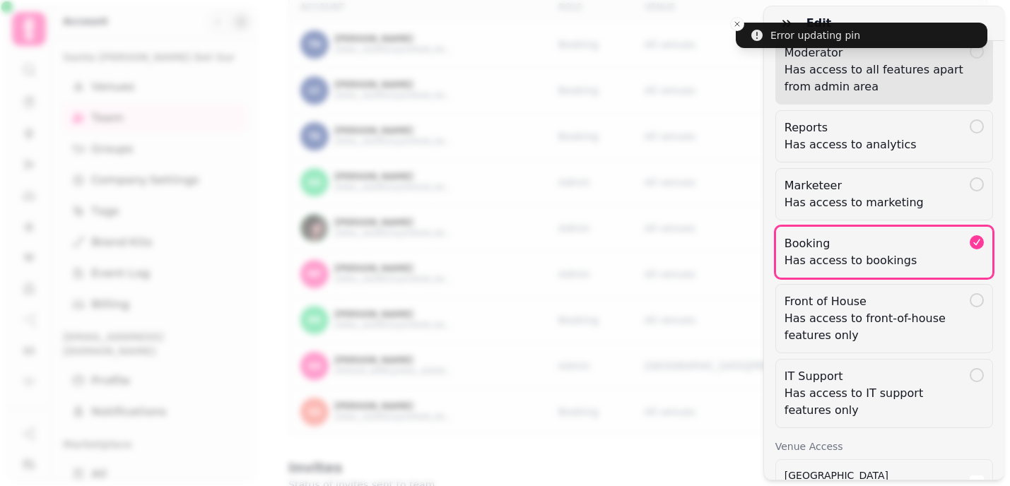
scroll to position [244, 0]
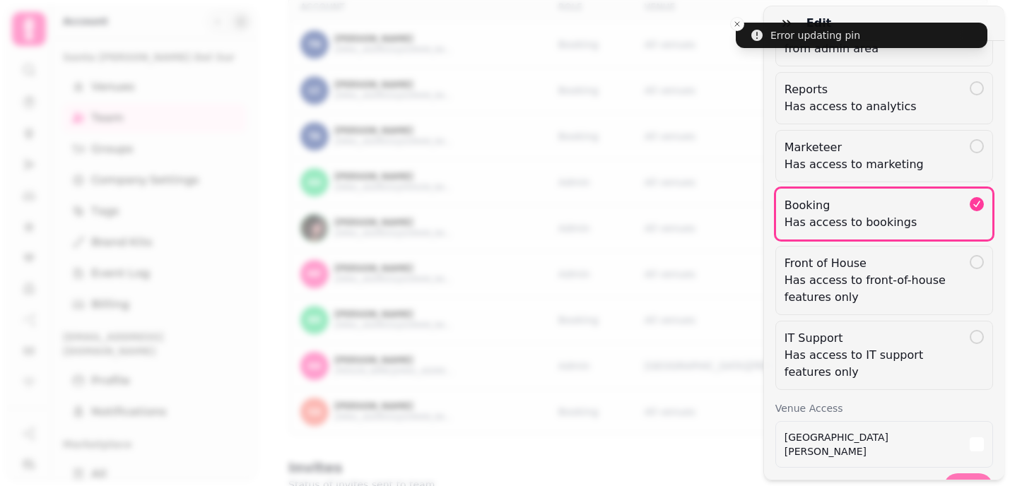
click at [964, 483] on span "Save" at bounding box center [968, 488] width 27 height 10
click at [737, 21] on div "Edit BR Belen Ramírez bramirezp25@hotmail.com Account Pin Access 2 0 0 5 **** C…" at bounding box center [505, 248] width 1010 height 475
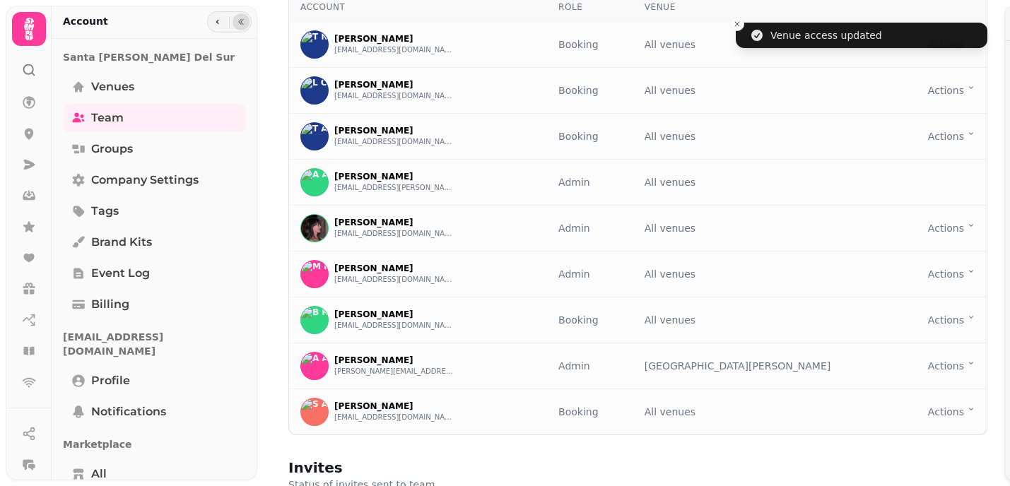
scroll to position [0, 0]
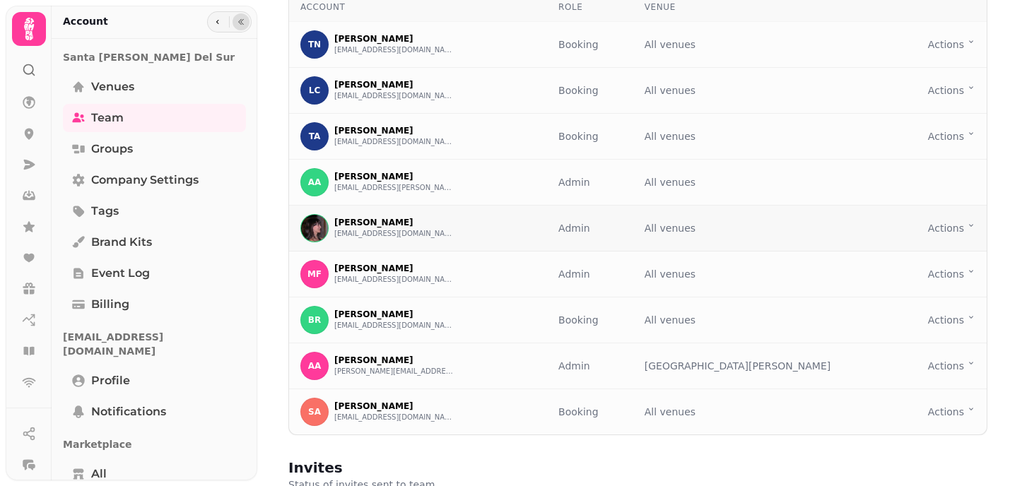
click at [938, 226] on html "Team Add your team to access this organisation, teammates can have various role…" at bounding box center [505, 243] width 1010 height 486
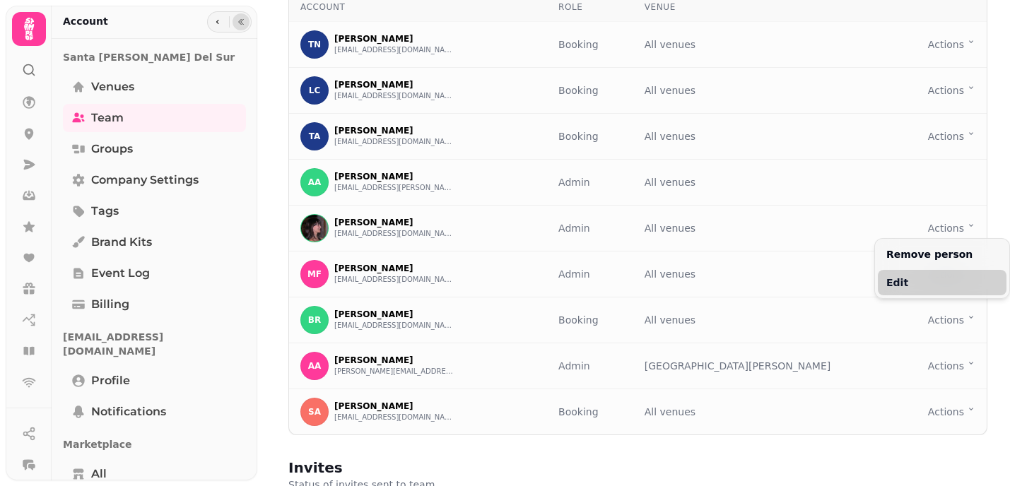
click at [911, 282] on button "Edit" at bounding box center [942, 282] width 129 height 25
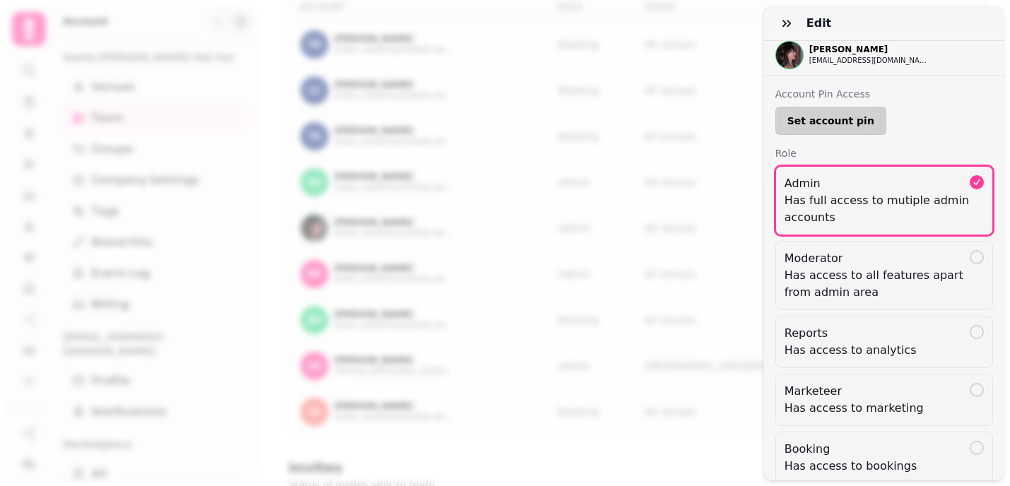
click at [847, 120] on span "Set account pin" at bounding box center [831, 121] width 87 height 10
click at [788, 122] on input at bounding box center [832, 121] width 113 height 28
type input "****"
click at [921, 118] on span "Create" at bounding box center [921, 121] width 37 height 10
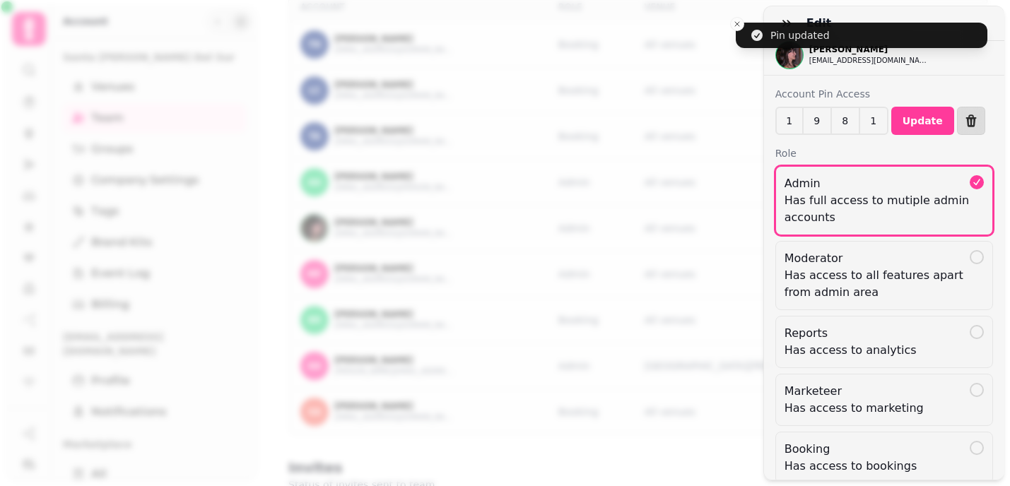
click at [735, 25] on div "Edit DJ Dani Jones jonesdaniela@gmail.com Account Pin Access 1 9 8 1 **** Updat…" at bounding box center [505, 255] width 1010 height 464
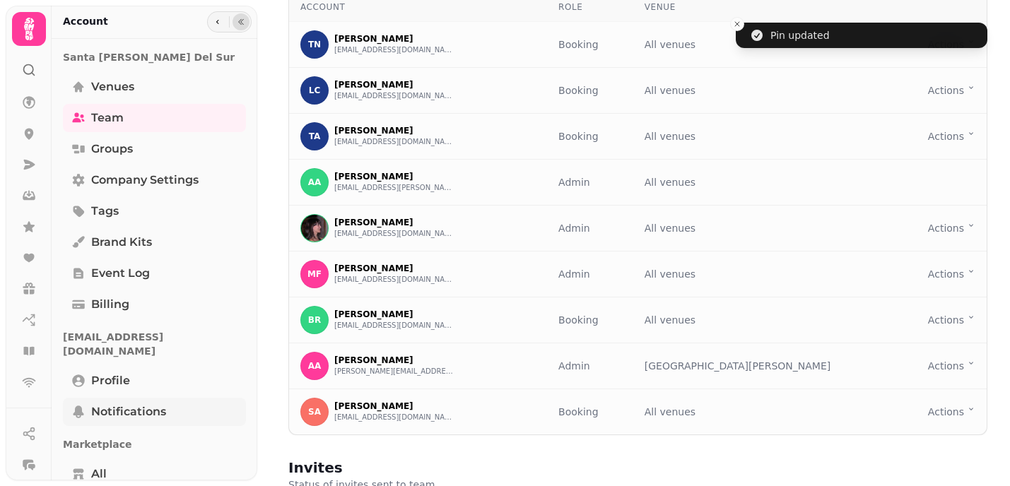
scroll to position [27, 0]
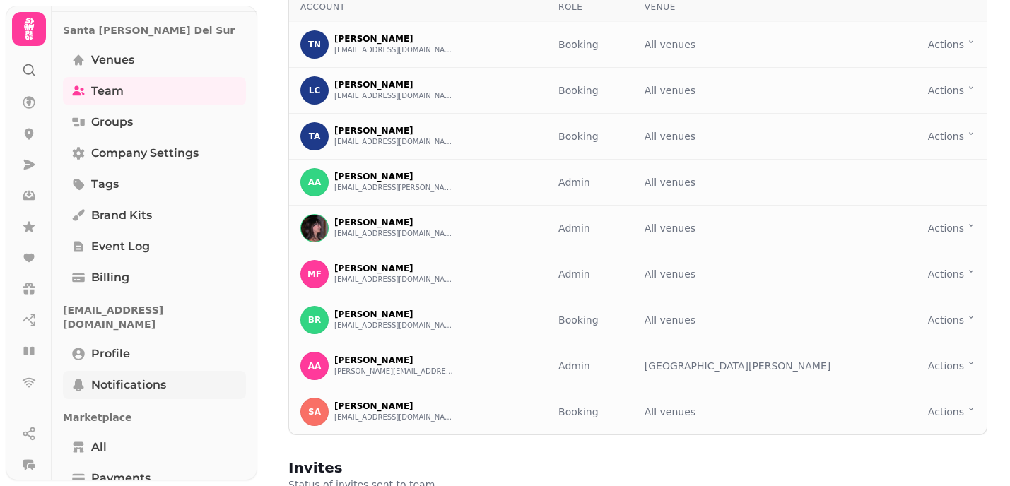
click at [148, 377] on span "Notifications" at bounding box center [128, 385] width 75 height 17
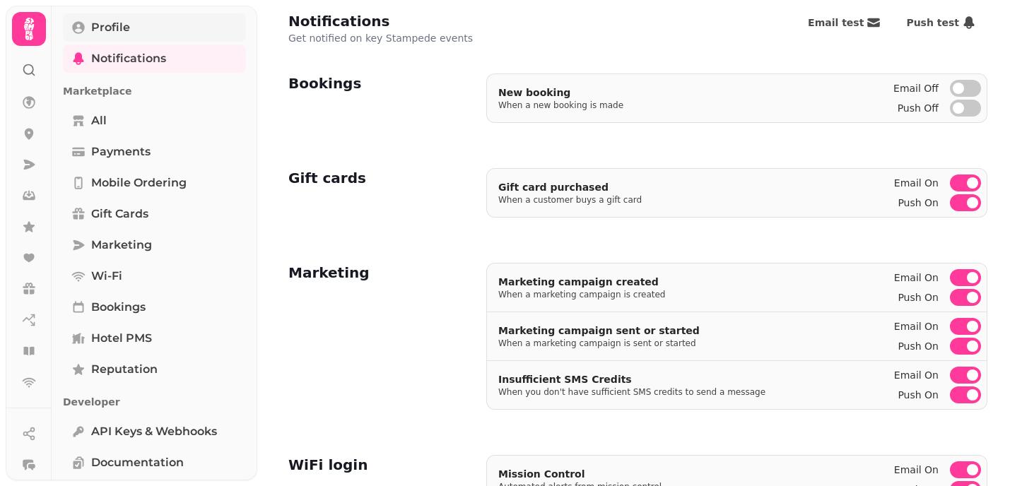
scroll to position [359, 0]
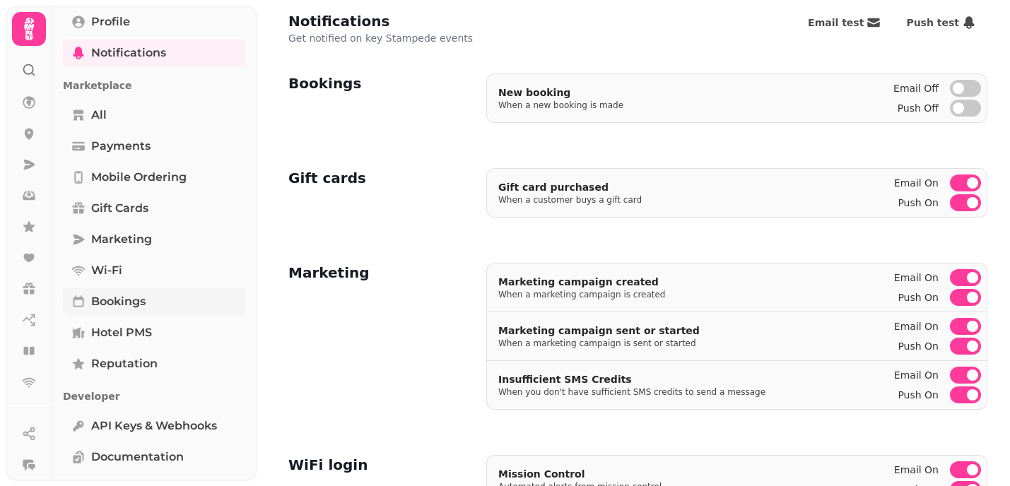
click at [132, 293] on span "Bookings" at bounding box center [118, 301] width 54 height 17
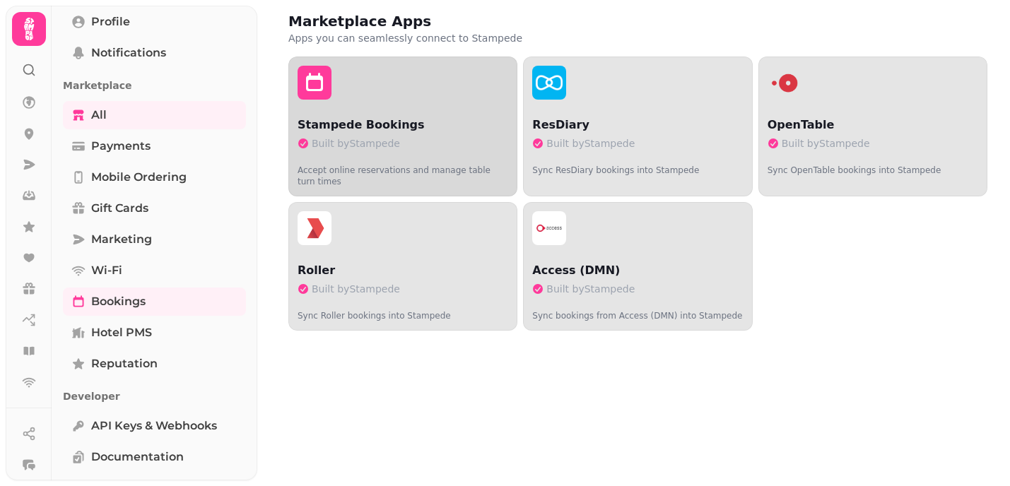
click at [386, 139] on span "Built by Stampede" at bounding box center [356, 143] width 88 height 14
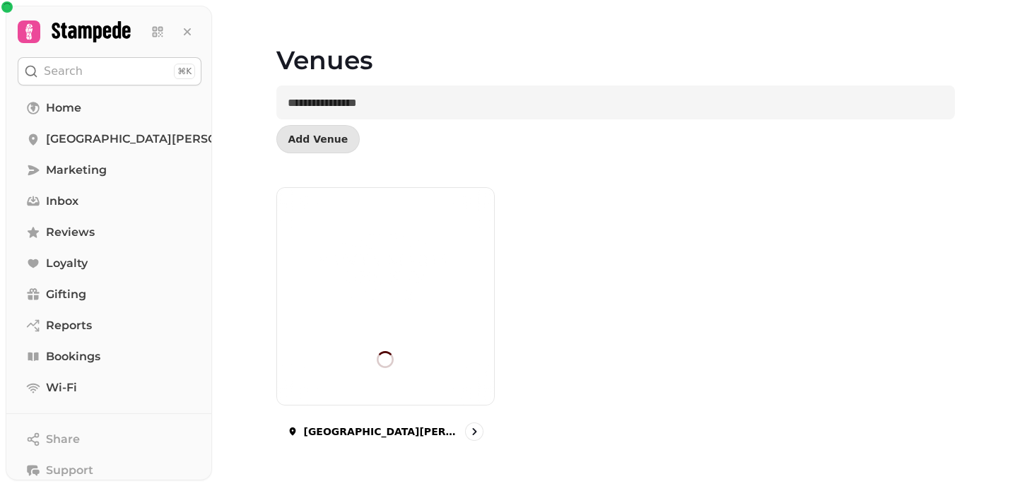
scroll to position [21, 0]
click at [114, 364] on link "Bookings" at bounding box center [110, 357] width 184 height 28
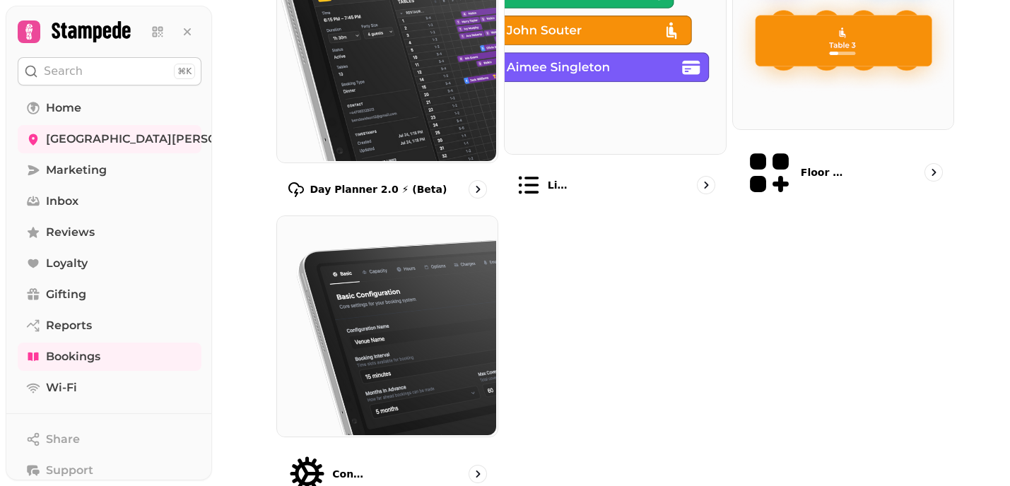
scroll to position [271, 0]
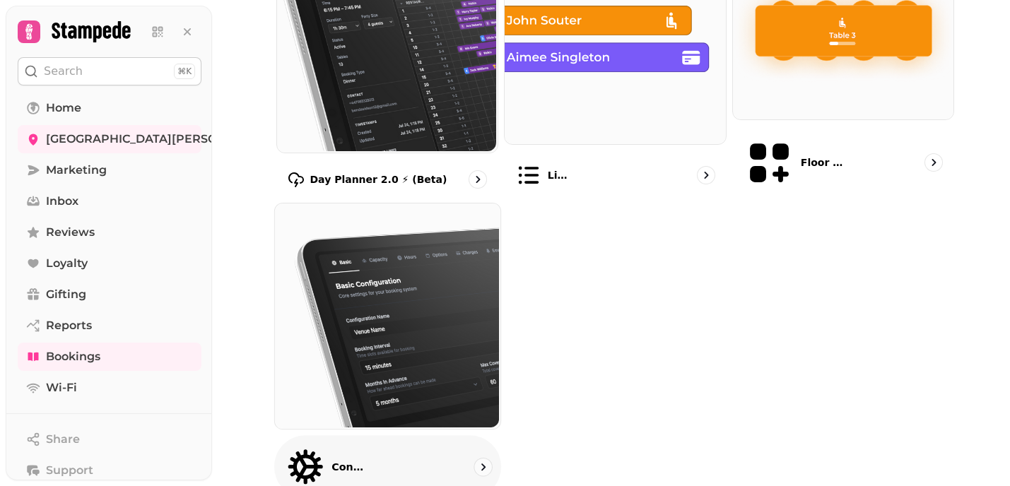
click at [414, 375] on img at bounding box center [386, 315] width 226 height 226
select select "**********"
select select "**"
select select "***"
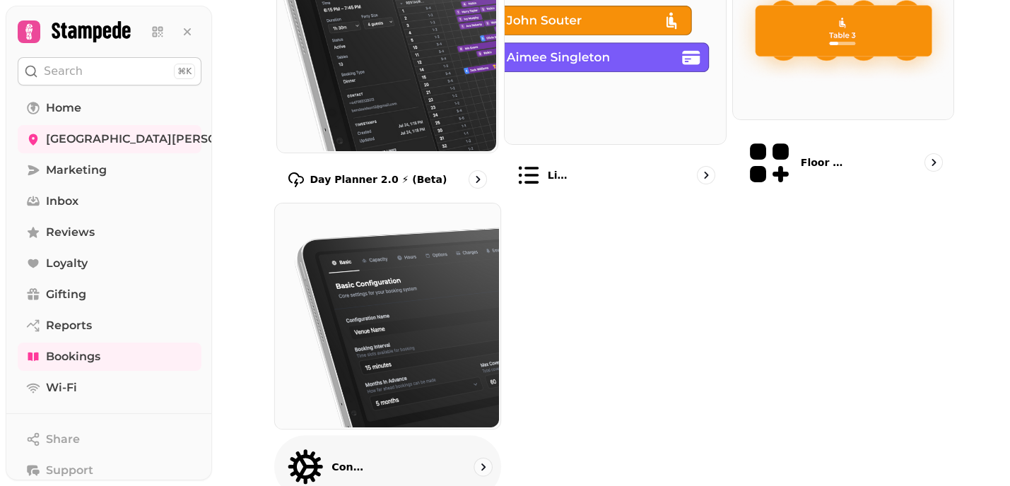
select select "**********"
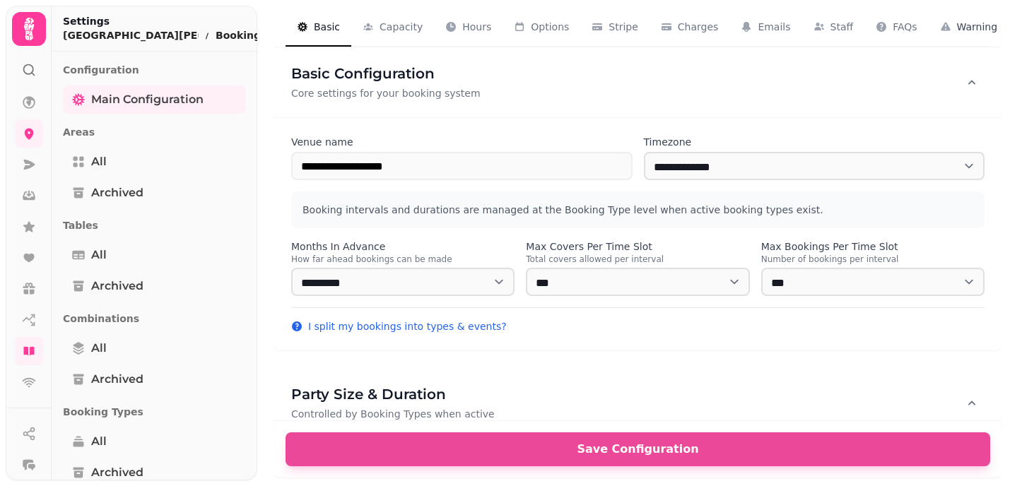
click at [961, 25] on span "Warning" at bounding box center [977, 27] width 41 height 14
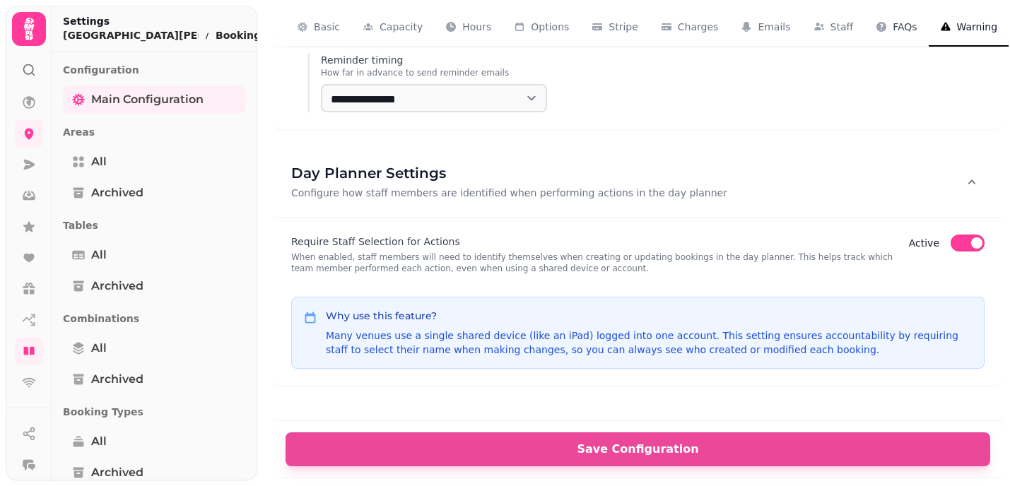
scroll to position [0, 53]
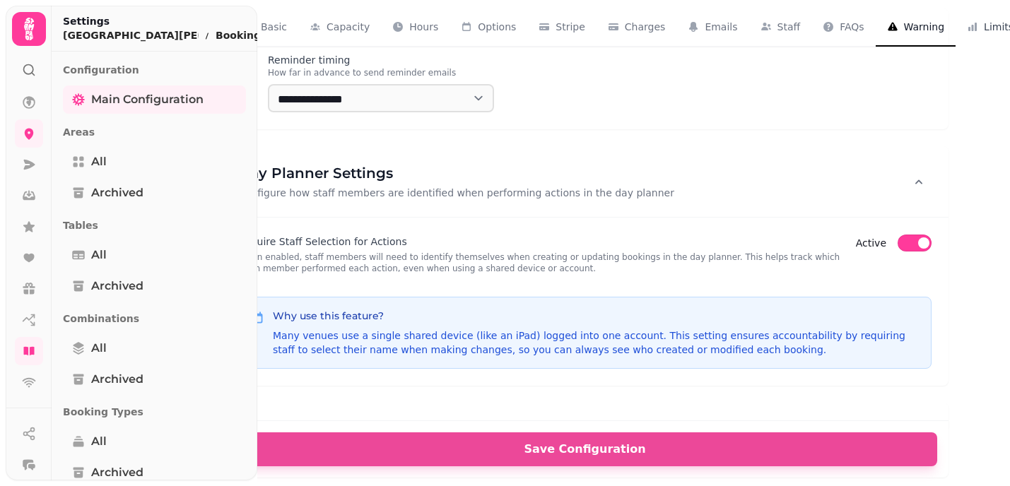
click at [984, 25] on span "Limits" at bounding box center [999, 27] width 30 height 14
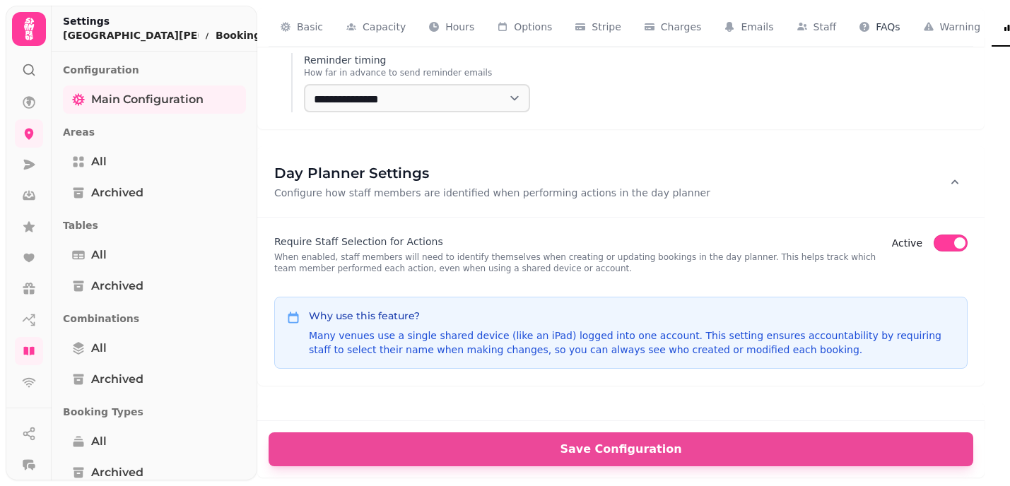
click at [877, 23] on span "FAQs" at bounding box center [888, 27] width 24 height 14
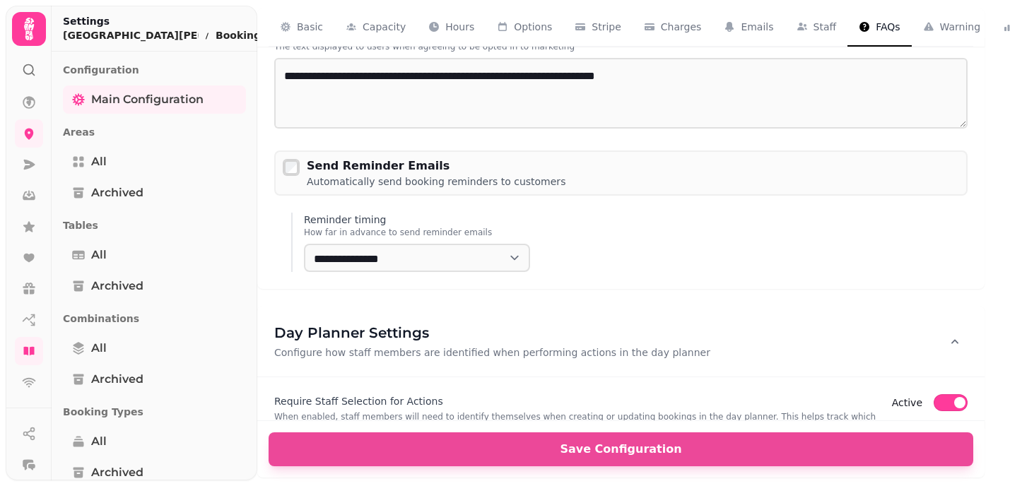
scroll to position [3207, 0]
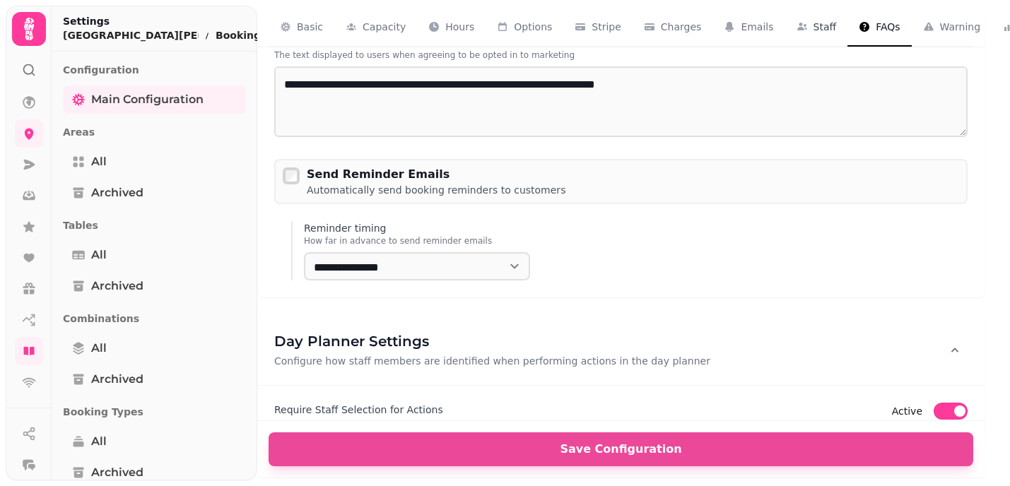
click at [814, 21] on span "Staff" at bounding box center [825, 27] width 23 height 14
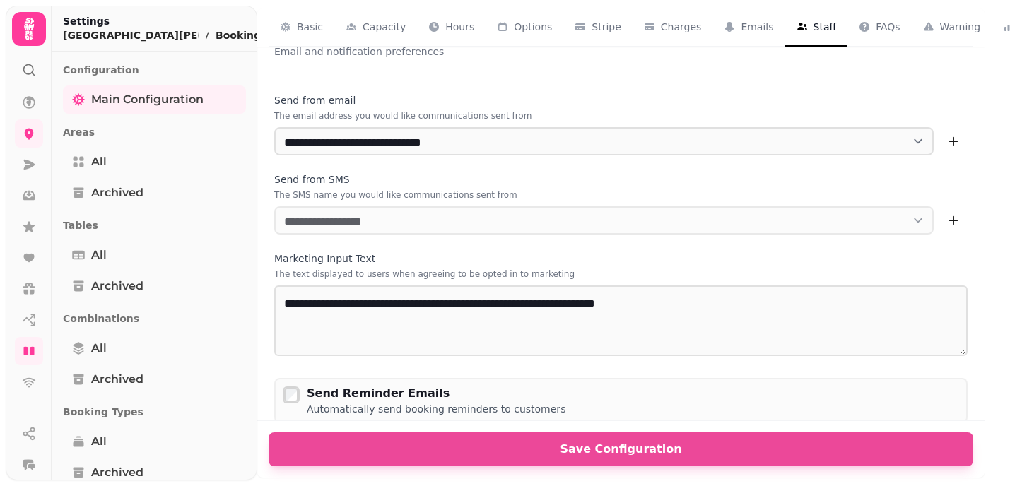
scroll to position [2950, 0]
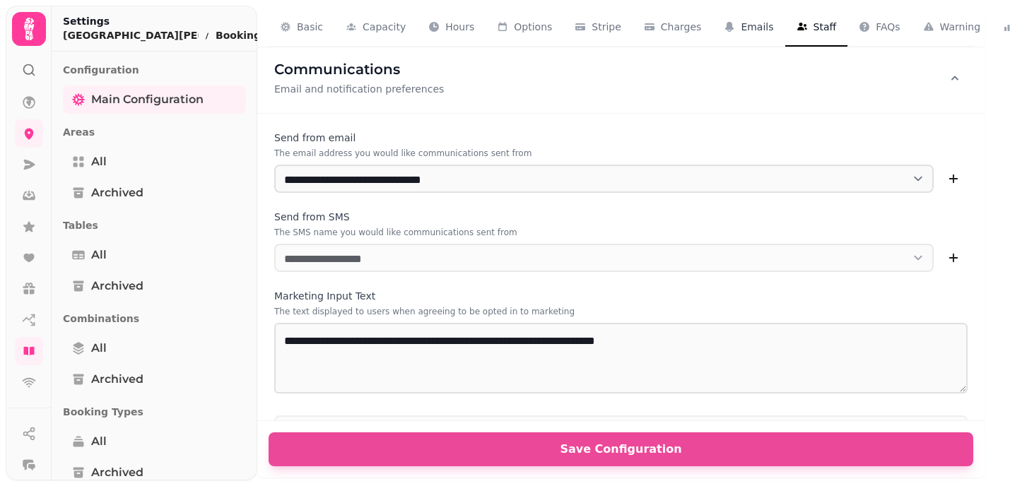
click at [757, 24] on span "Emails" at bounding box center [757, 27] width 33 height 14
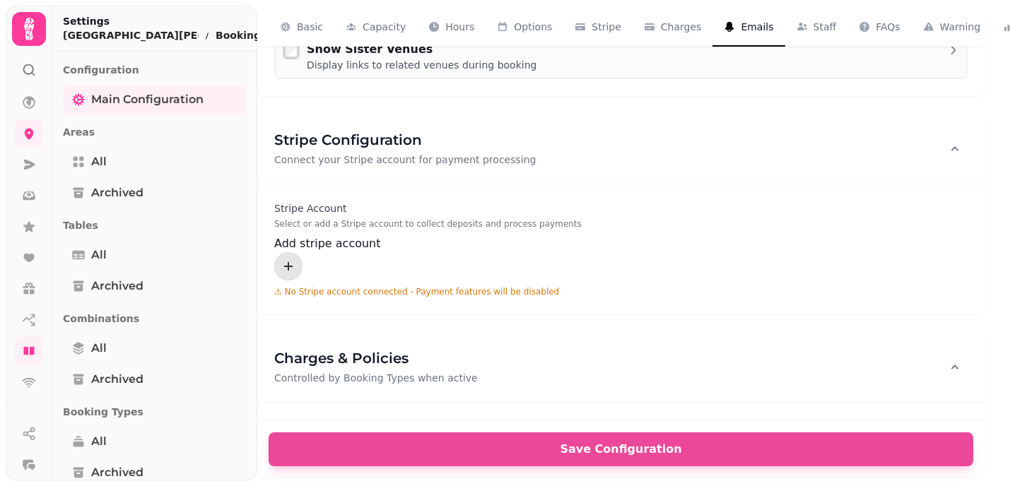
scroll to position [2422, 0]
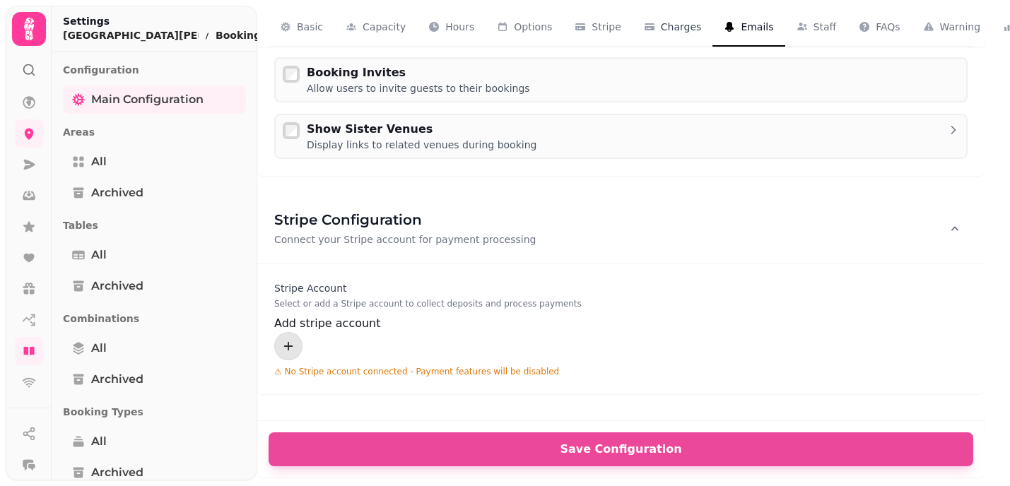
click at [669, 21] on span "Charges" at bounding box center [681, 27] width 41 height 14
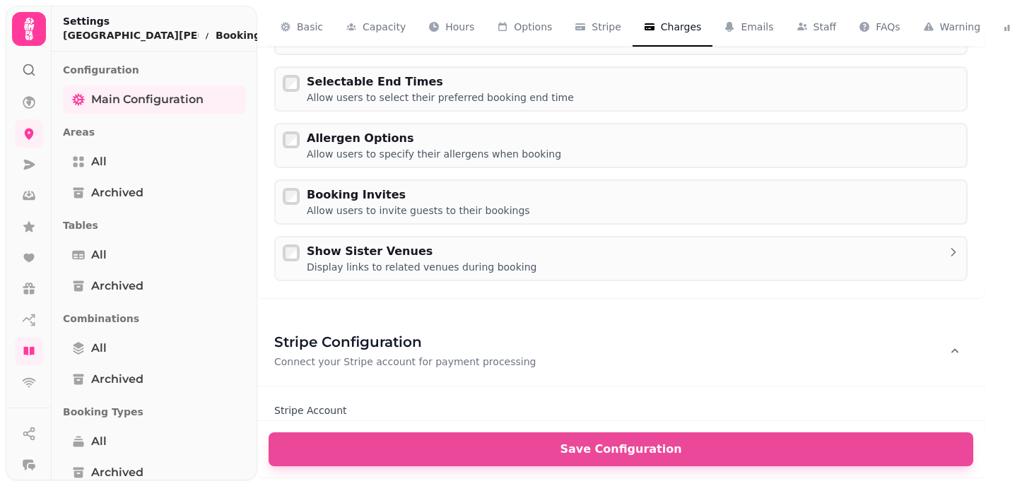
scroll to position [2263, 0]
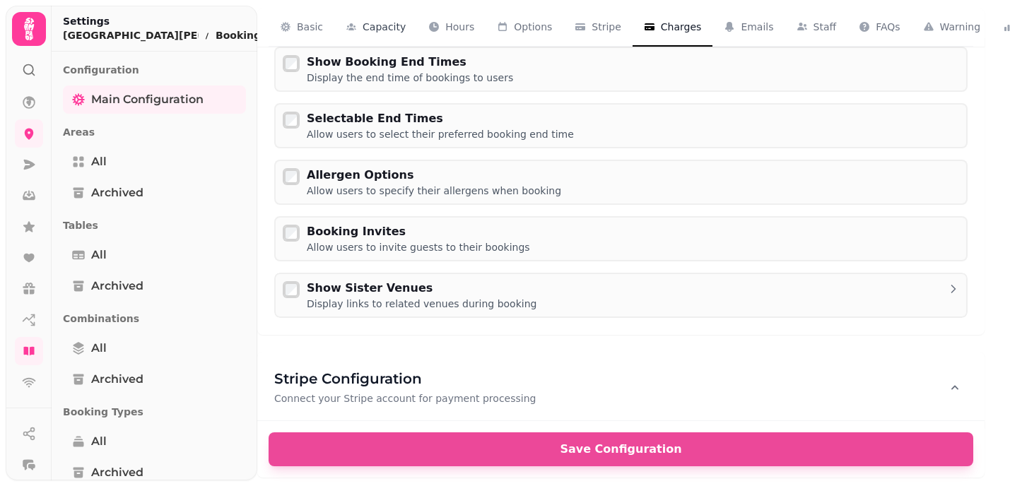
click at [389, 24] on span "Capacity" at bounding box center [384, 27] width 43 height 14
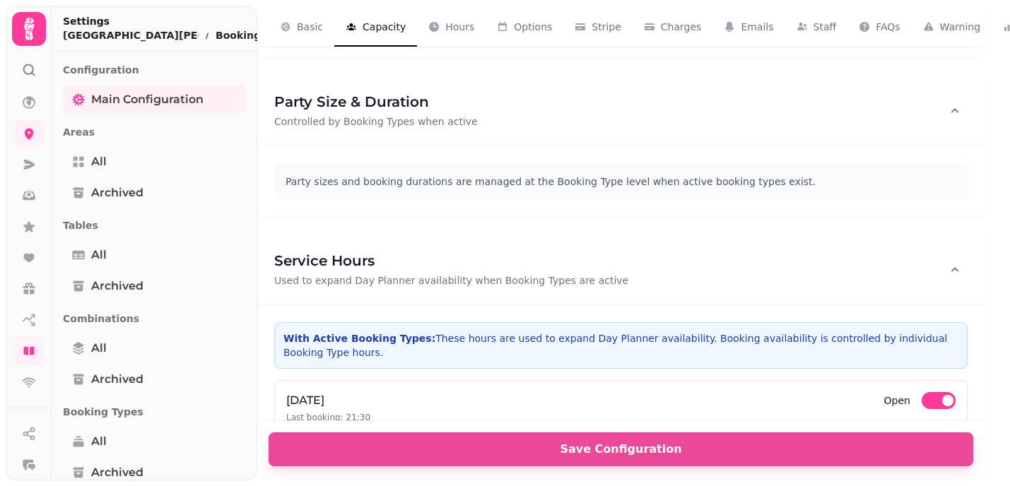
scroll to position [273, 0]
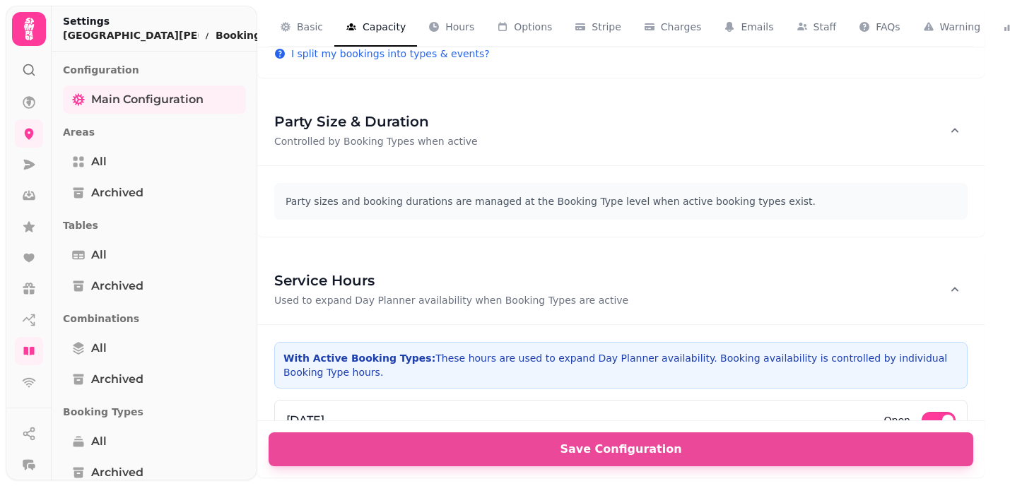
click at [620, 136] on div "Party Size & Duration Controlled by Booking Types when active" at bounding box center [620, 130] width 727 height 71
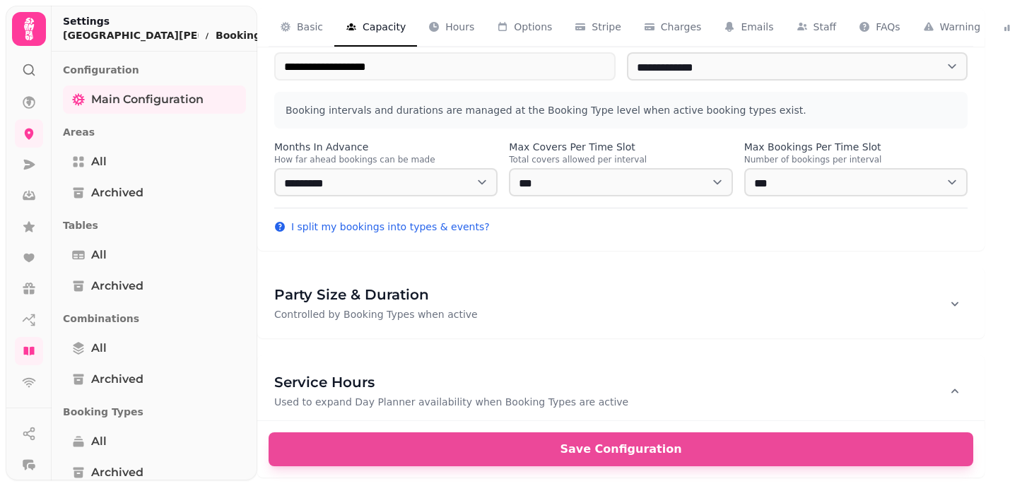
scroll to position [0, 0]
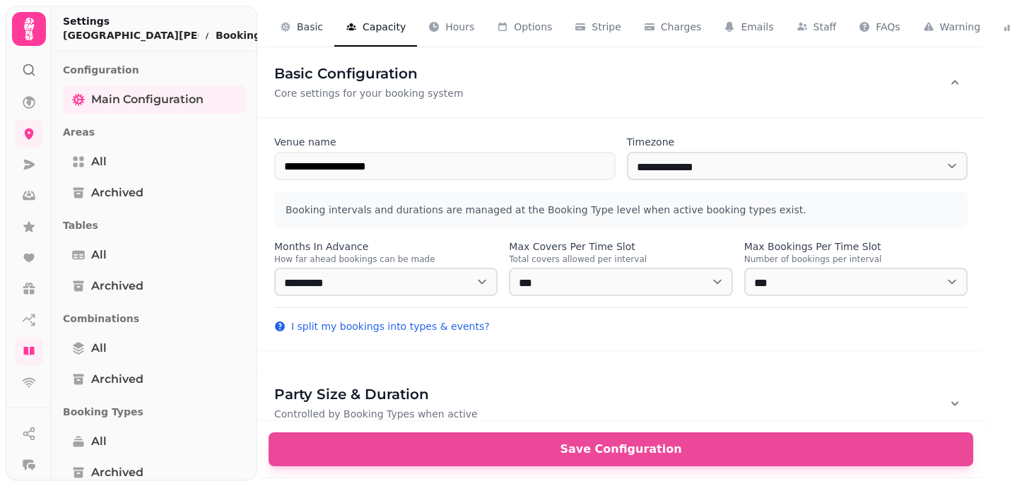
click at [309, 25] on span "Basic" at bounding box center [310, 27] width 26 height 14
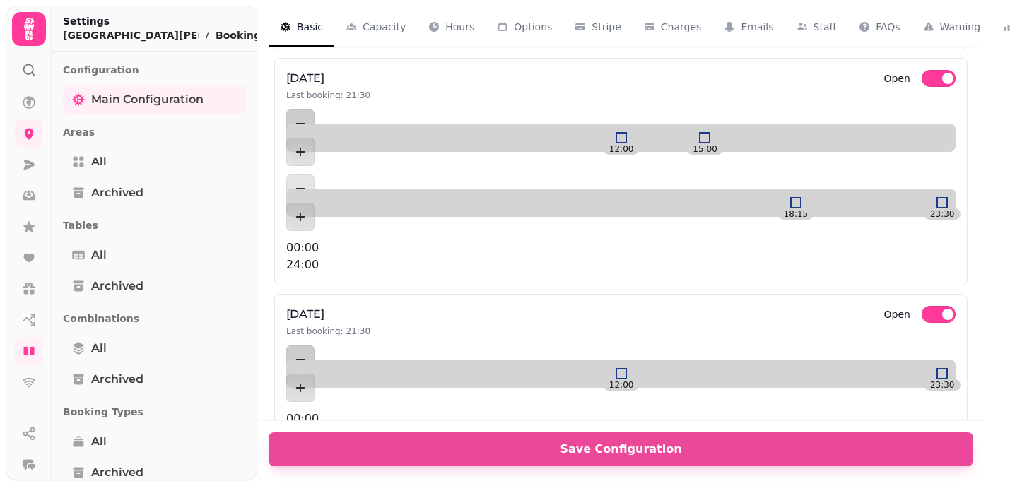
scroll to position [1487, 0]
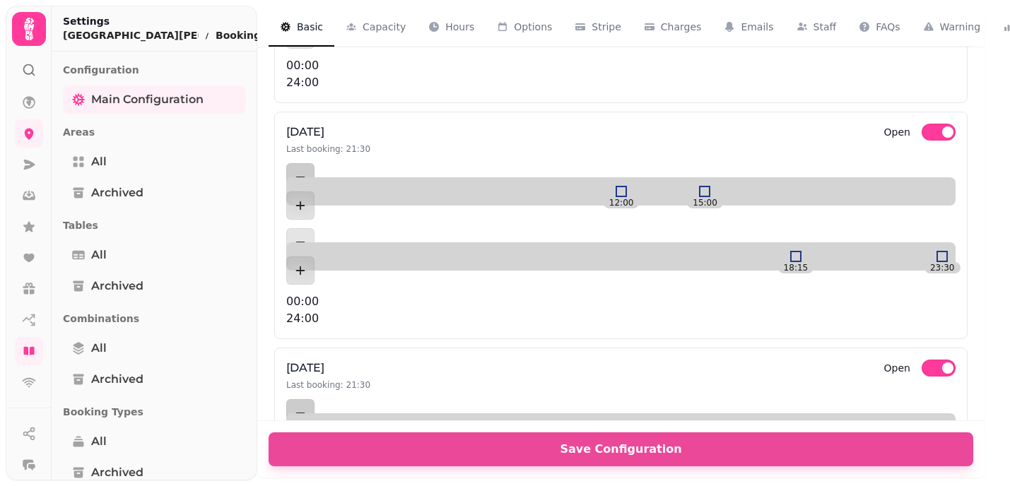
scroll to position [1350, 0]
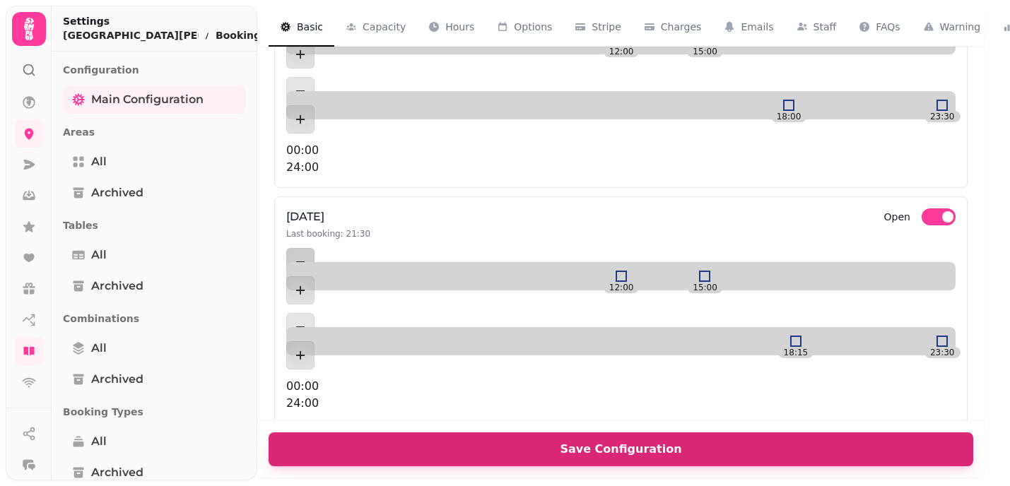
click at [778, 446] on span "Save Configuration" at bounding box center [621, 449] width 671 height 11
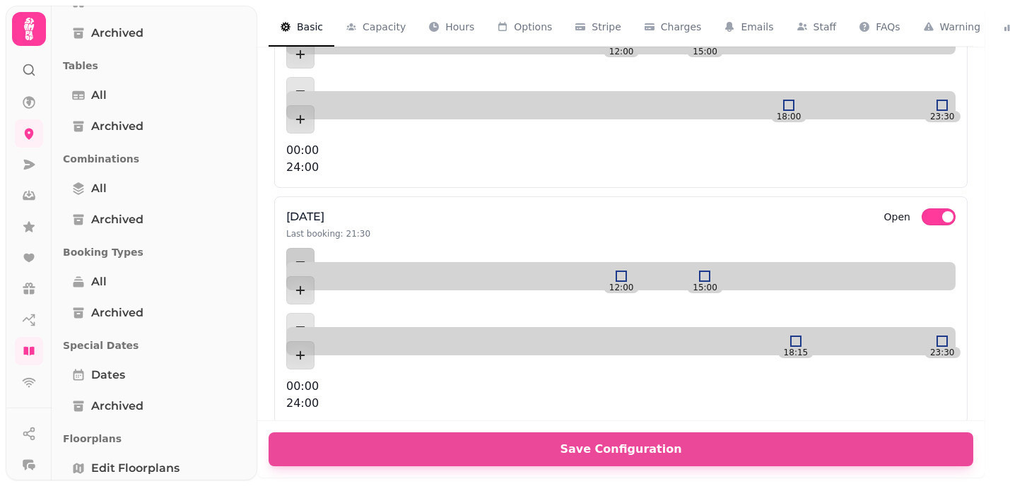
scroll to position [179, 0]
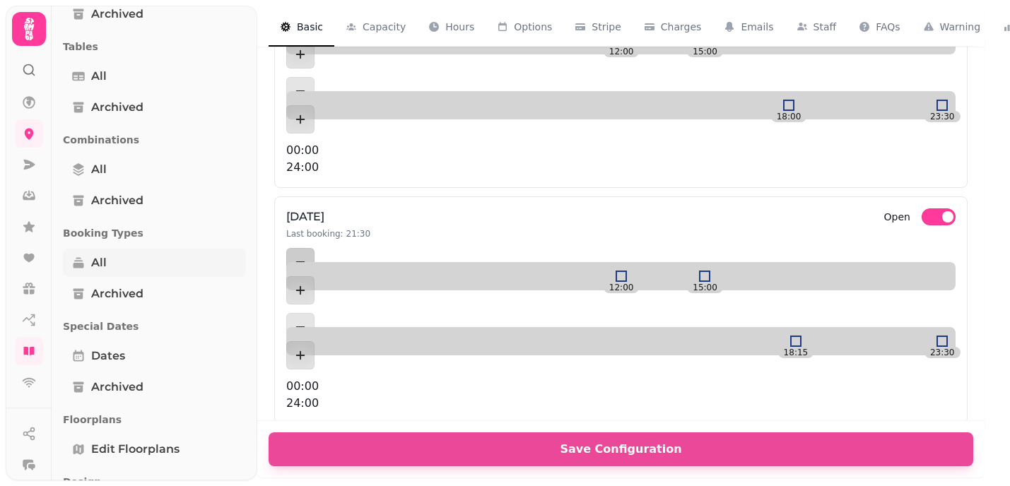
click at [101, 265] on span "All" at bounding box center [99, 263] width 16 height 17
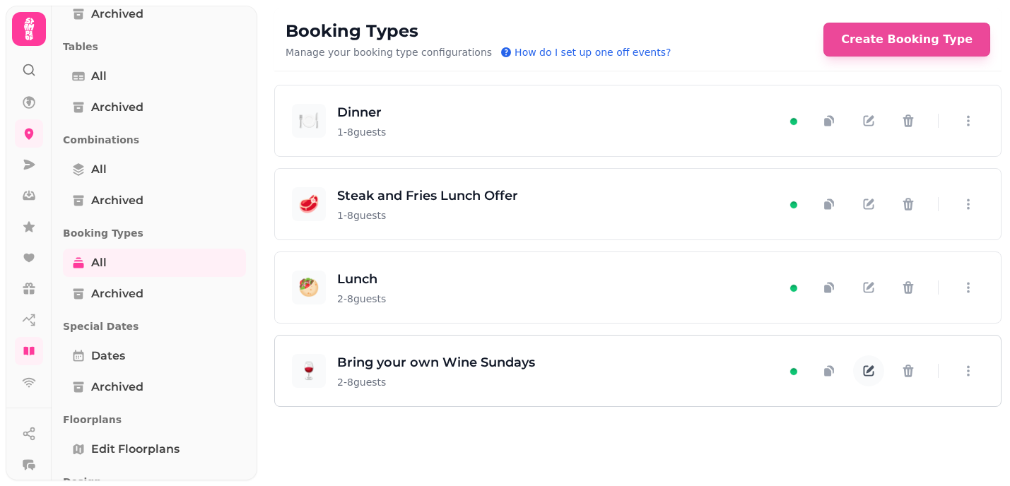
click at [874, 368] on icon "button" at bounding box center [869, 371] width 14 height 14
select select "*"
select select "****"
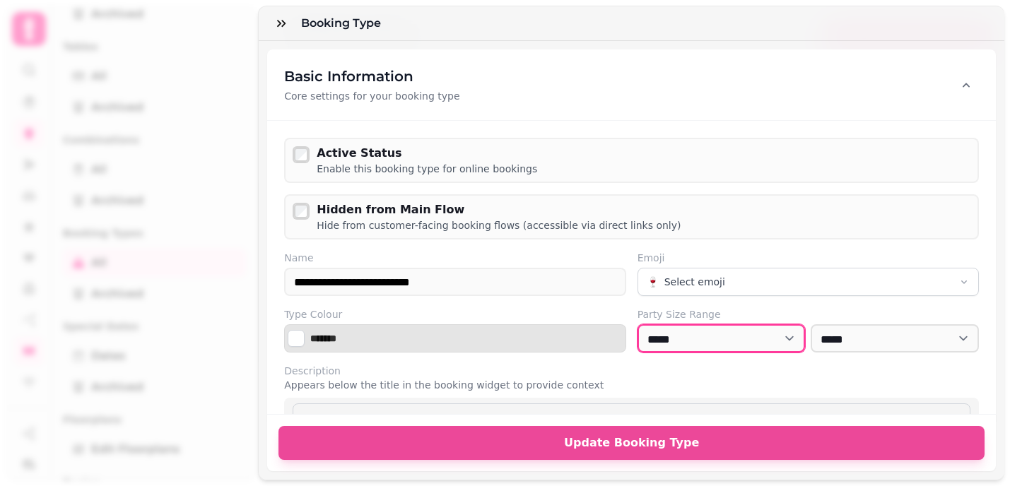
click at [780, 341] on select "* *** * *** * *** * *** * *** * *** * *** * *** * *** ** *** ** *** ** *** ** *…" at bounding box center [722, 338] width 168 height 28
click at [785, 332] on select "* *** * *** * *** * *** * *** * *** * *** * *** * *** ** *** ** *** ** *** ** *…" at bounding box center [722, 338] width 168 height 28
select select "*"
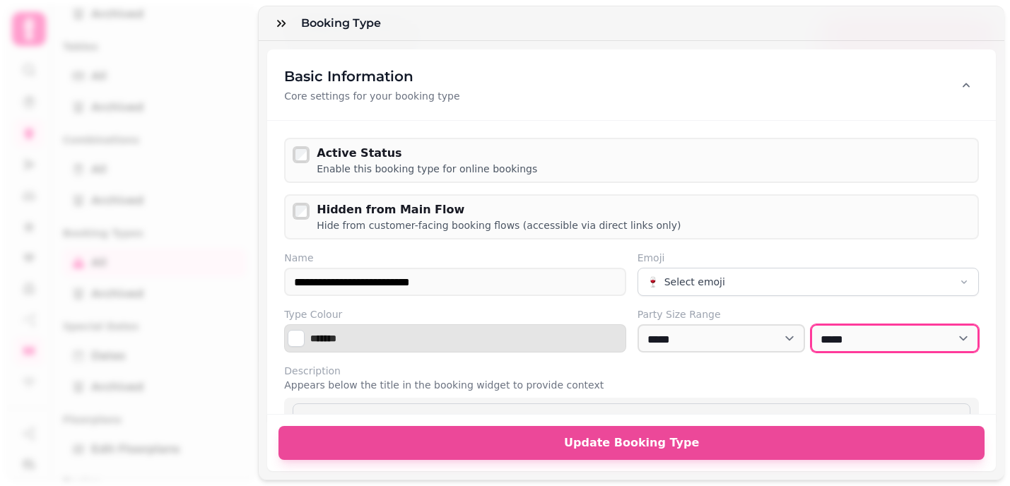
click at [965, 341] on select "* *** * *** * *** * *** * *** * *** * *** * *** * *** ** *** ** *** ** *** ** *…" at bounding box center [895, 338] width 168 height 28
select select "**"
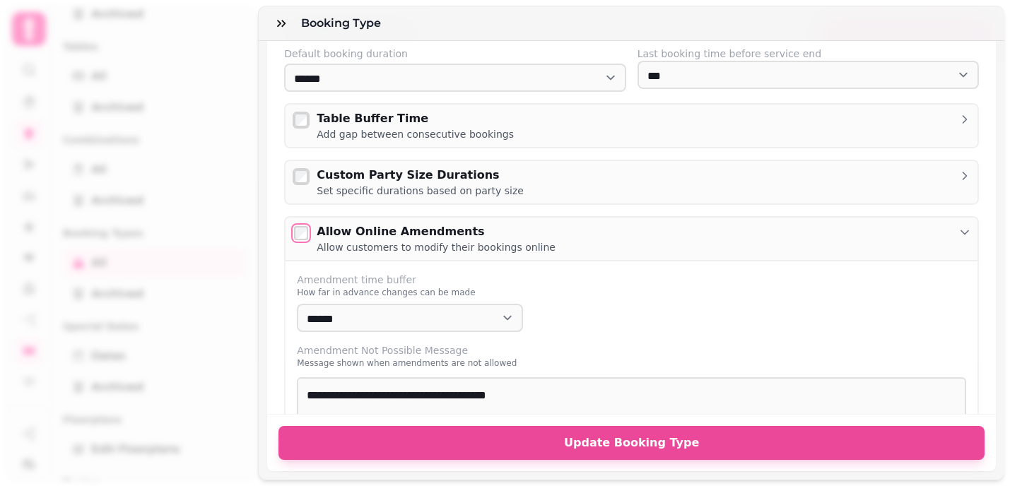
scroll to position [657, 0]
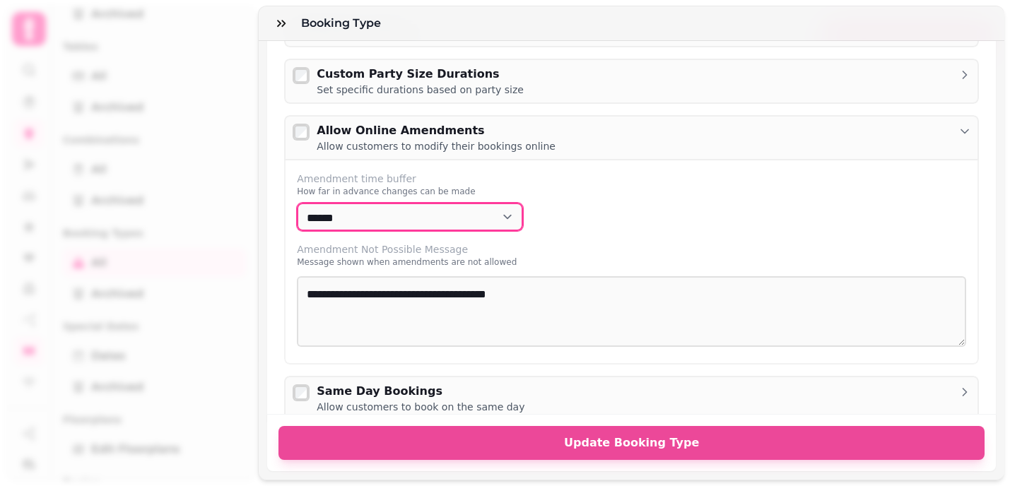
click at [513, 219] on select "**********" at bounding box center [410, 217] width 226 height 28
select select "****"
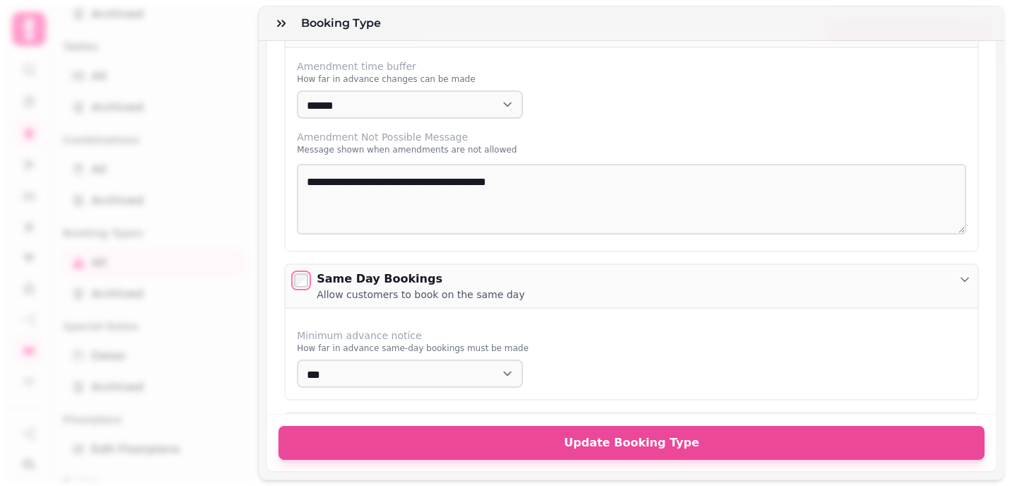
scroll to position [870, 0]
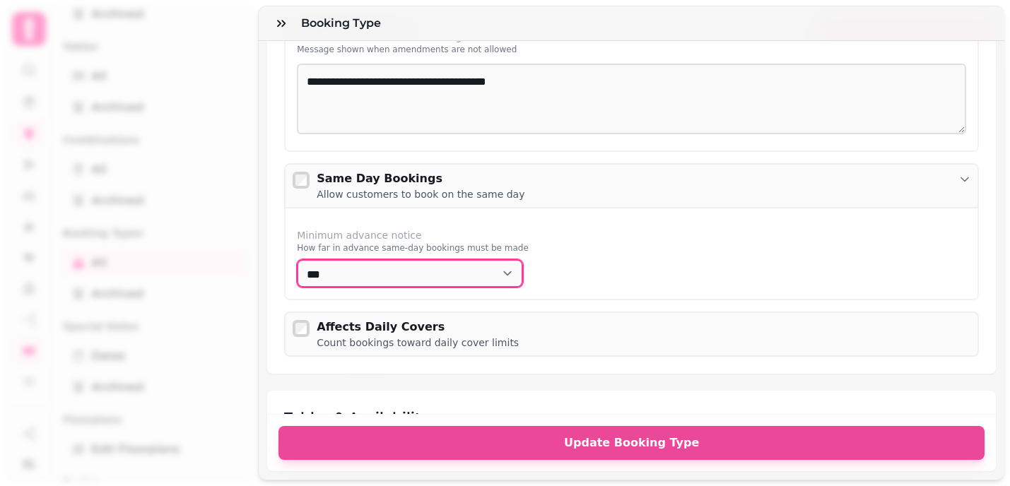
click at [510, 280] on select "**********" at bounding box center [410, 273] width 226 height 28
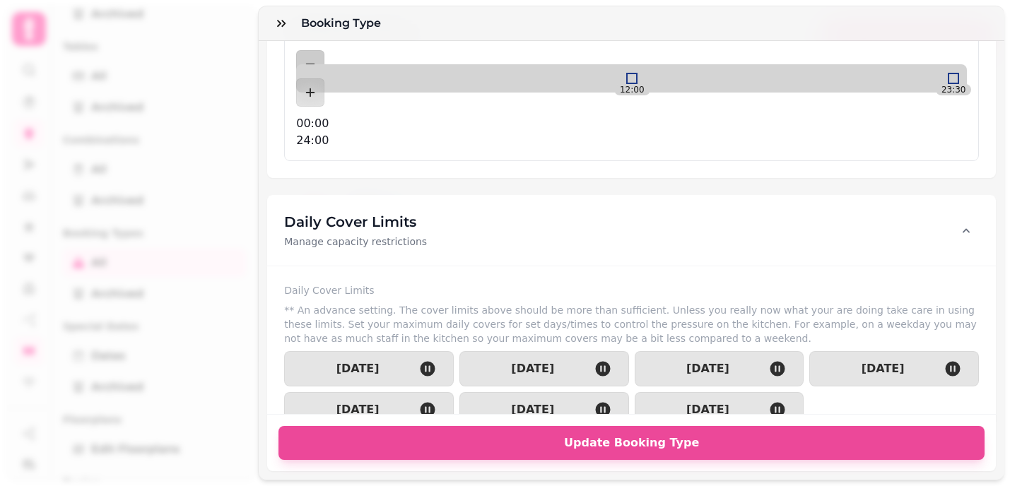
scroll to position [2493, 0]
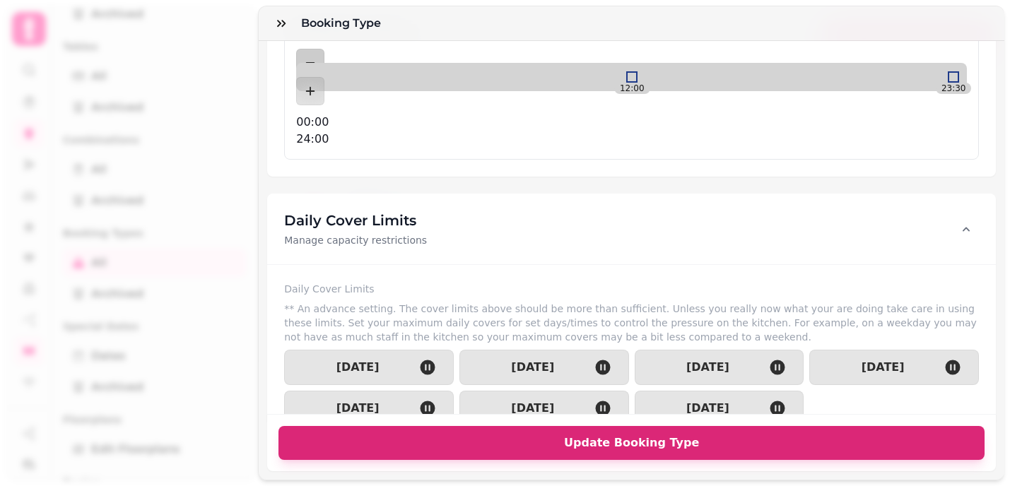
click at [593, 440] on span "Update Booking Type" at bounding box center [632, 443] width 672 height 11
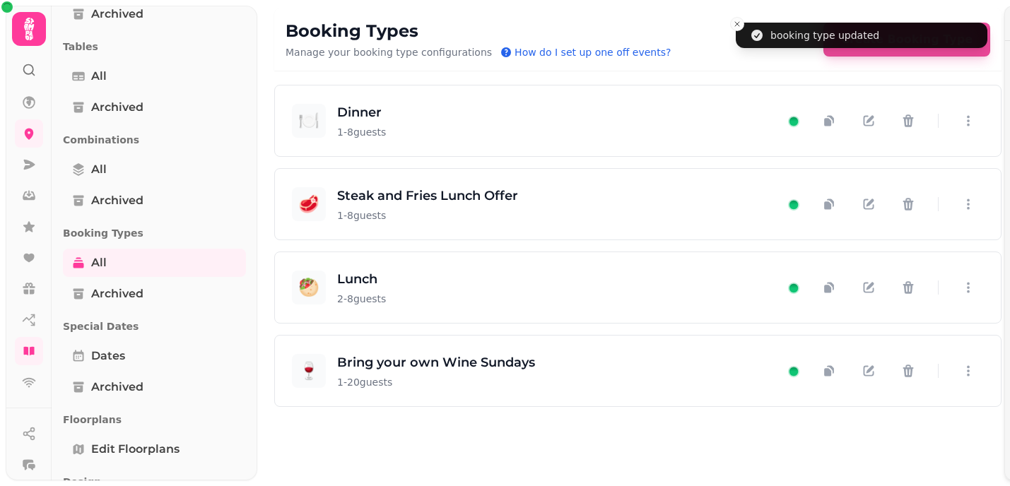
scroll to position [2227, 0]
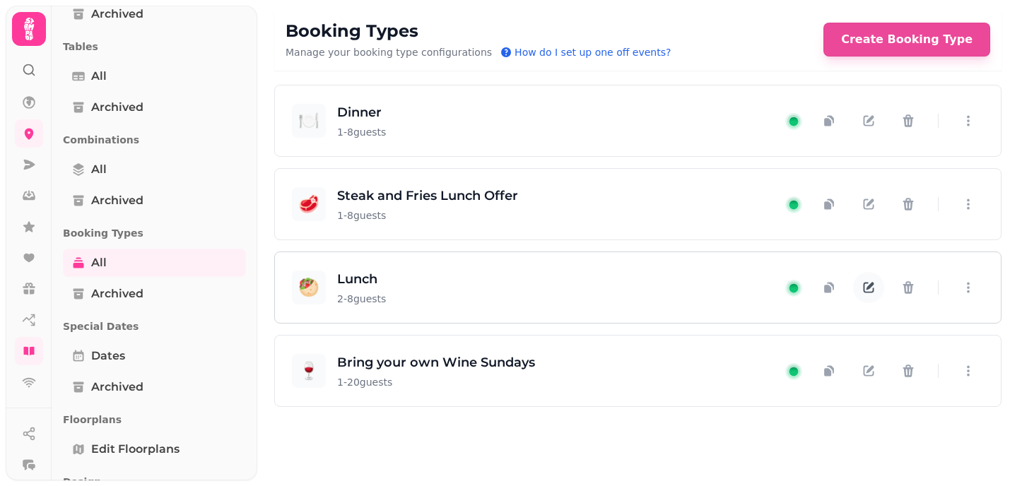
click at [868, 285] on icon "button" at bounding box center [869, 288] width 14 height 14
select select "*"
select select "****"
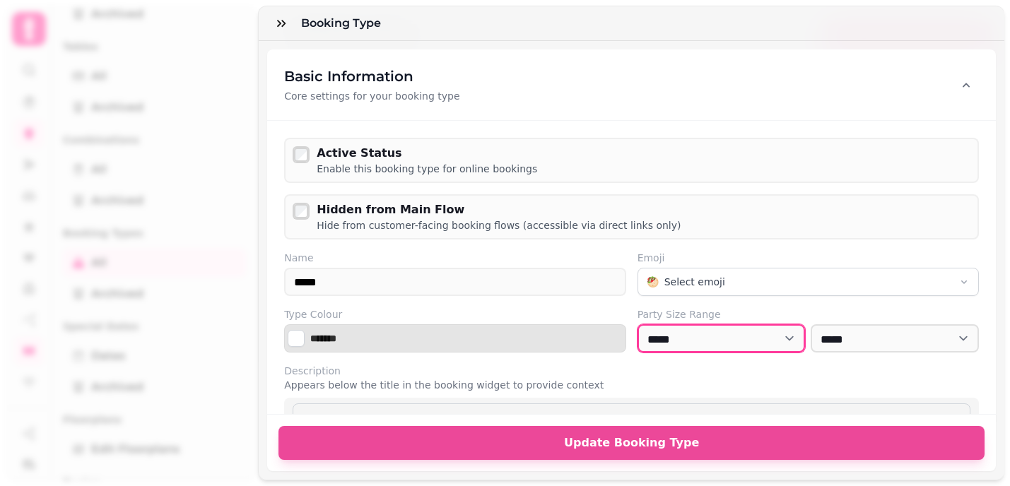
click at [770, 337] on select "* *** * *** * *** * *** * *** * *** * *** * *** * *** ** *** ** *** ** *** ** *…" at bounding box center [722, 338] width 168 height 28
click at [788, 339] on select "* *** * *** * *** * *** * *** * *** * *** * *** * *** ** *** ** *** ** *** ** *…" at bounding box center [722, 338] width 168 height 28
select select "*"
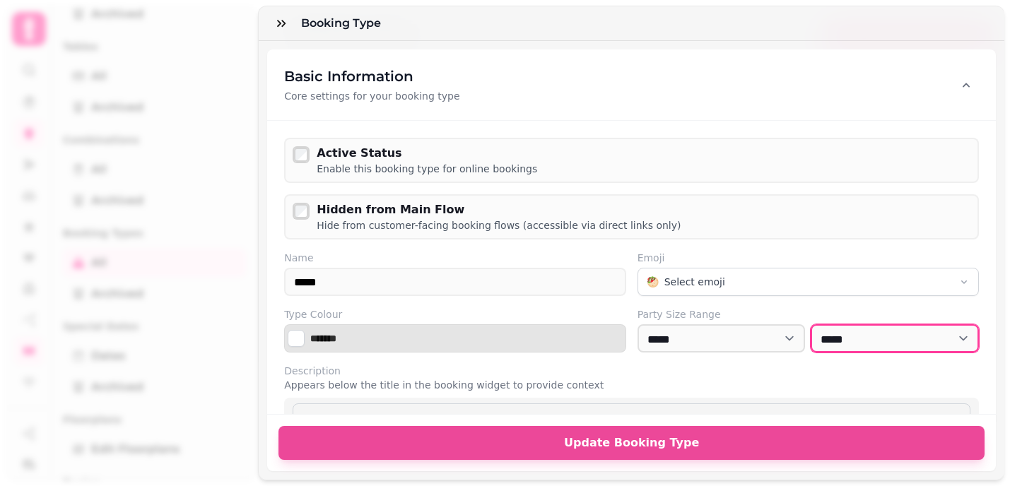
click at [963, 337] on select "* *** * *** * *** * *** * *** * *** * *** * *** * *** ** *** ** *** ** *** ** *…" at bounding box center [895, 338] width 168 height 28
select select "**"
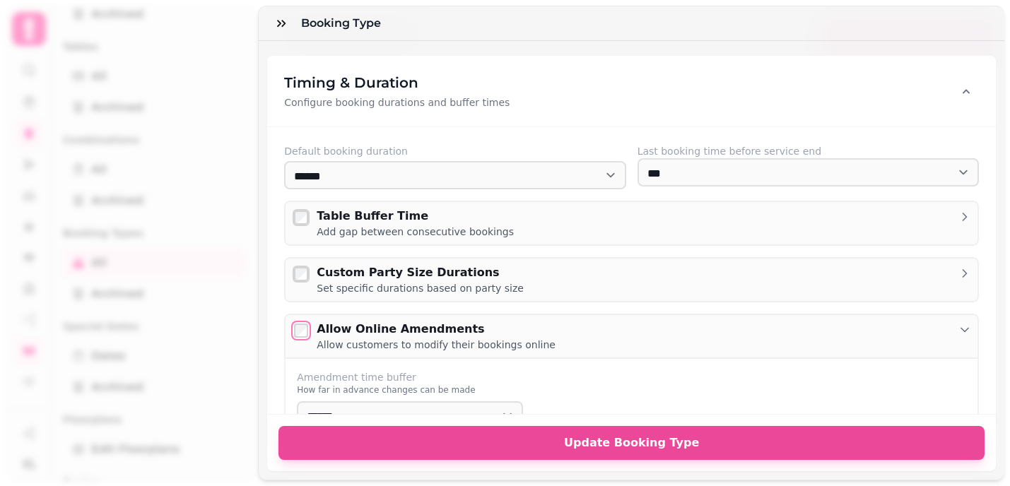
scroll to position [581, 0]
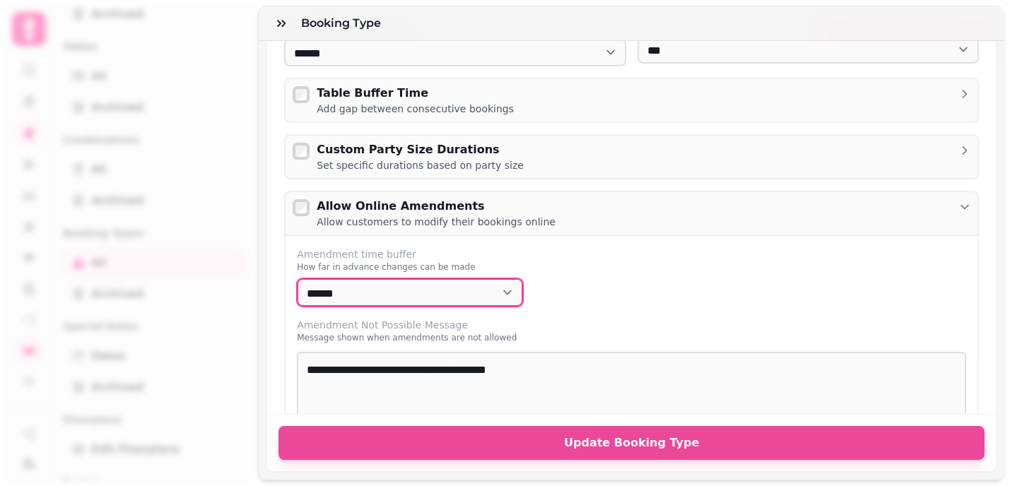
click at [501, 285] on select "**********" at bounding box center [410, 293] width 226 height 28
select select "****"
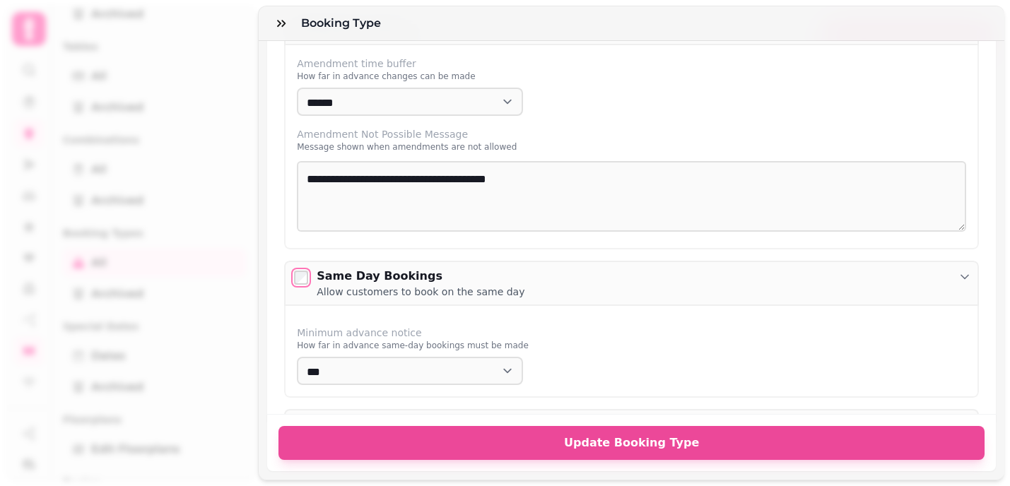
scroll to position [876, 0]
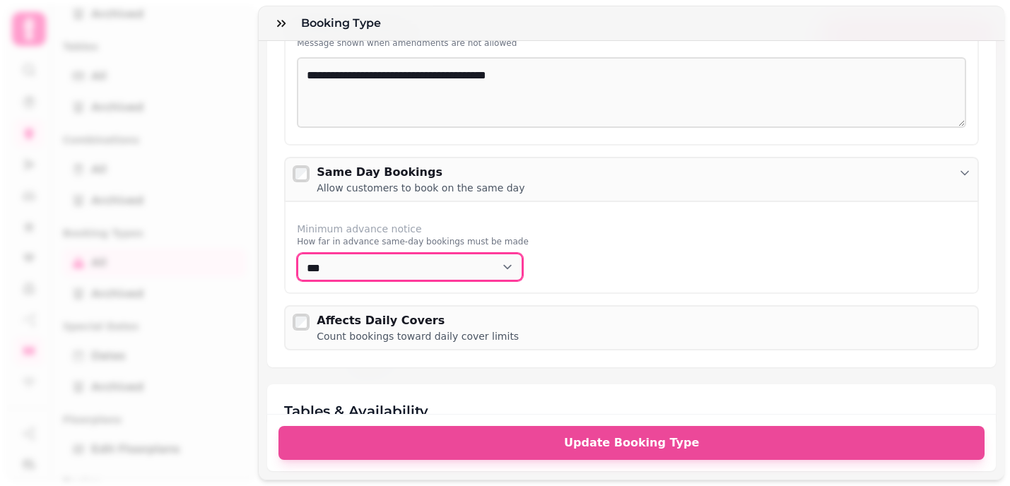
click at [510, 269] on select "**********" at bounding box center [410, 267] width 226 height 28
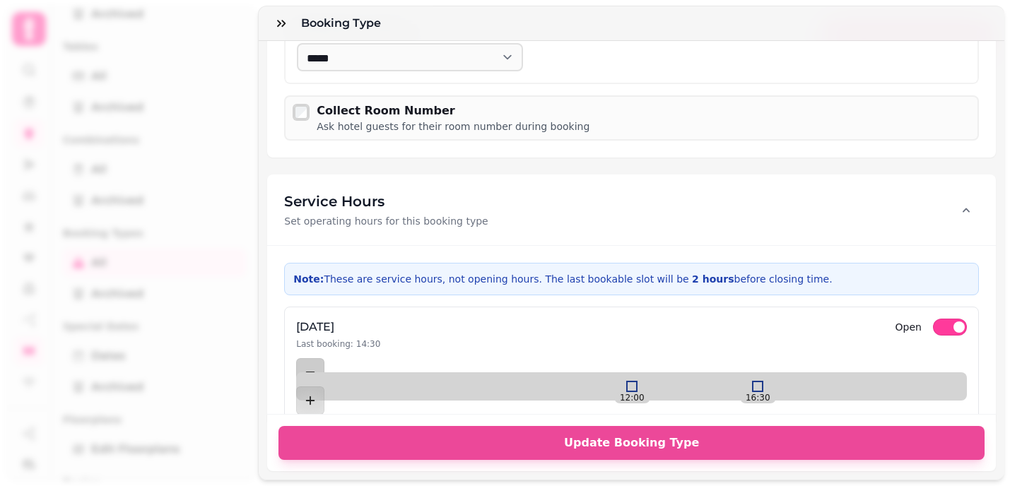
scroll to position [2020, 0]
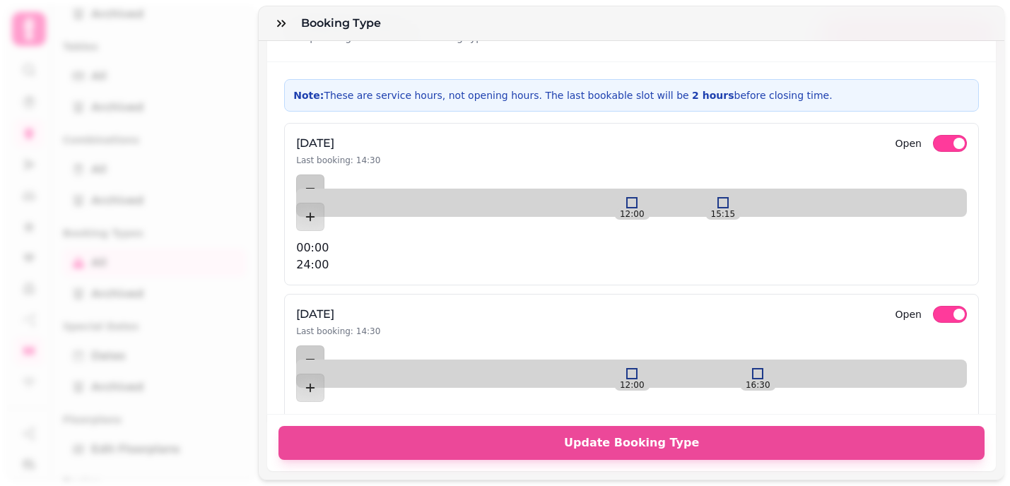
click at [718, 197] on div at bounding box center [723, 202] width 11 height 11
click at [703, 197] on div at bounding box center [708, 202] width 11 height 11
click at [710, 197] on div at bounding box center [715, 202] width 11 height 11
click at [718, 368] on div at bounding box center [723, 373] width 11 height 11
click at [710, 368] on div at bounding box center [715, 373] width 11 height 11
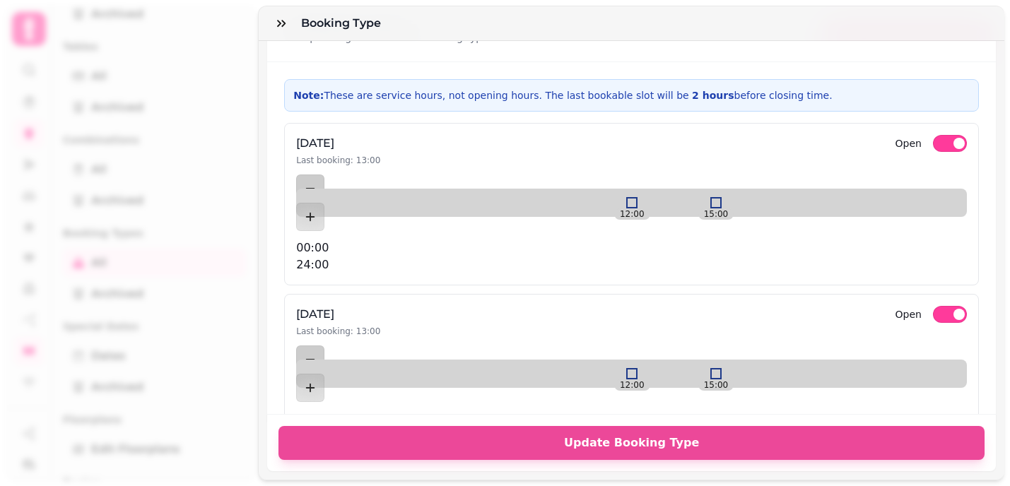
scroll to position [2156, 0]
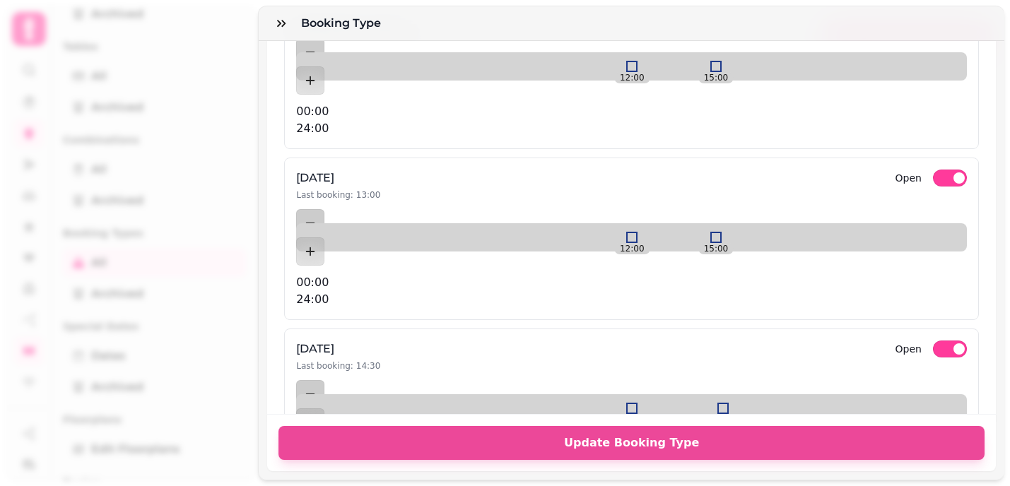
click at [718, 403] on div at bounding box center [723, 408] width 11 height 11
click at [710, 403] on div at bounding box center [715, 408] width 11 height 11
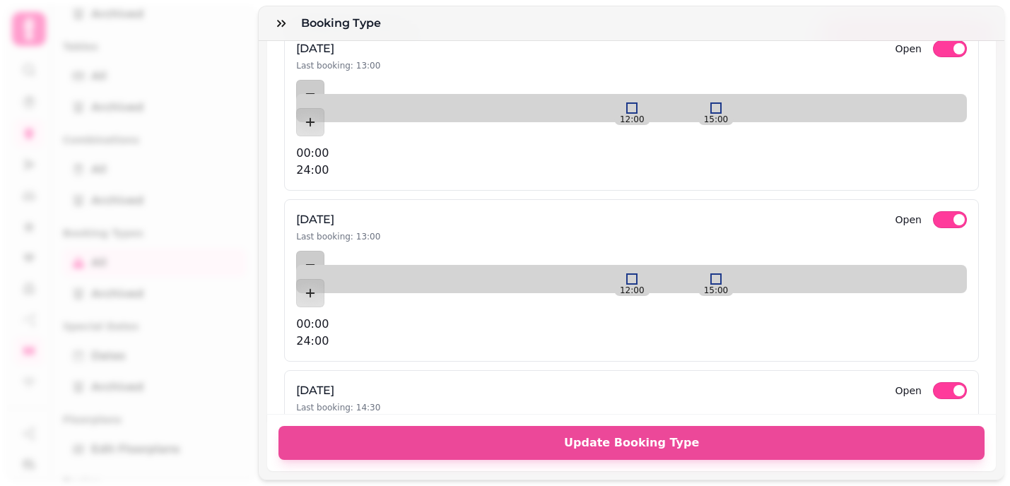
scroll to position [2296, 0]
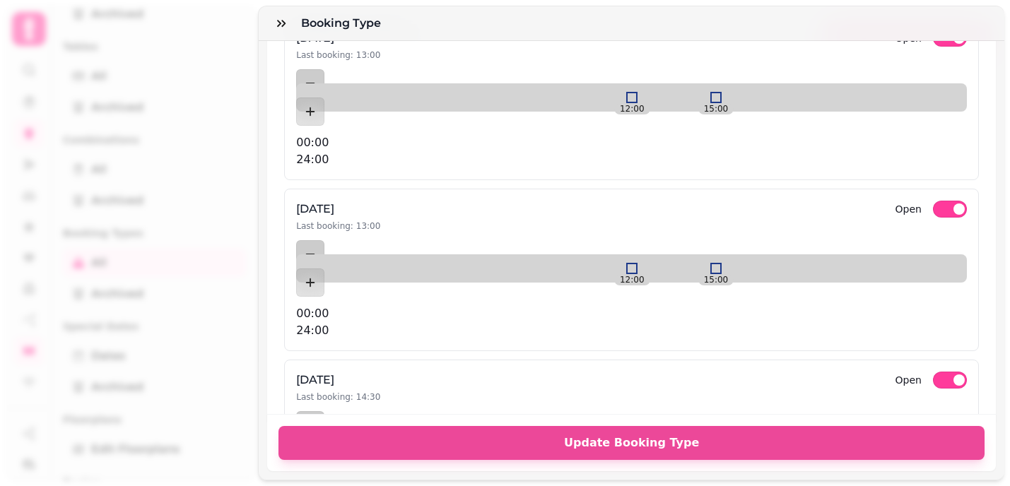
click at [718, 434] on div at bounding box center [723, 439] width 11 height 11
click at [710, 434] on div at bounding box center [715, 439] width 11 height 11
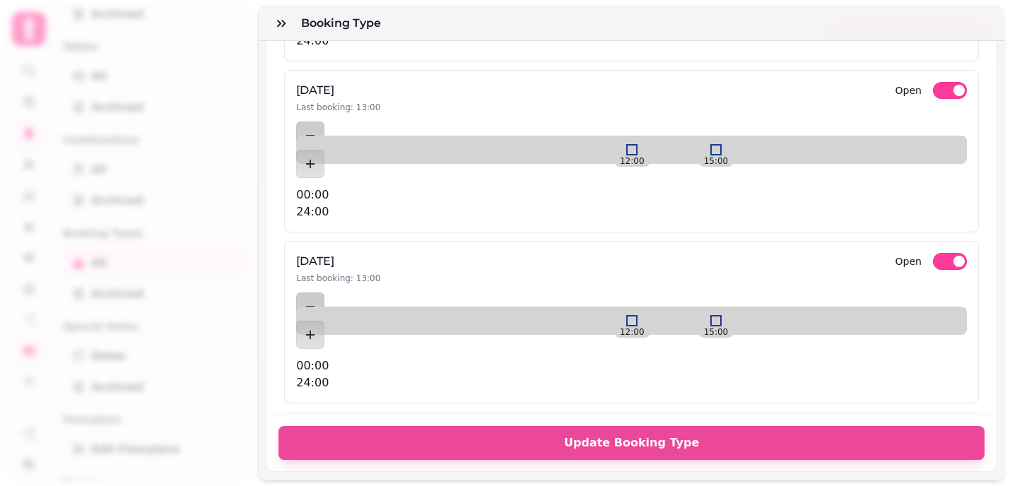
click at [710, 486] on div at bounding box center [715, 491] width 11 height 11
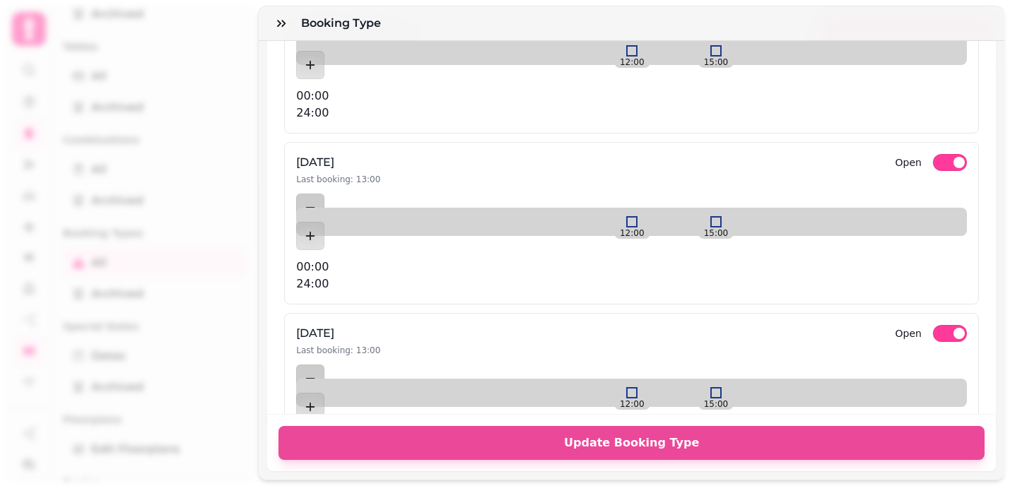
scroll to position [2518, 0]
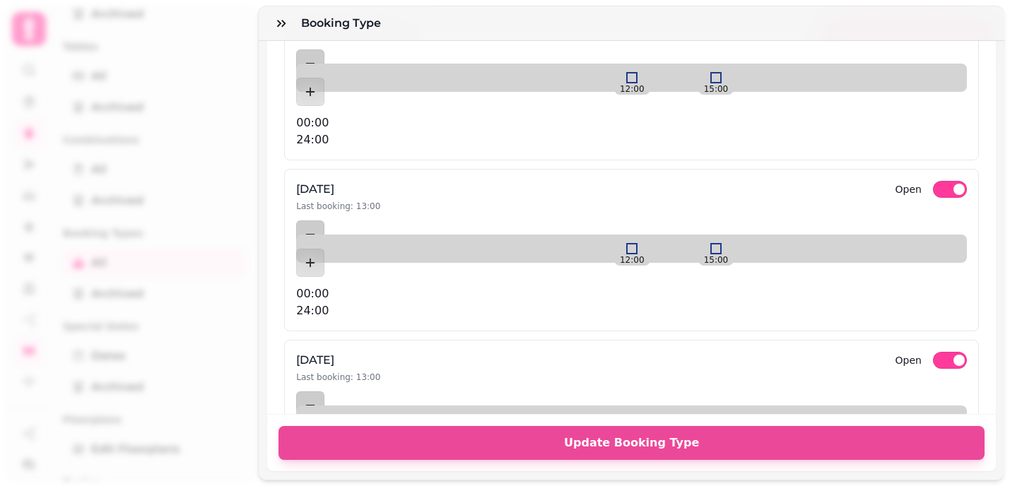
click at [752, 414] on div at bounding box center [757, 419] width 11 height 11
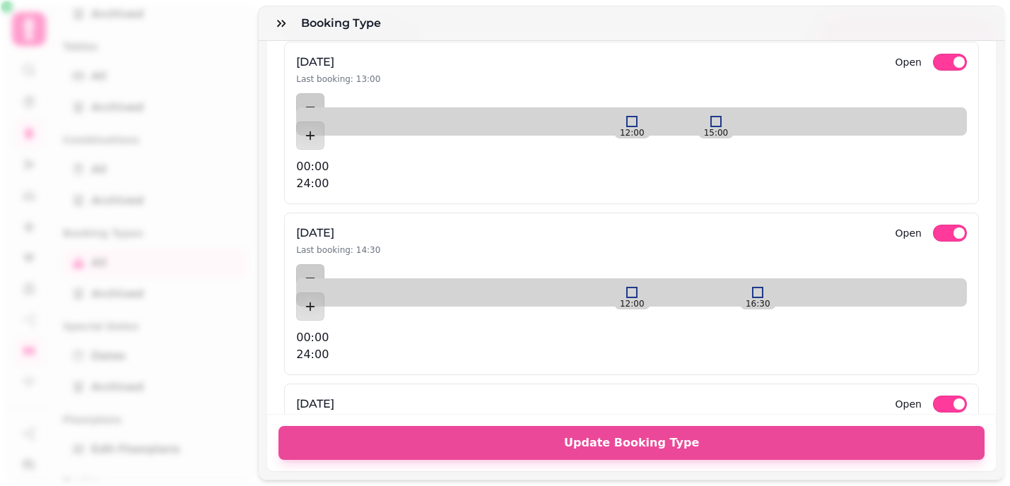
scroll to position [2900, 0]
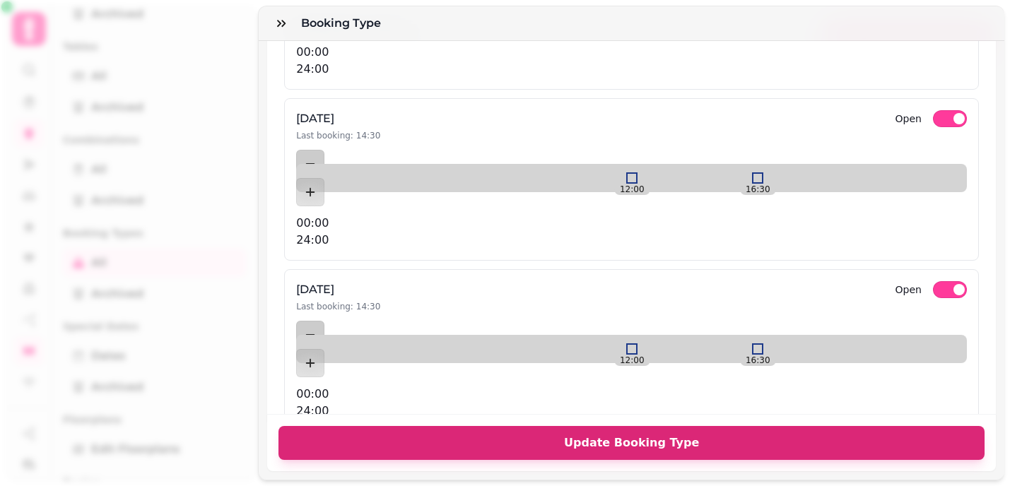
click at [688, 444] on span "Update Booking Type" at bounding box center [632, 443] width 672 height 11
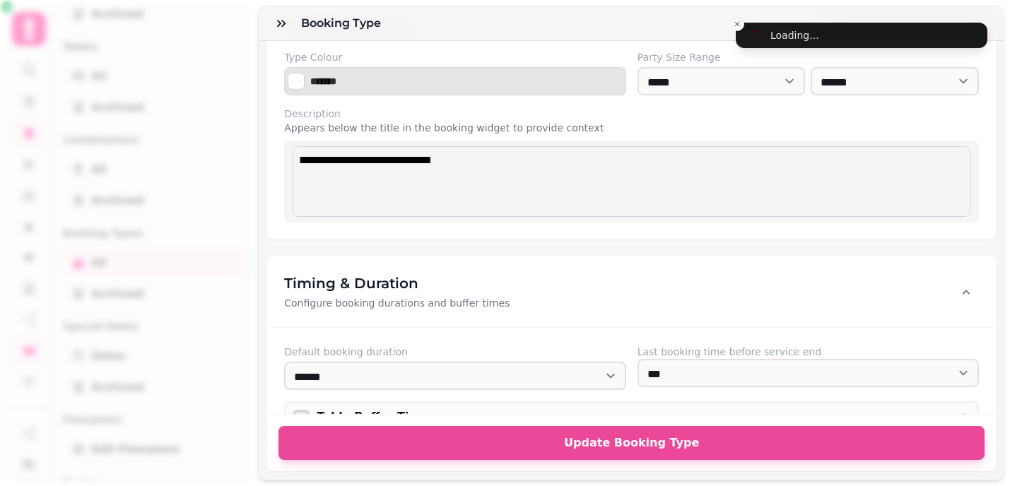
scroll to position [299, 0]
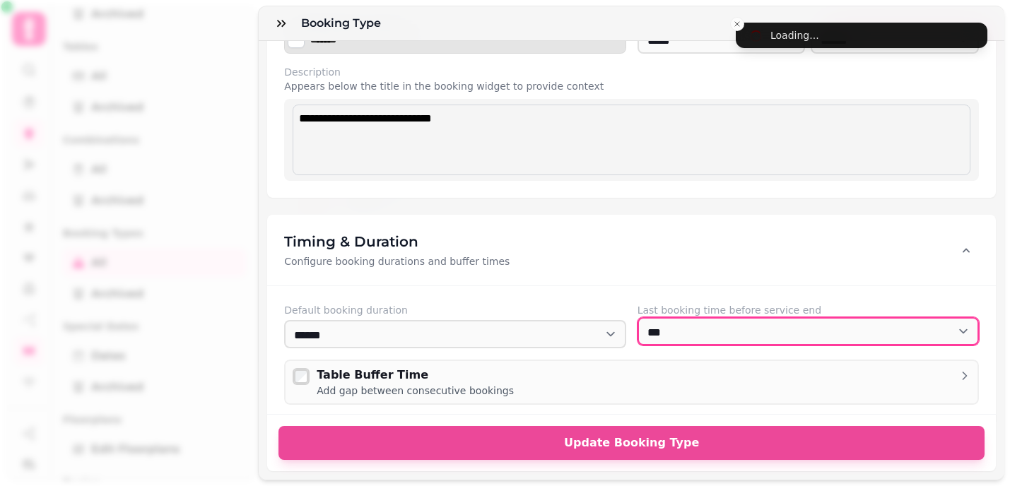
click at [955, 327] on select "**********" at bounding box center [808, 331] width 341 height 28
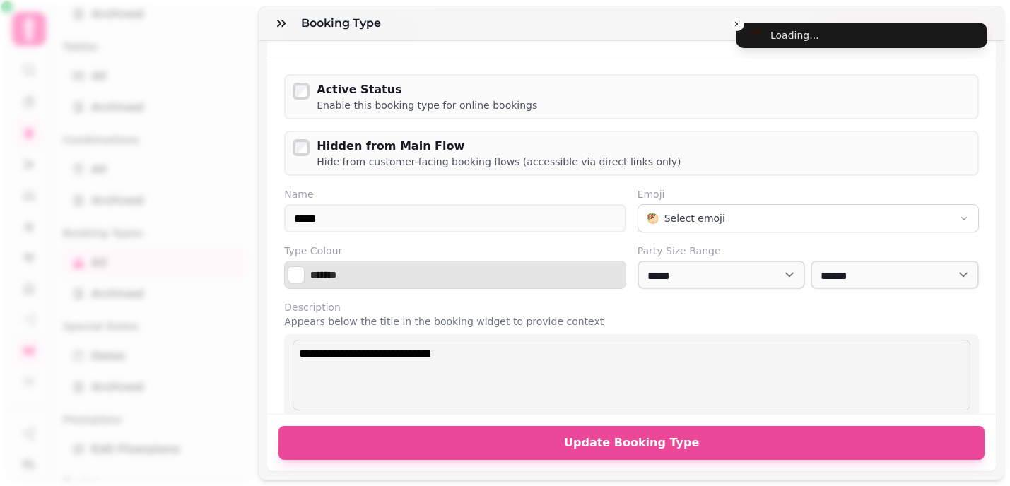
scroll to position [440, 0]
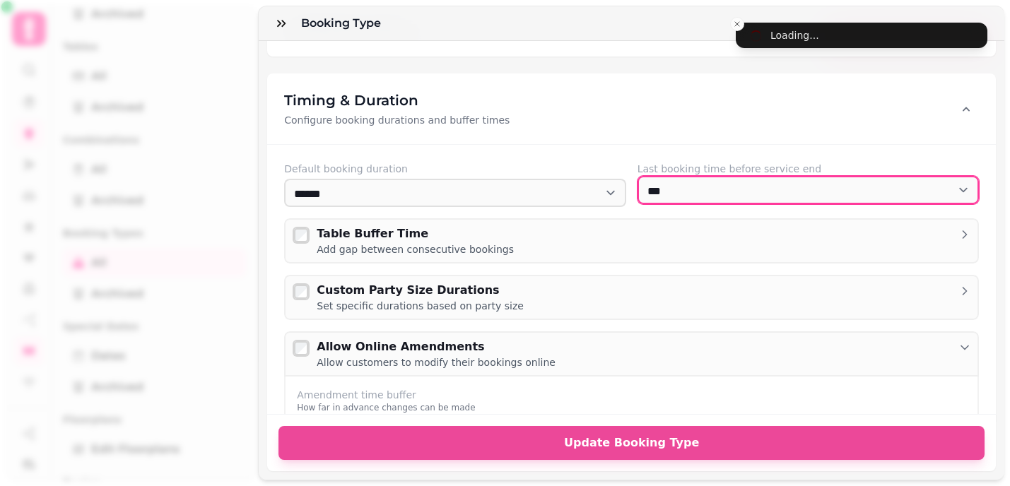
click at [751, 189] on select "**********" at bounding box center [808, 190] width 341 height 28
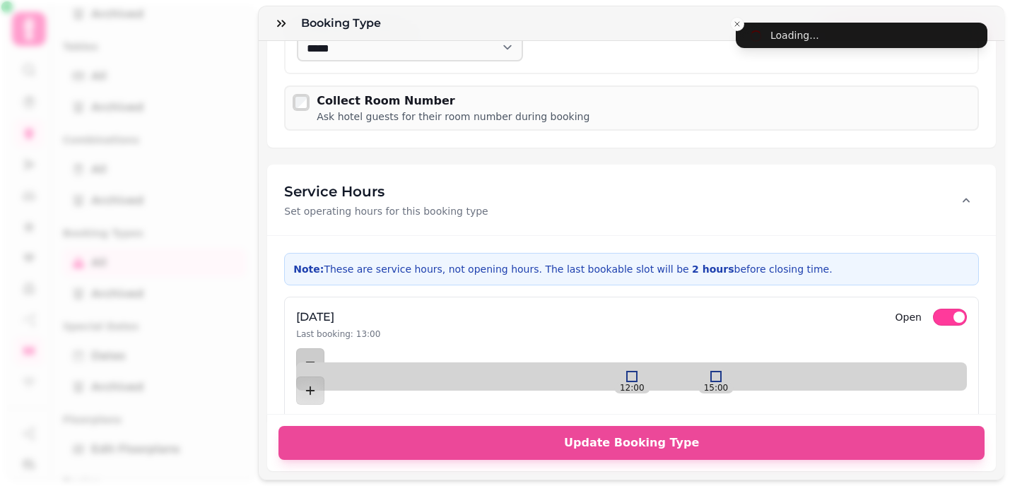
scroll to position [1898, 0]
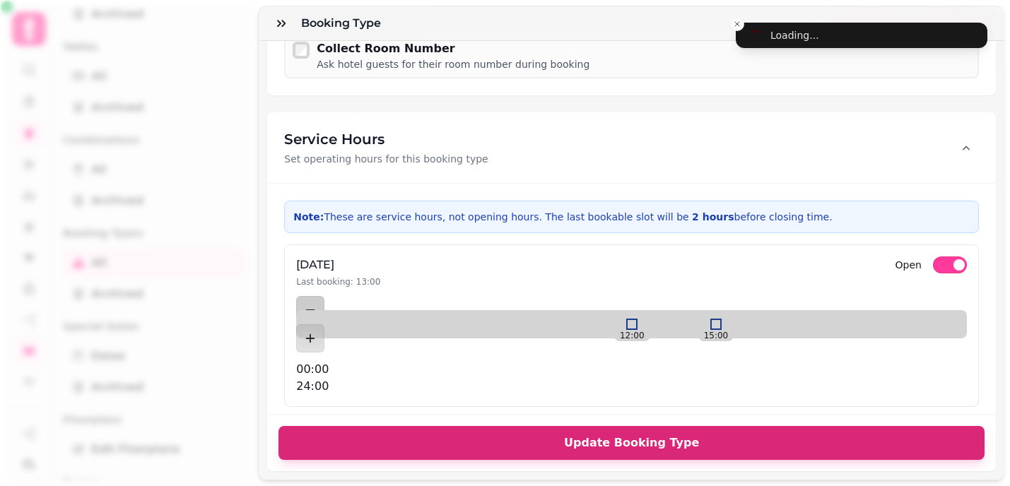
click at [611, 435] on button "Update Booking Type" at bounding box center [632, 443] width 706 height 34
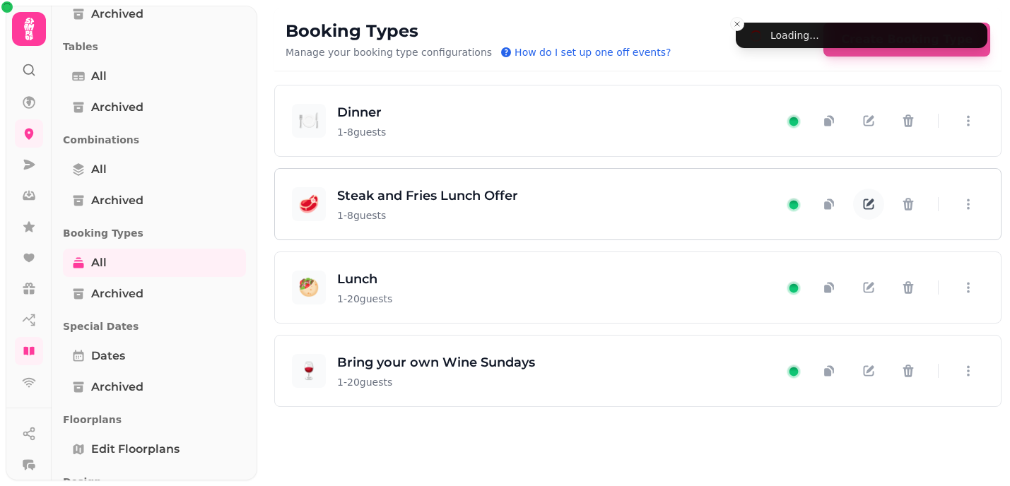
click at [872, 200] on icon "button" at bounding box center [871, 203] width 8 height 8
select select "*"
select select "****"
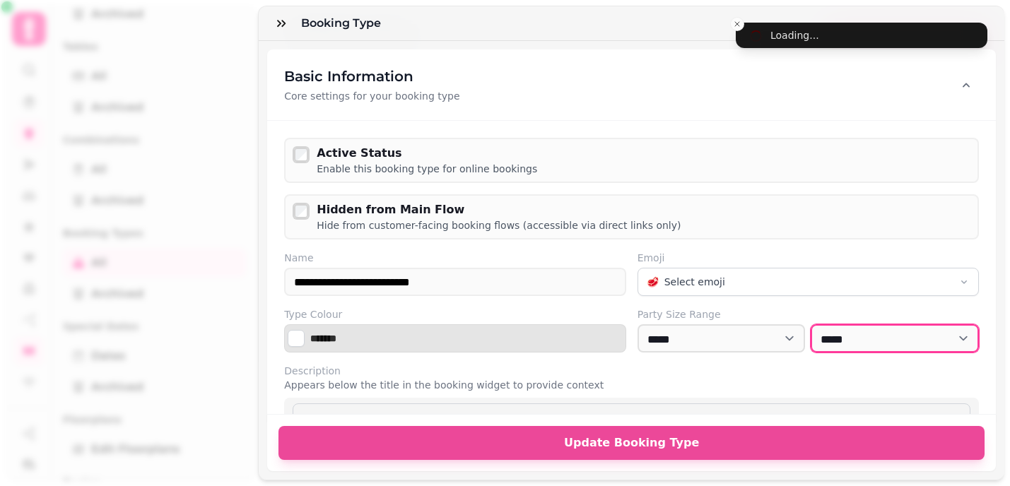
click at [957, 342] on select "* *** * *** * *** * *** * *** * *** * *** * *** * *** ** *** ** *** ** *** ** *…" at bounding box center [895, 338] width 168 height 28
select select "**"
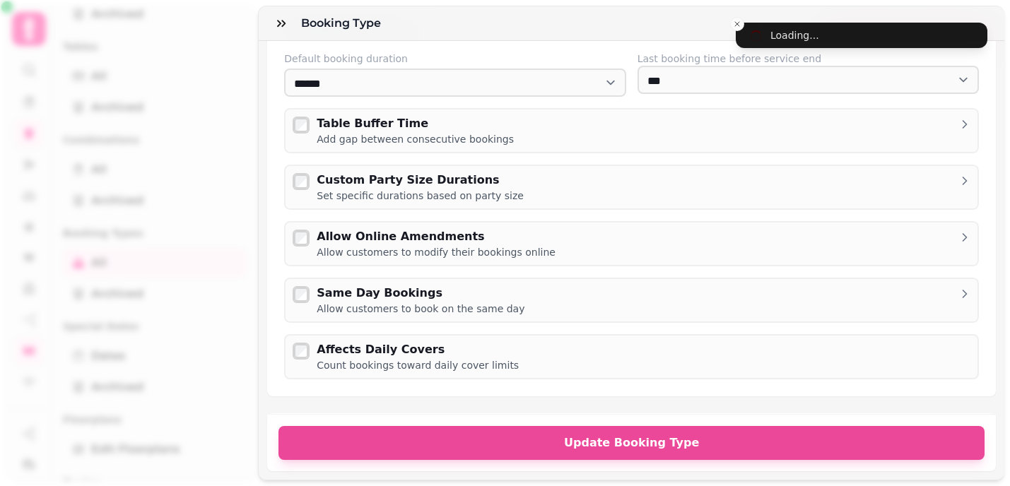
scroll to position [698, 0]
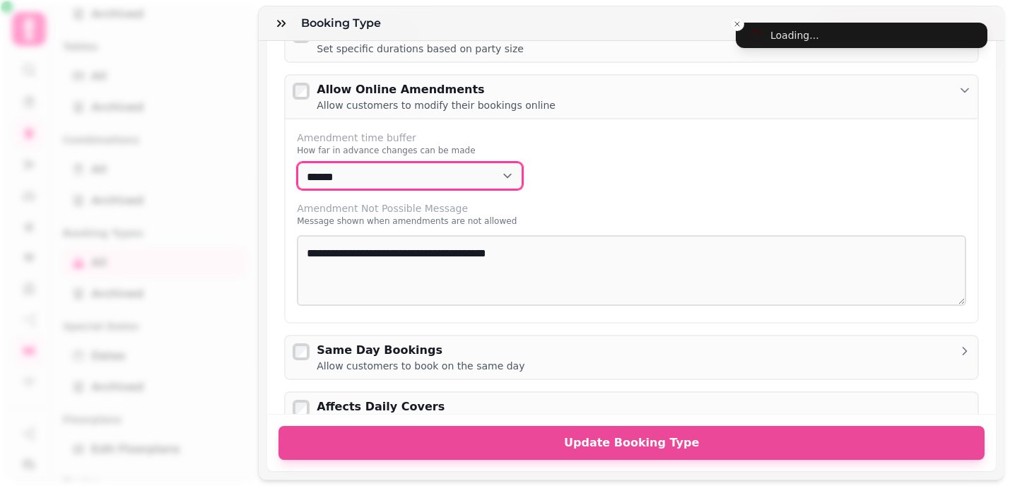
click at [508, 183] on select "**********" at bounding box center [410, 176] width 226 height 28
select select "****"
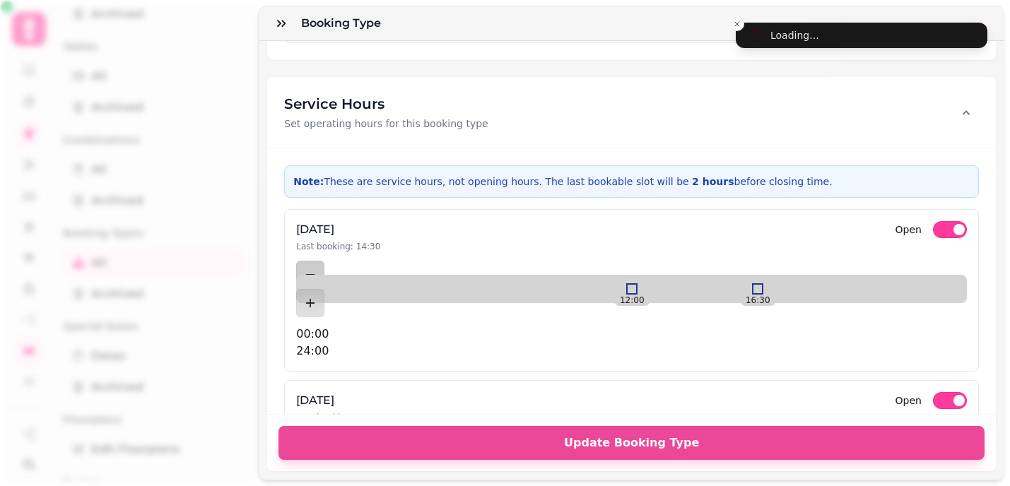
scroll to position [1847, 0]
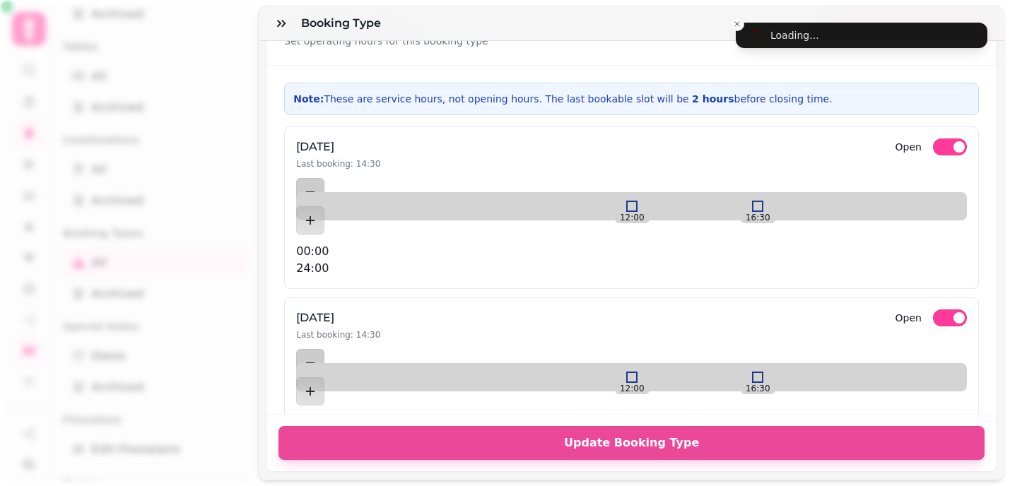
click at [736, 25] on div "Booking Type" at bounding box center [632, 23] width 746 height 35
click at [738, 26] on div "Booking Type" at bounding box center [632, 23] width 746 height 35
click at [766, 201] on div at bounding box center [771, 206] width 11 height 11
click at [766, 372] on div at bounding box center [771, 377] width 11 height 11
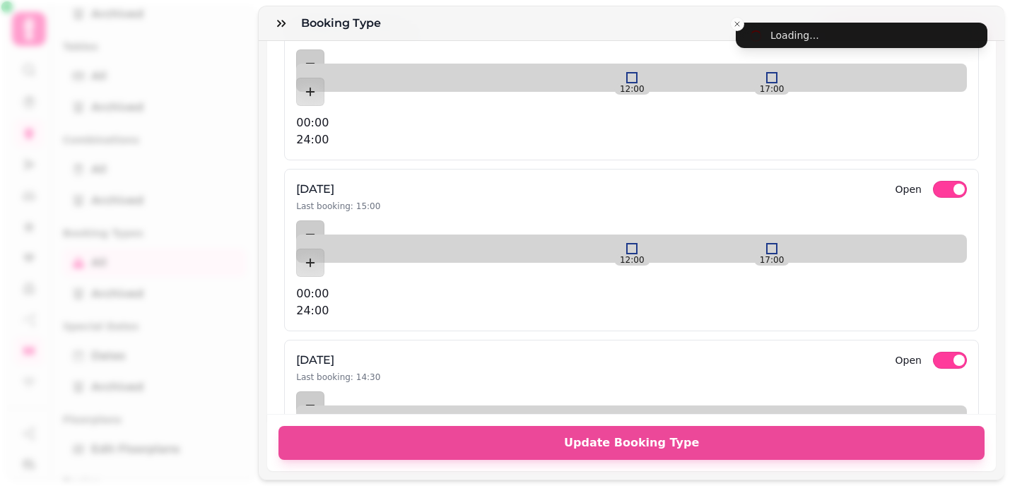
click at [766, 414] on div at bounding box center [771, 419] width 11 height 11
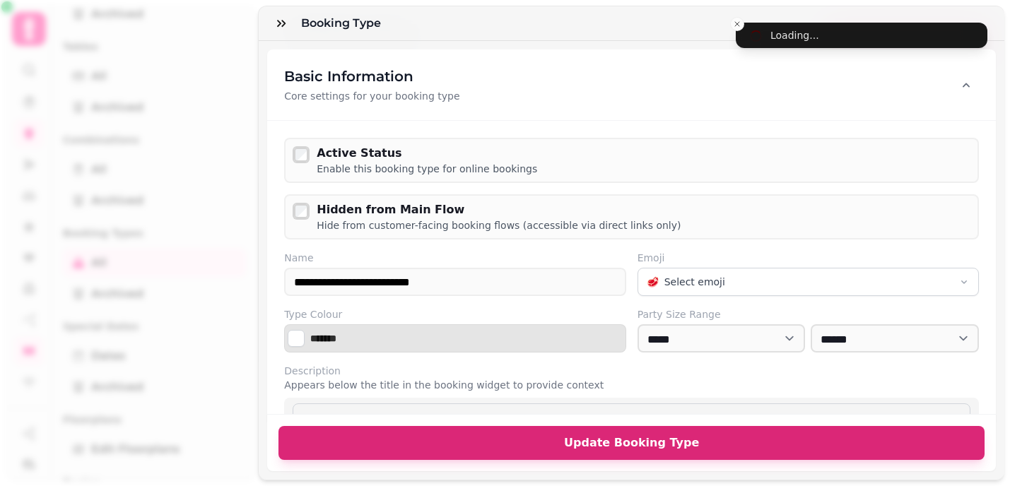
scroll to position [8, 0]
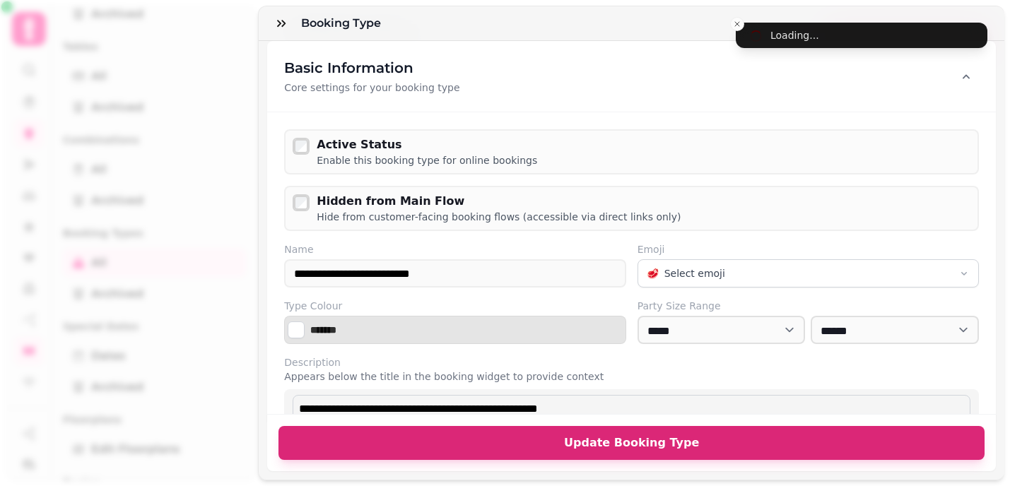
click at [657, 443] on span "Update Booking Type" at bounding box center [632, 443] width 672 height 11
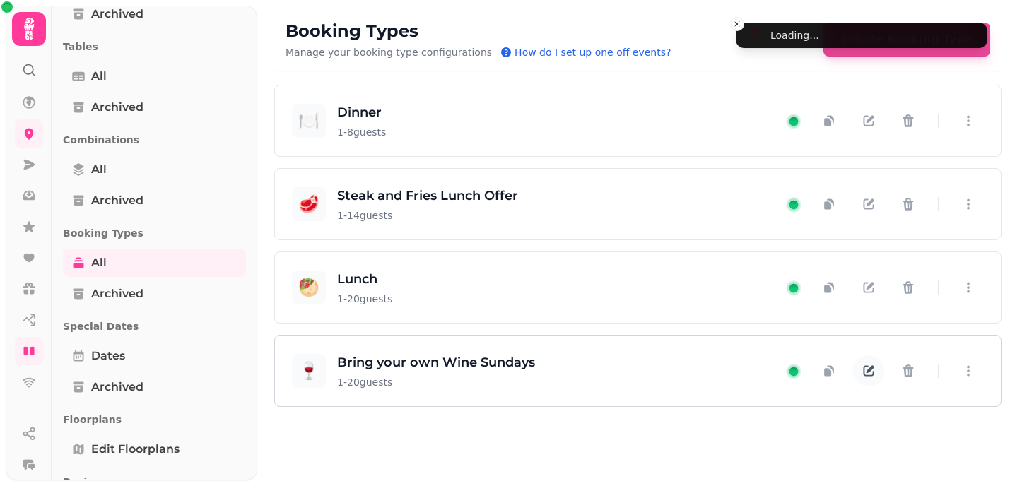
click at [870, 370] on icon "button" at bounding box center [871, 370] width 8 height 8
select select "**"
select select "****"
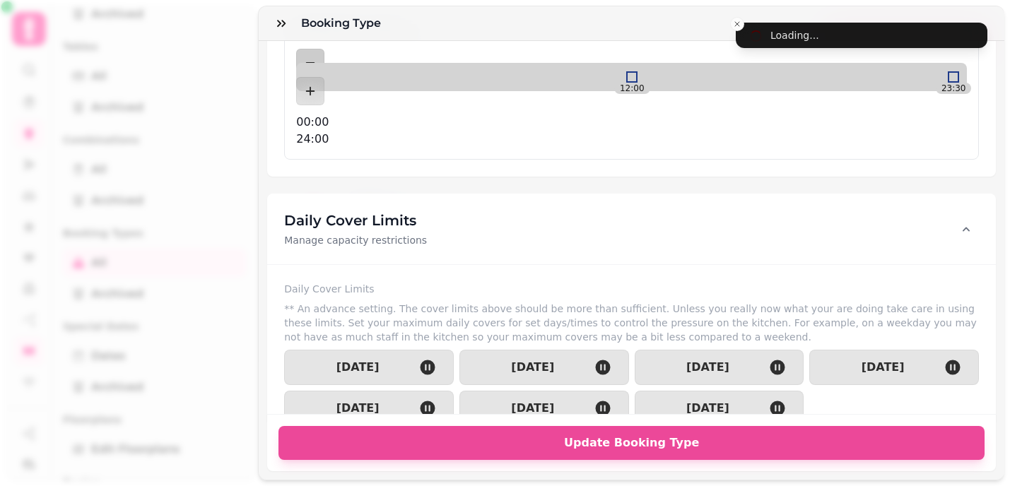
scroll to position [1118, 0]
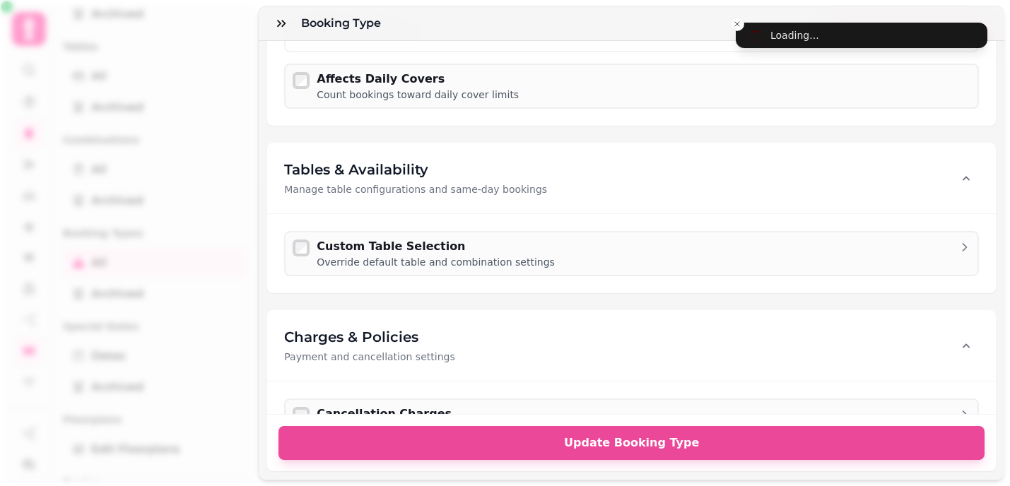
click at [737, 24] on div "Booking Type" at bounding box center [632, 23] width 746 height 35
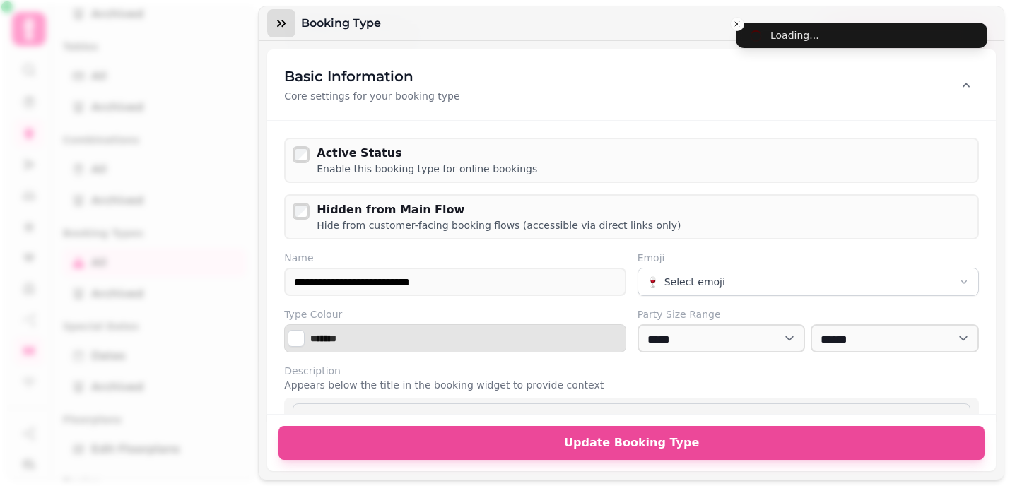
click at [279, 25] on icon "button" at bounding box center [281, 23] width 8 height 7
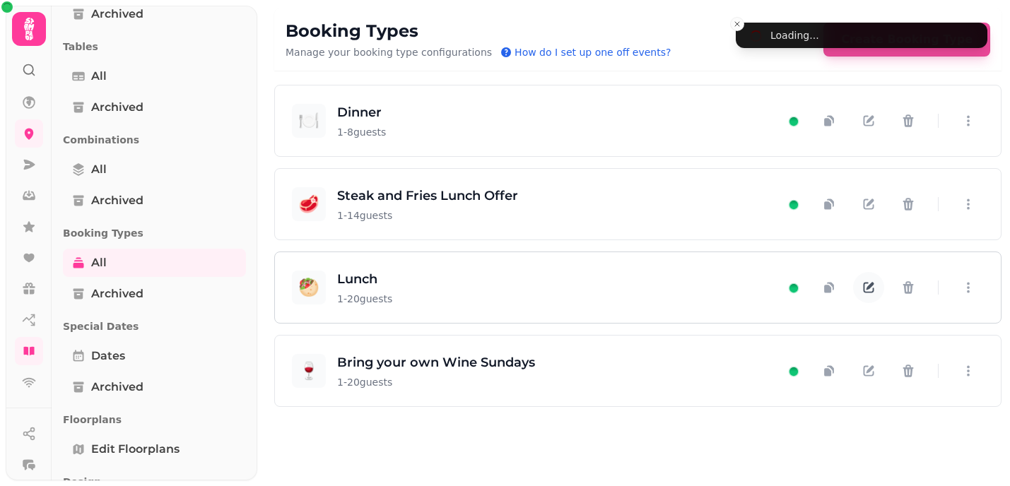
click at [872, 286] on icon "button" at bounding box center [869, 288] width 14 height 14
select select "**"
select select "****"
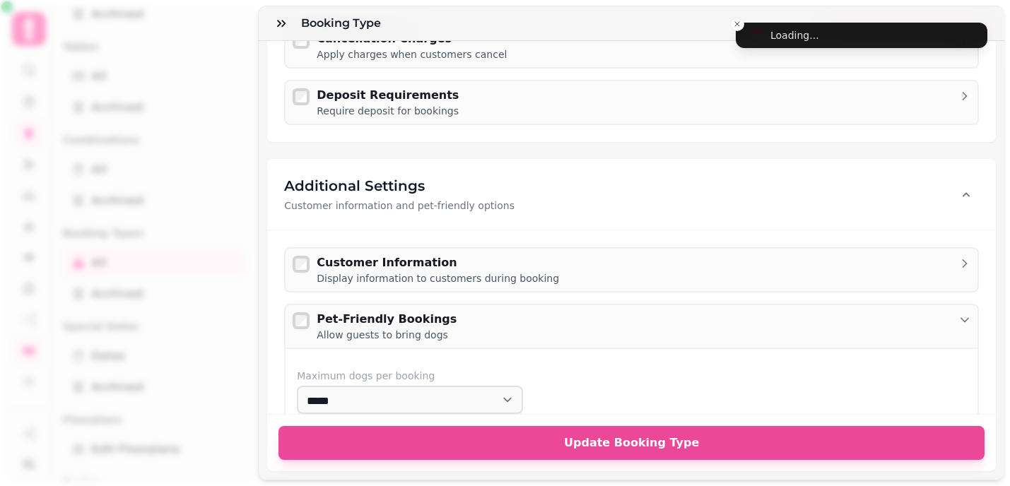
scroll to position [1893, 0]
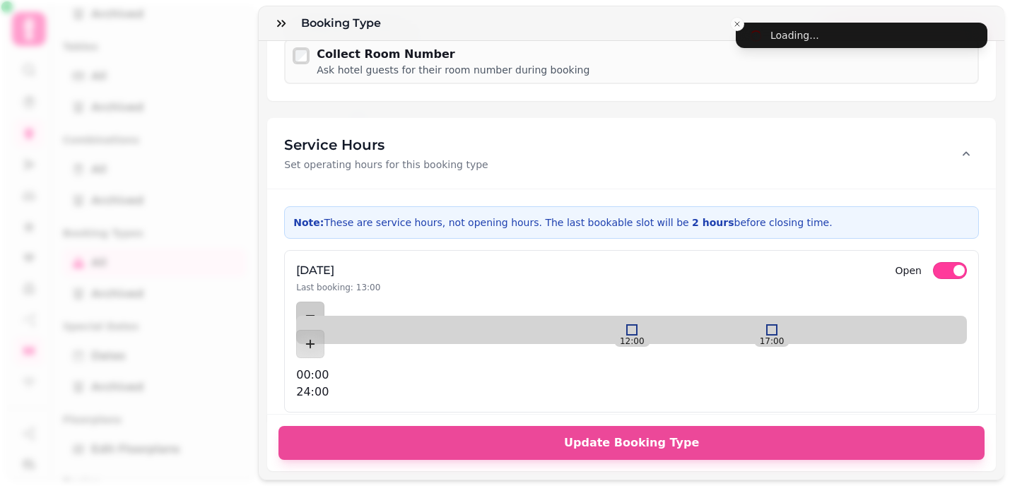
click at [766, 324] on div at bounding box center [771, 329] width 11 height 11
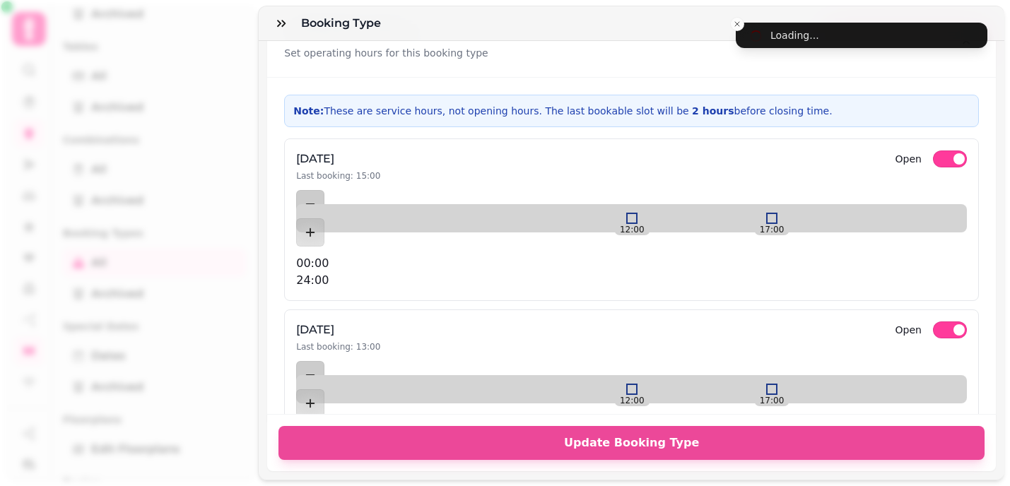
click at [766, 384] on div at bounding box center [771, 389] width 11 height 11
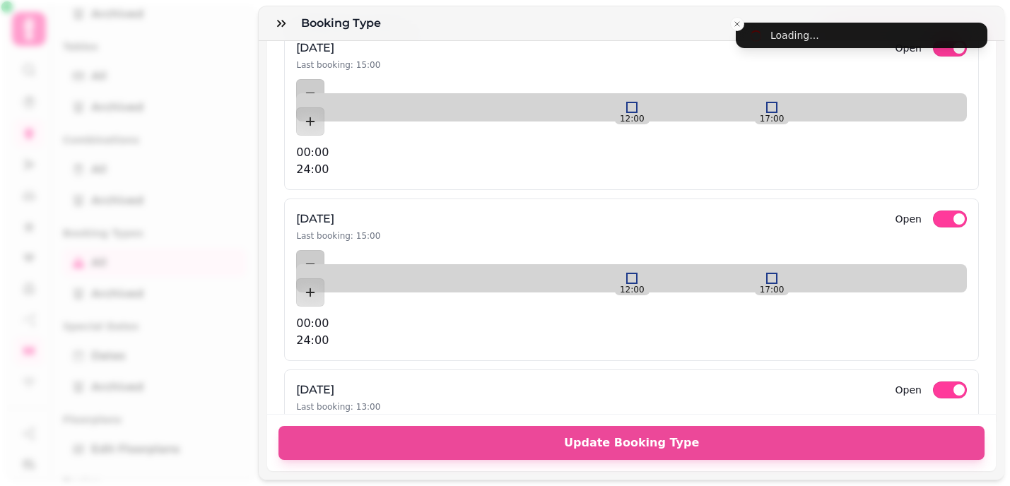
click at [766, 444] on div at bounding box center [771, 449] width 11 height 11
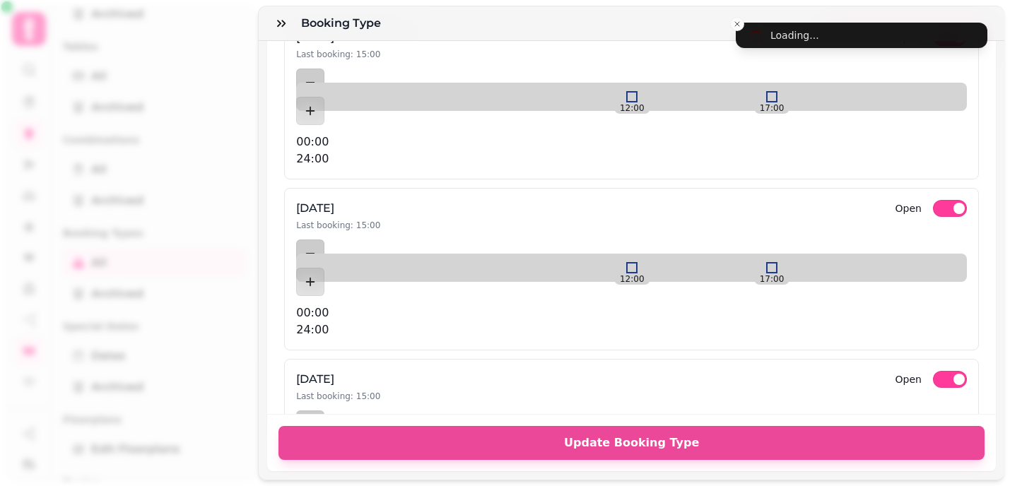
scroll to position [2349, 0]
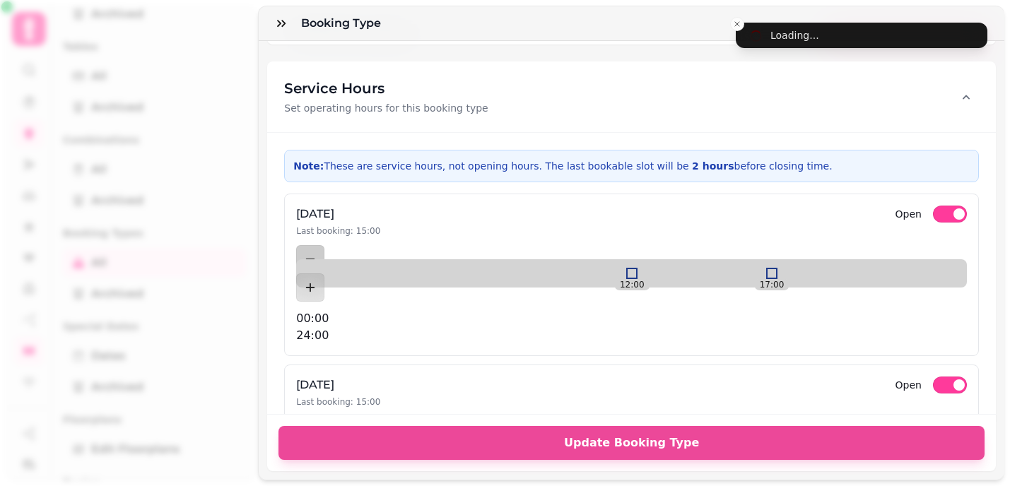
scroll to position [2900, 0]
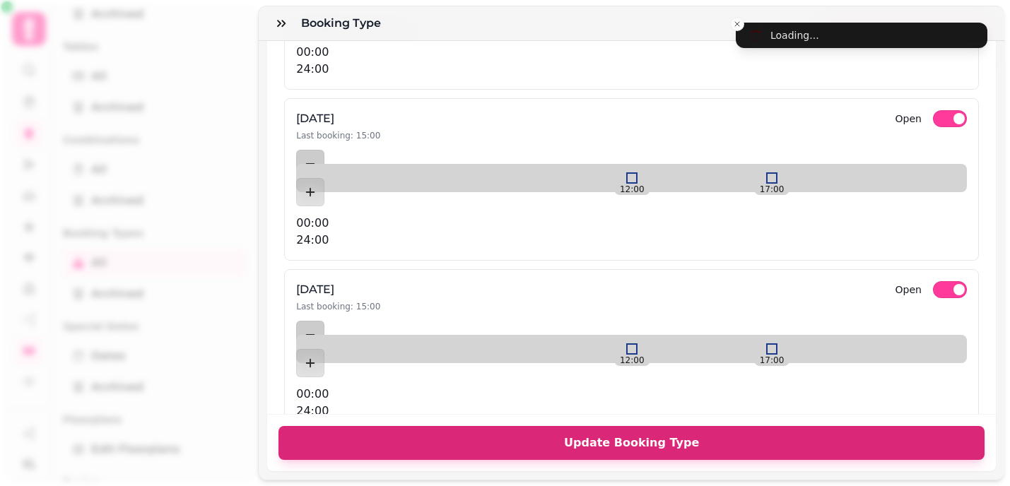
click at [685, 438] on span "Update Booking Type" at bounding box center [632, 443] width 672 height 11
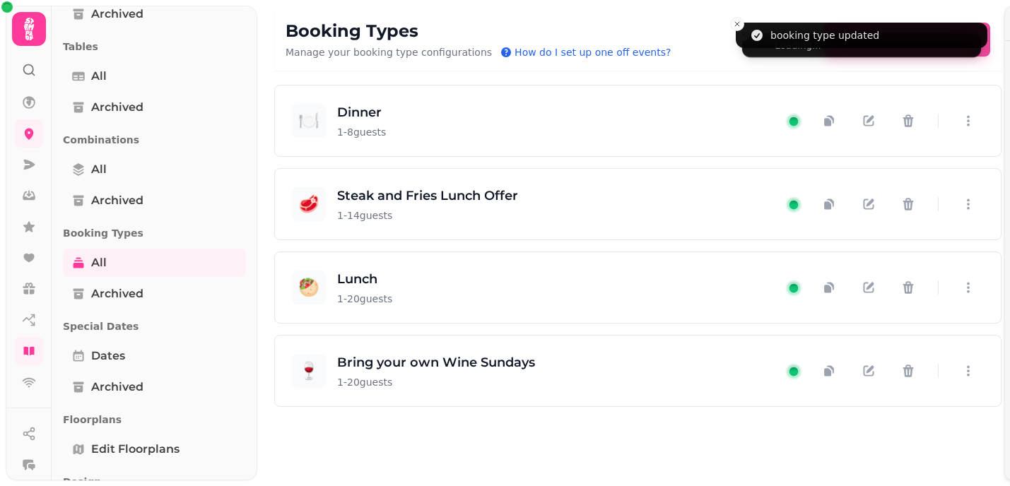
scroll to position [2633, 0]
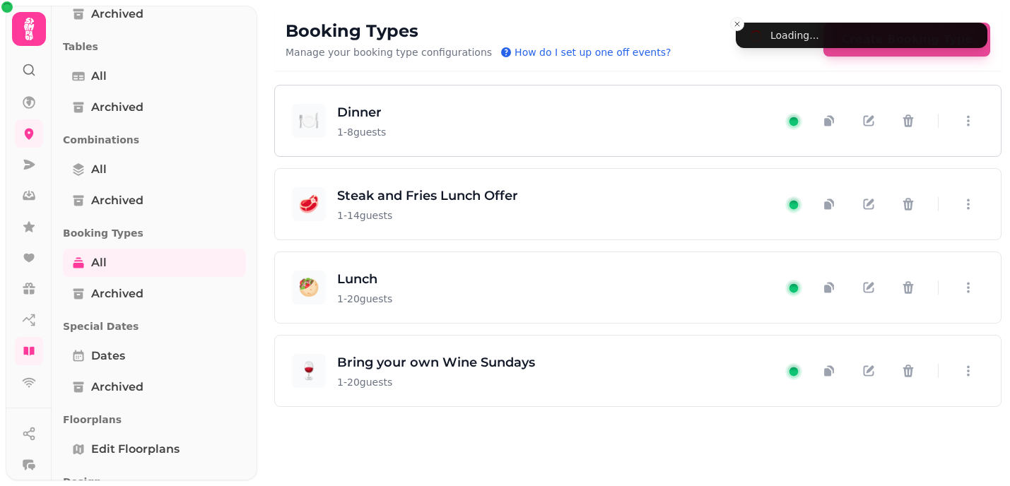
click at [583, 124] on div "🍽️ Dinner 1 - 8 guests" at bounding box center [538, 121] width 493 height 37
click at [868, 206] on icon "button" at bounding box center [871, 203] width 8 height 8
select select "**"
select select "****"
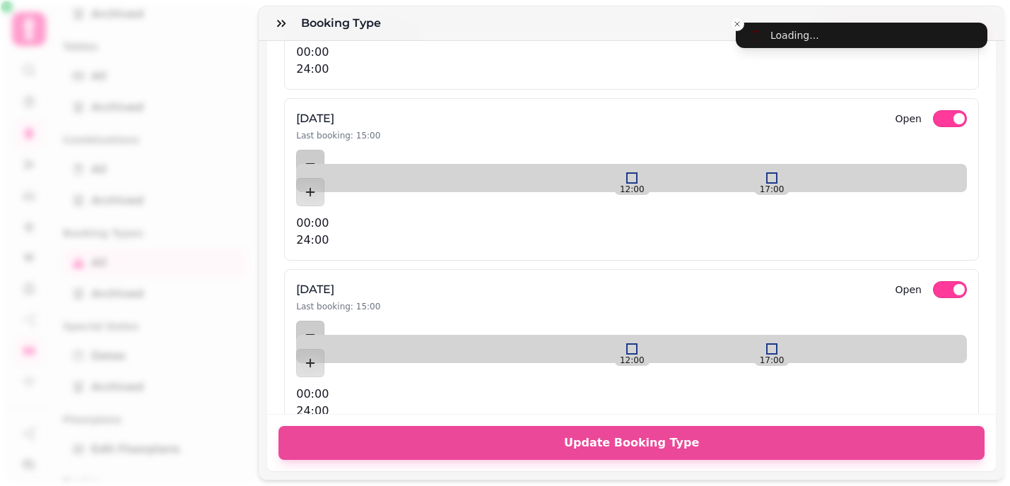
scroll to position [2529, 0]
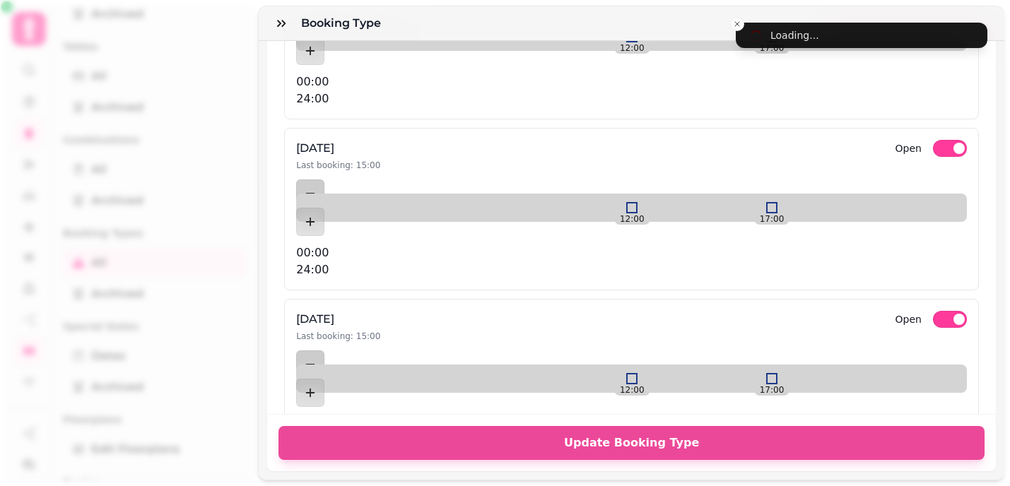
click at [745, 373] on div at bounding box center [750, 378] width 11 height 11
click at [752, 373] on div at bounding box center [757, 378] width 11 height 11
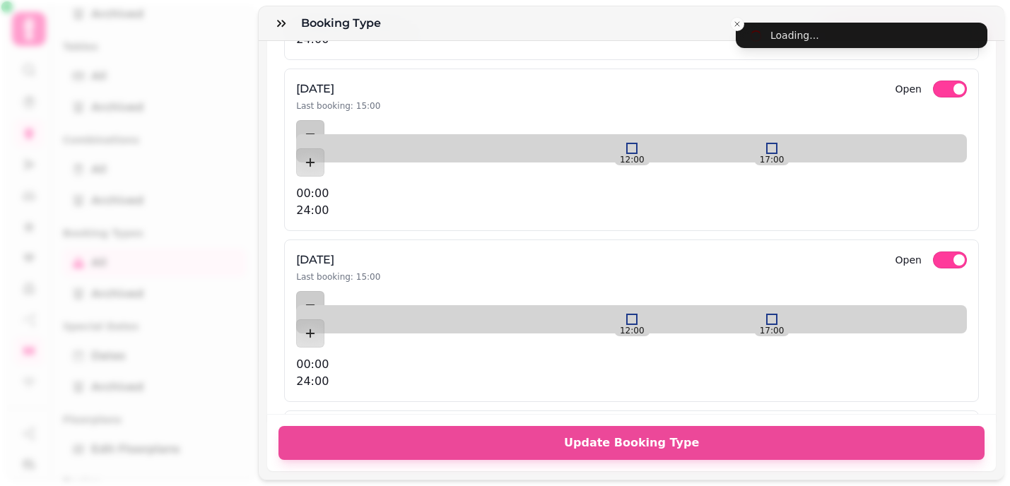
scroll to position [2397, 0]
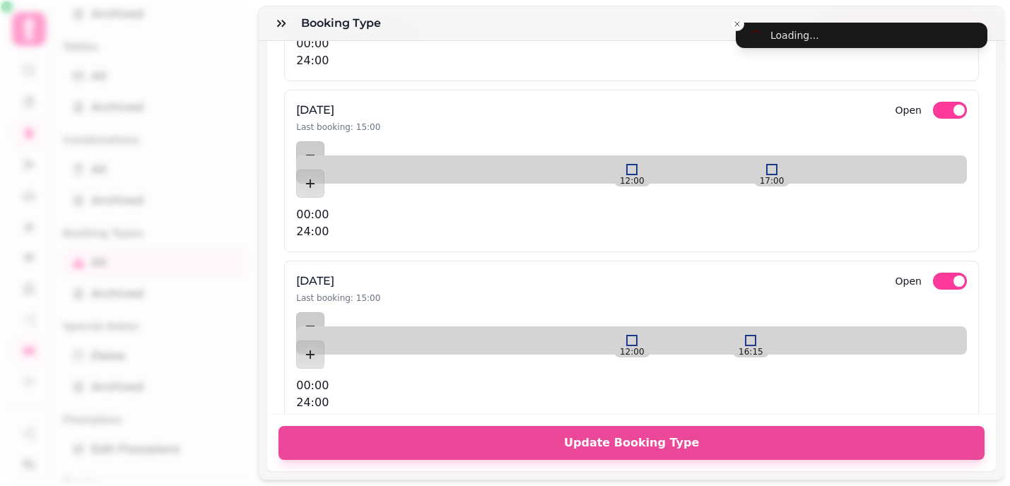
click at [745, 335] on div at bounding box center [750, 340] width 11 height 11
click at [752, 335] on div at bounding box center [757, 340] width 11 height 11
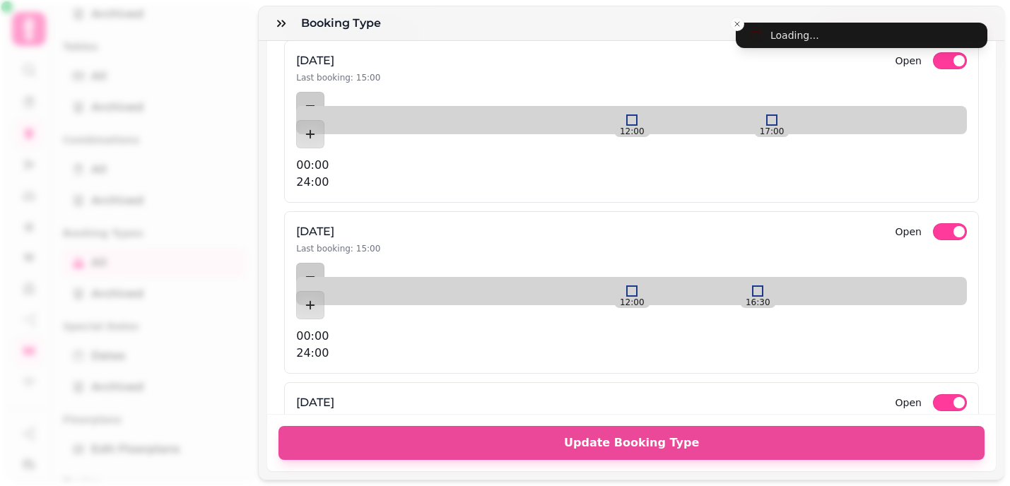
click at [752, 286] on div at bounding box center [757, 291] width 11 height 11
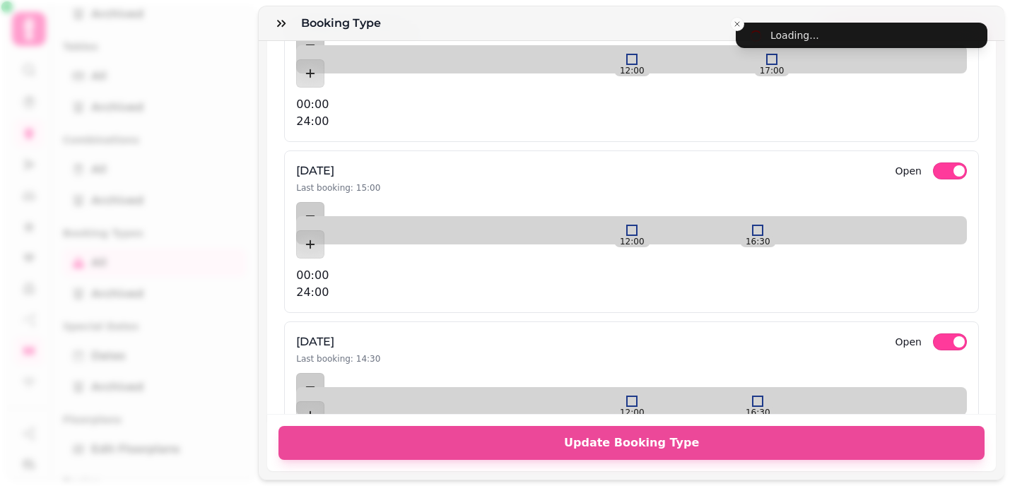
click at [752, 225] on div at bounding box center [757, 230] width 11 height 11
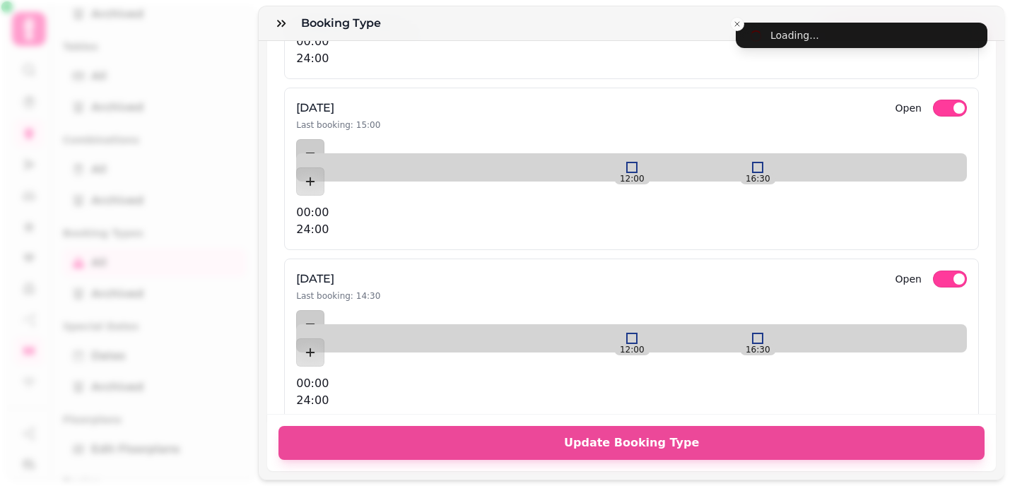
click at [752, 162] on div at bounding box center [757, 167] width 11 height 11
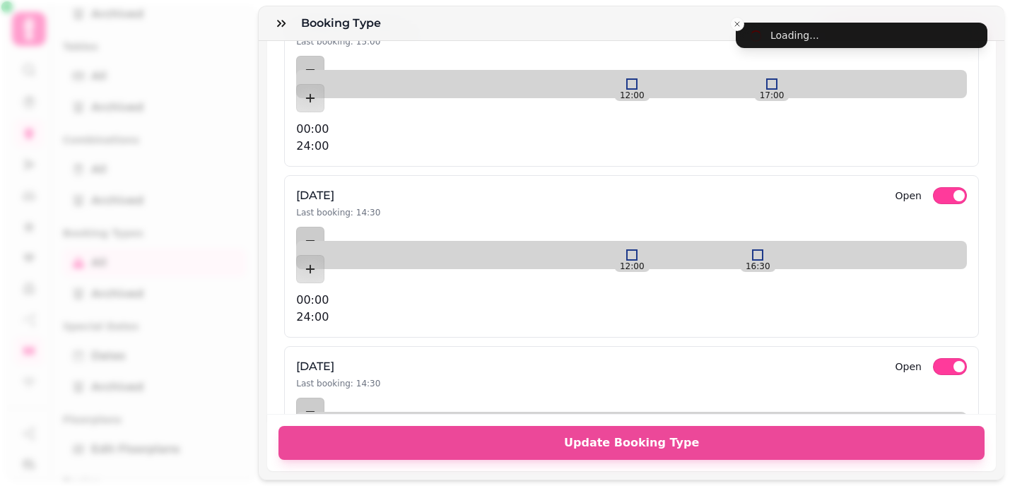
scroll to position [1887, 0]
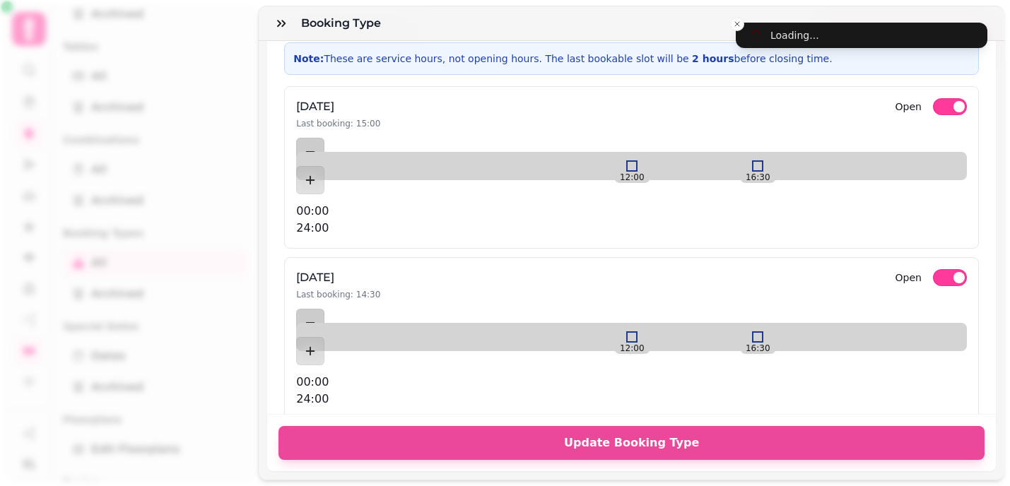
click at [752, 160] on div at bounding box center [757, 165] width 11 height 11
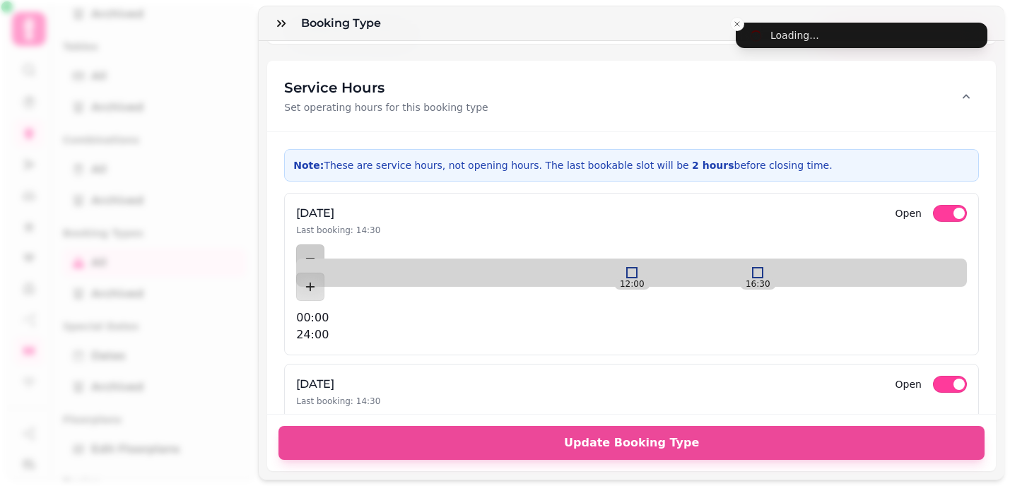
scroll to position [1978, 0]
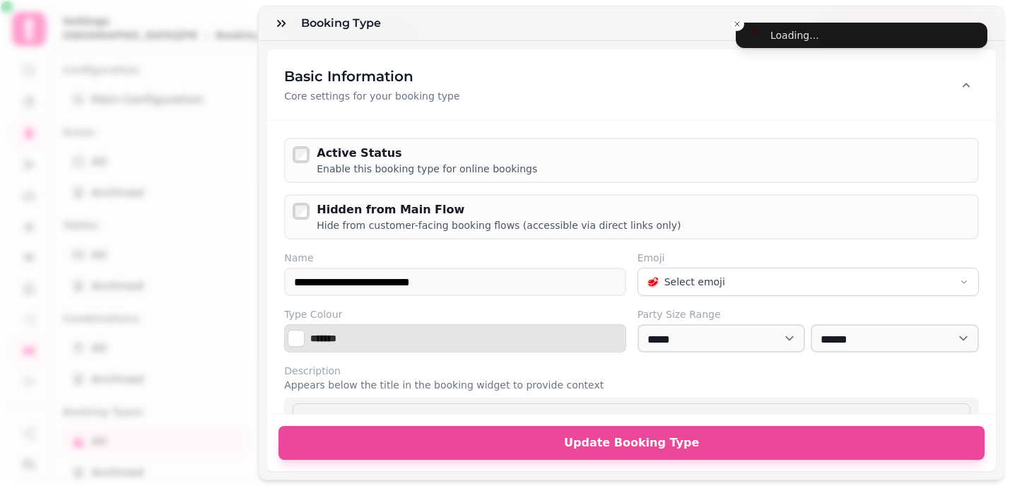
select select "**"
select select "****"
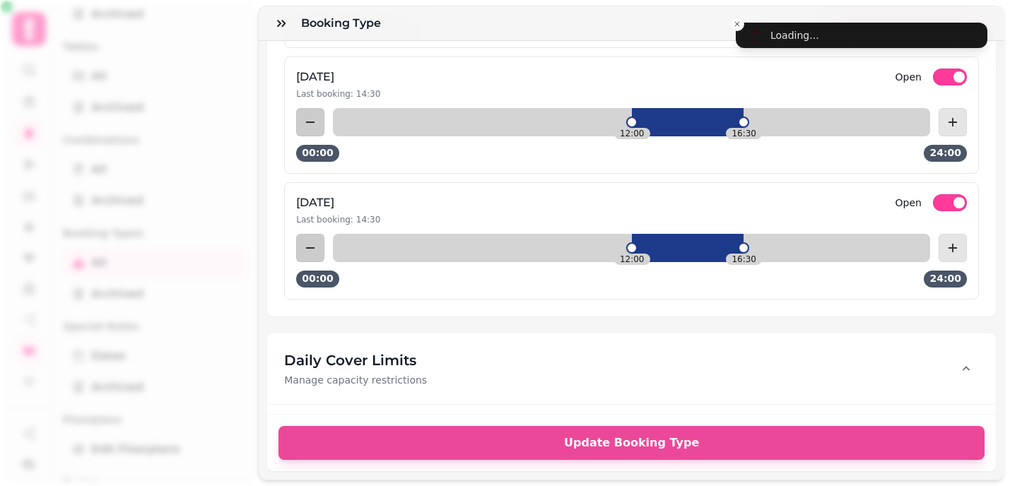
scroll to position [2730, 0]
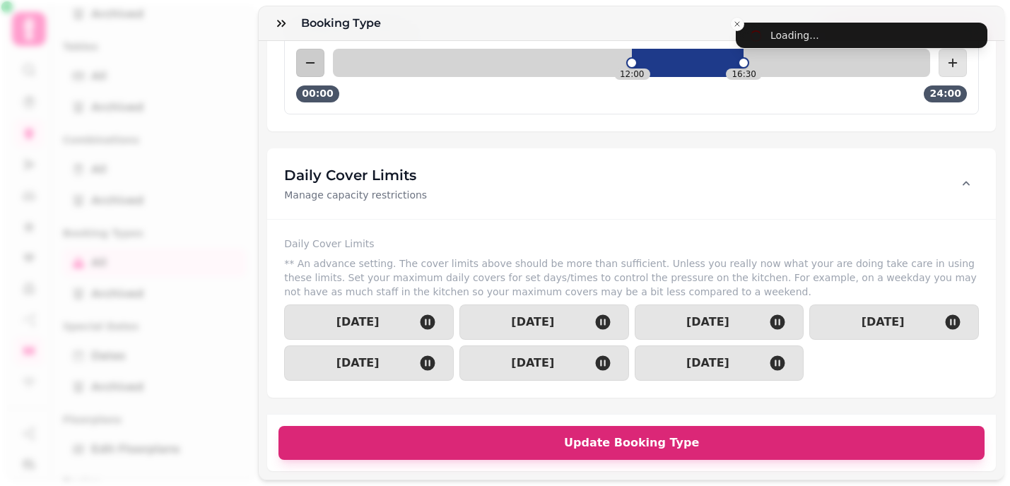
click at [697, 441] on span "Update Booking Type" at bounding box center [632, 443] width 672 height 11
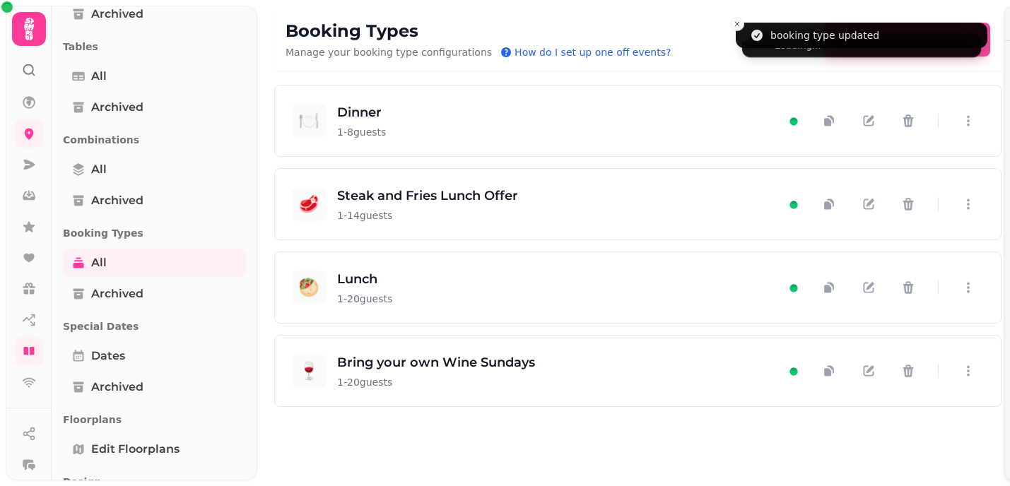
scroll to position [2464, 0]
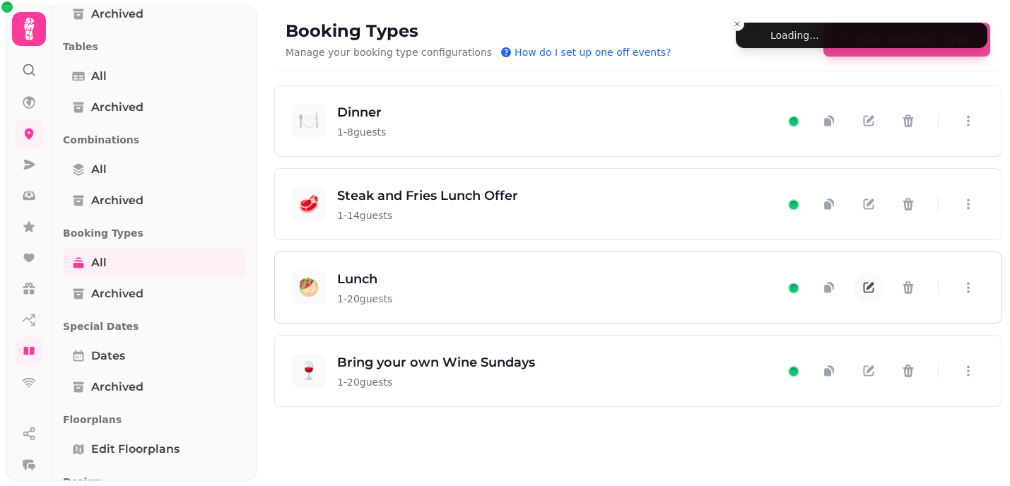
click at [867, 288] on icon "button" at bounding box center [871, 287] width 8 height 8
select select "**"
select select "****"
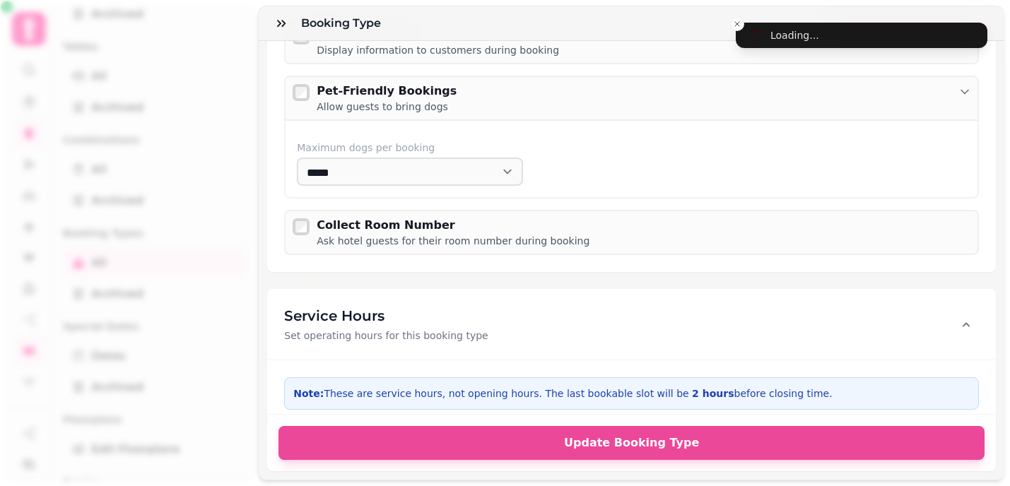
scroll to position [2109, 0]
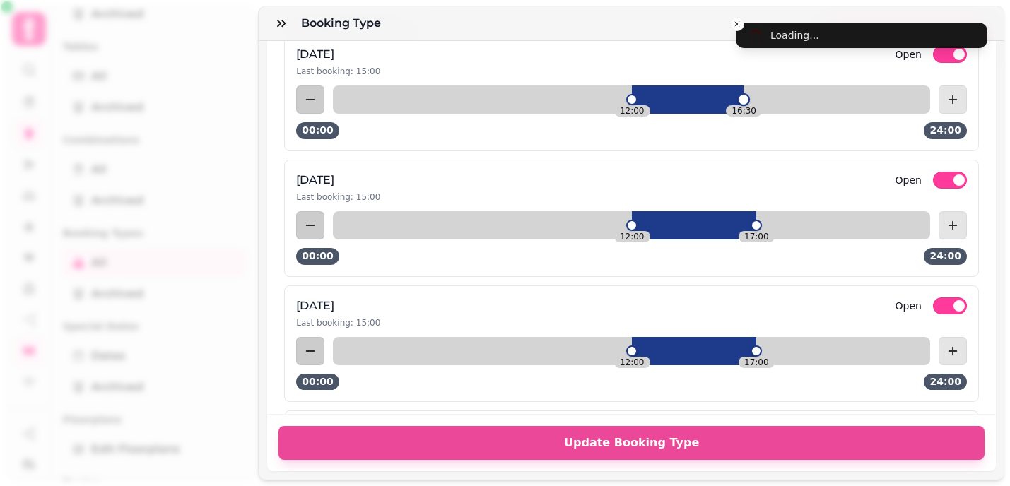
click at [744, 96] on div at bounding box center [743, 99] width 13 height 13
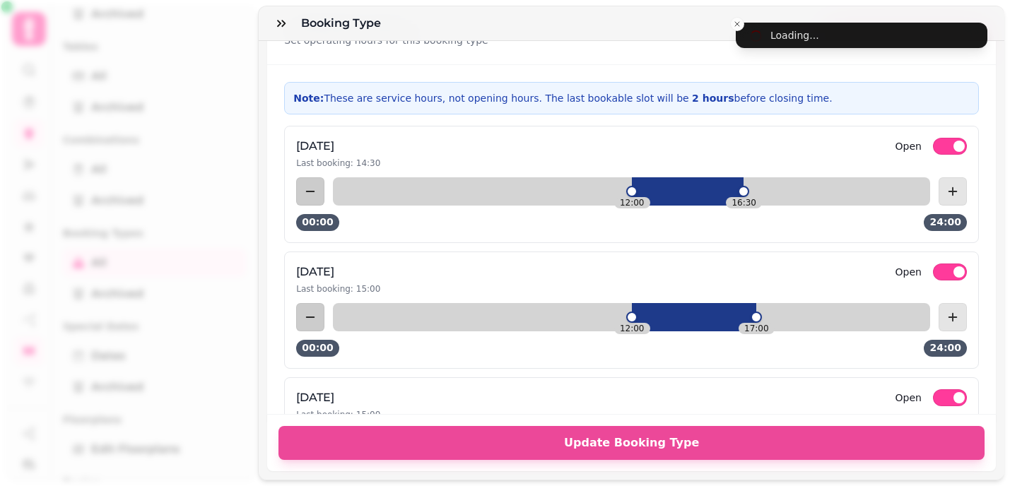
scroll to position [2137, 0]
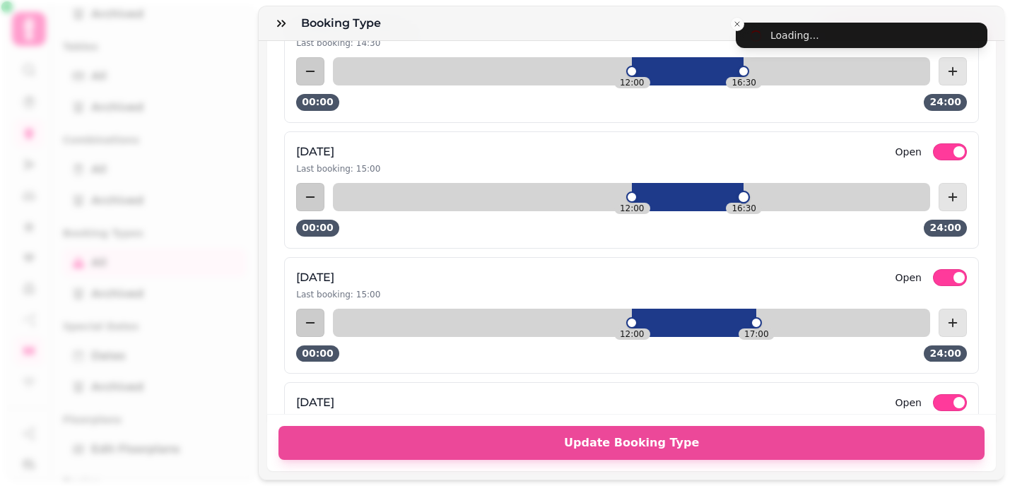
click at [744, 194] on div at bounding box center [743, 197] width 13 height 13
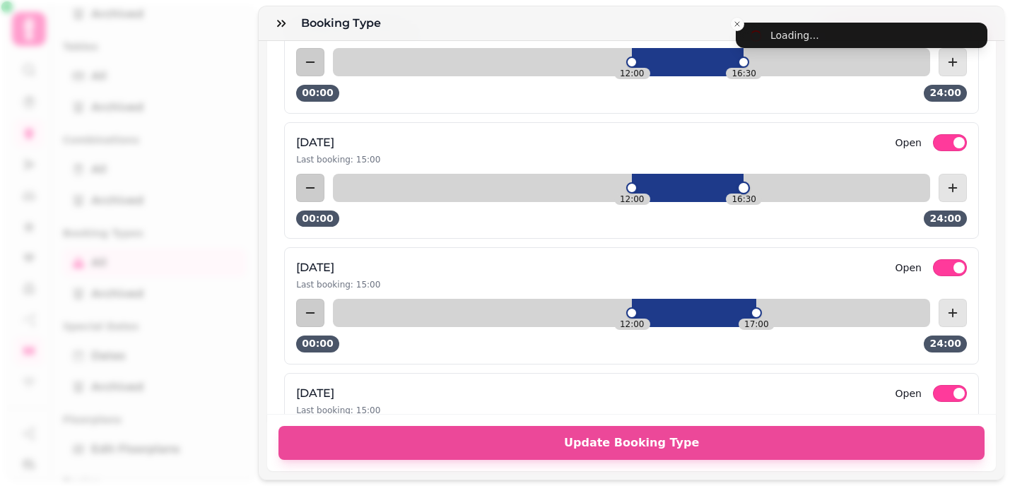
click at [746, 187] on div at bounding box center [743, 187] width 13 height 13
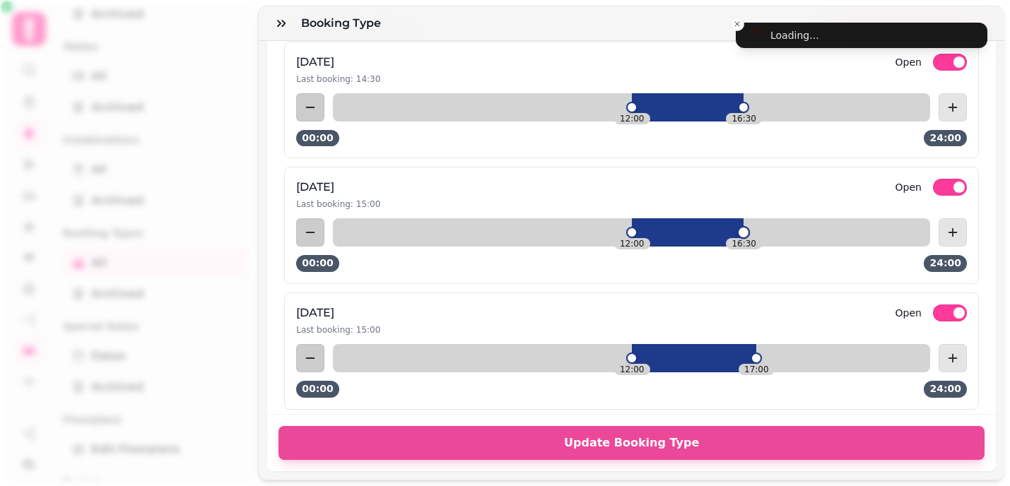
click at [741, 231] on div at bounding box center [743, 232] width 13 height 13
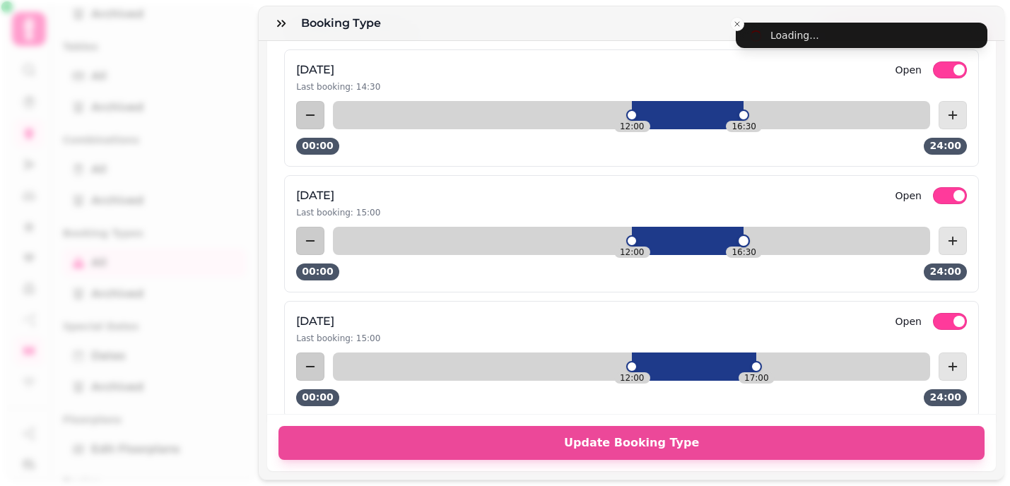
click at [744, 238] on div at bounding box center [743, 241] width 13 height 13
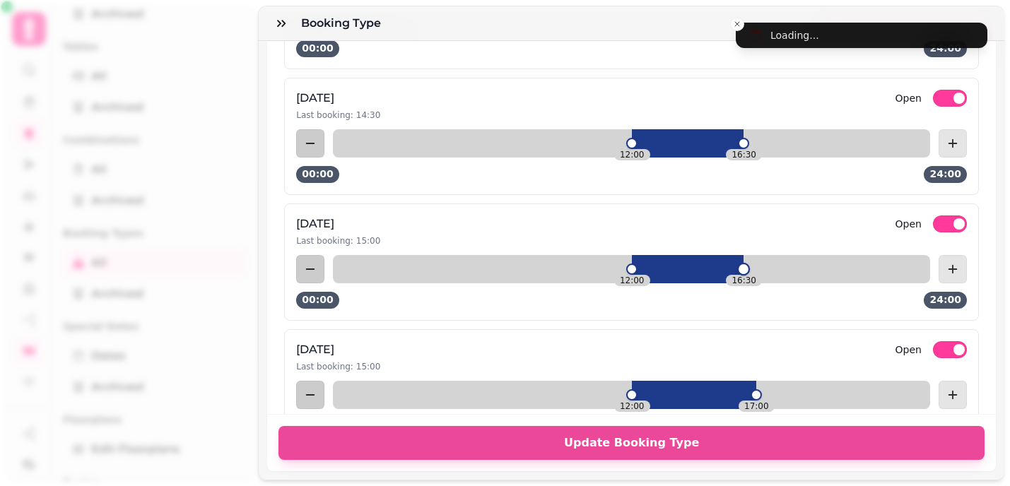
click at [746, 267] on div at bounding box center [743, 269] width 13 height 13
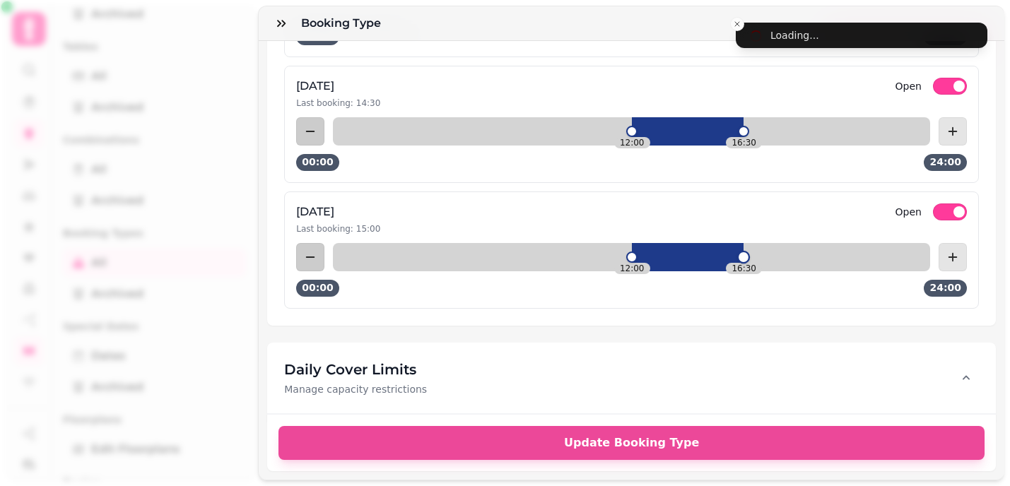
click at [742, 257] on div at bounding box center [743, 257] width 13 height 13
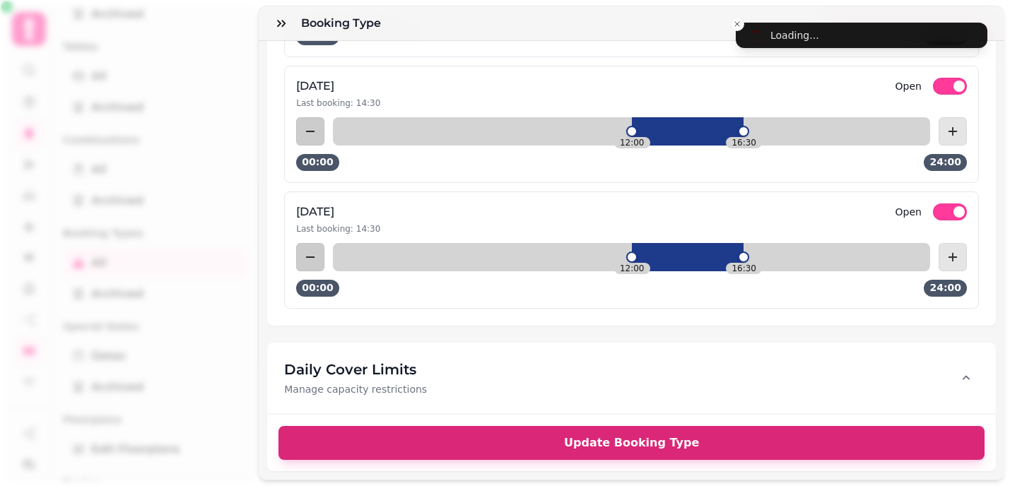
scroll to position [185, 0]
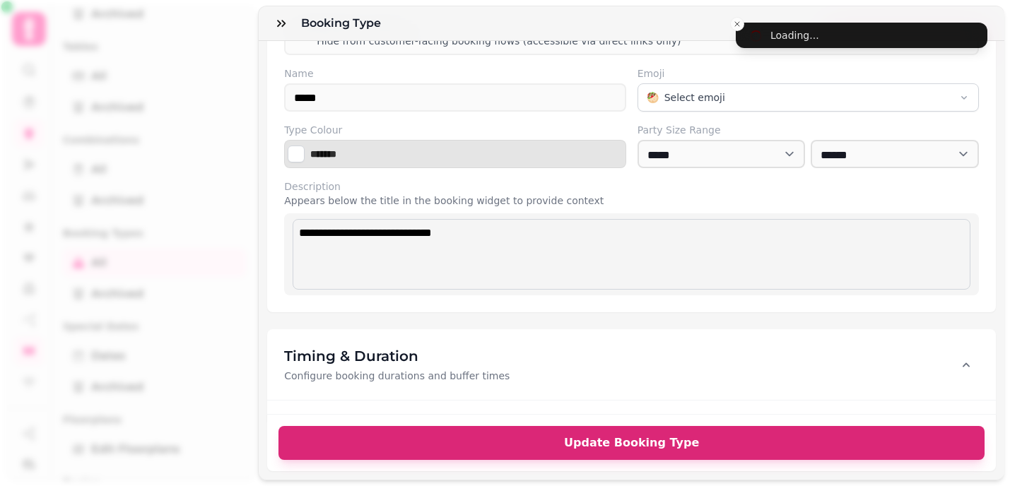
click at [705, 441] on span "Update Booking Type" at bounding box center [632, 443] width 672 height 11
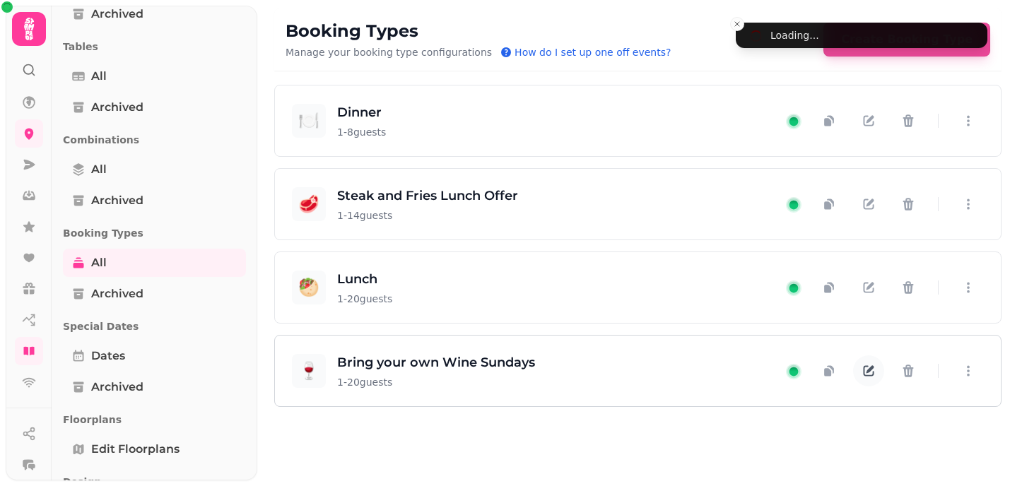
click at [868, 370] on icon "button" at bounding box center [871, 370] width 8 height 8
select select "**"
select select "****"
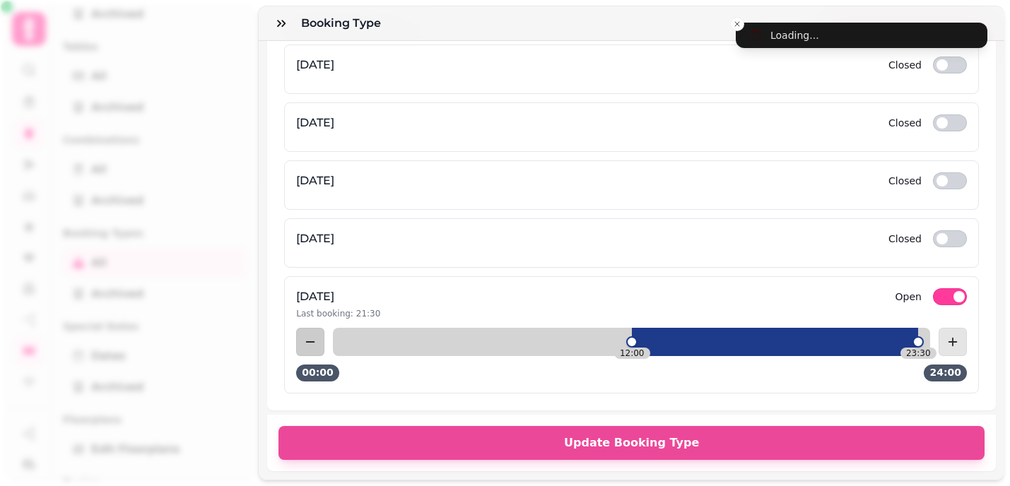
scroll to position [0, 0]
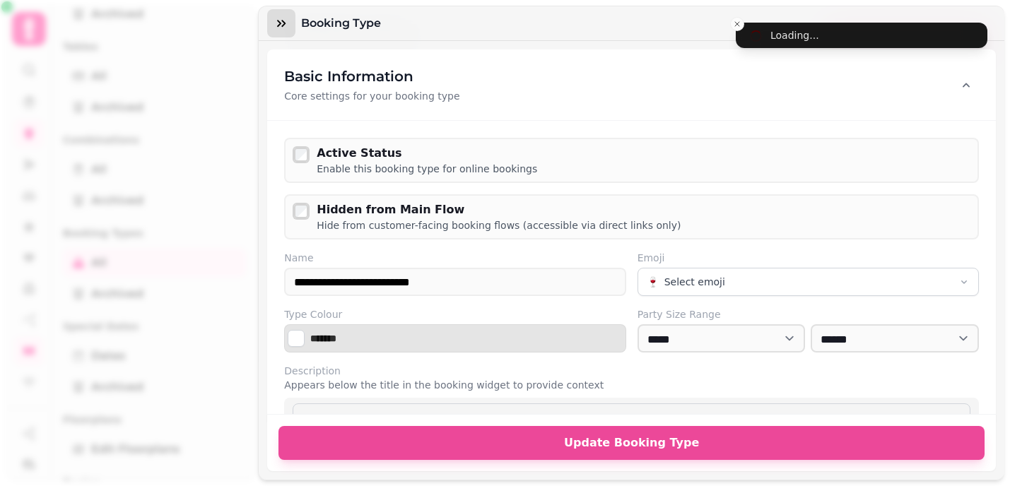
click at [283, 24] on icon "button" at bounding box center [281, 23] width 14 height 14
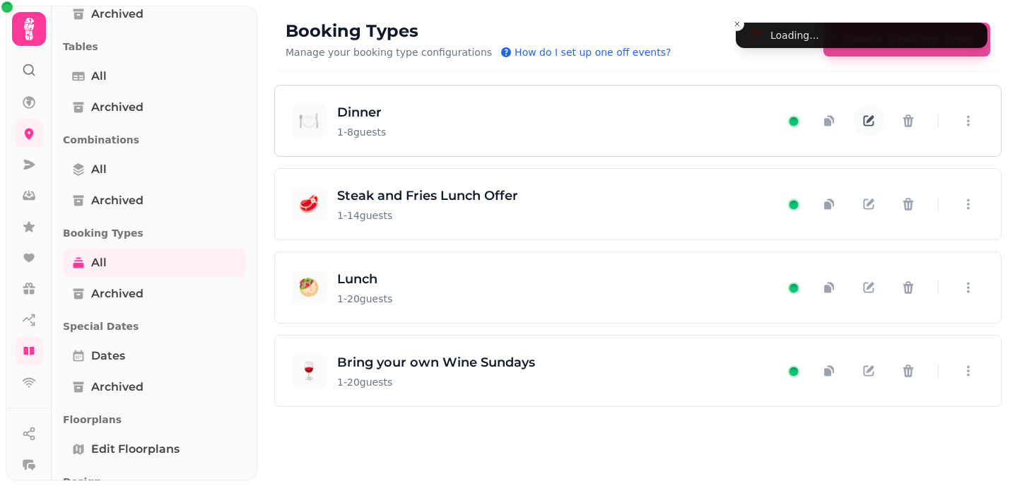
click at [869, 117] on icon "button" at bounding box center [869, 121] width 14 height 14
select select "*"
select select "****"
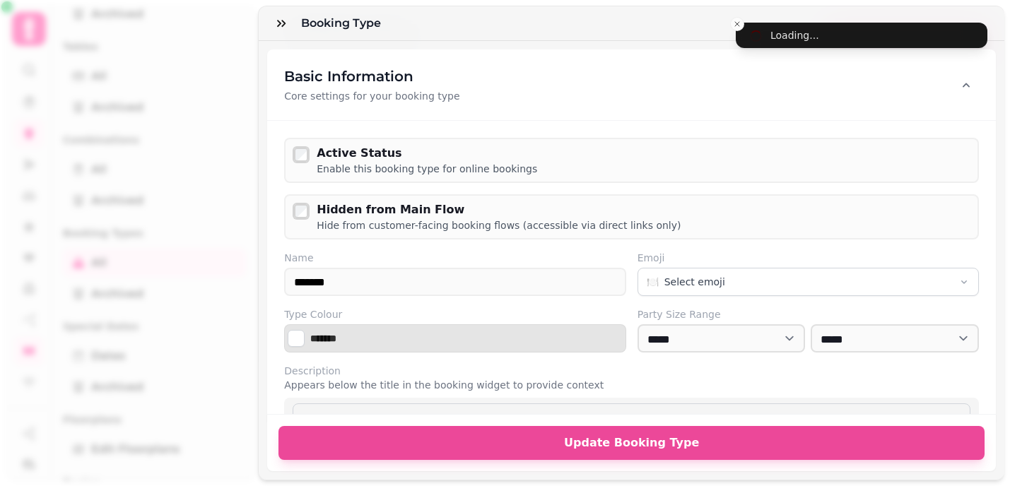
scroll to position [4, 0]
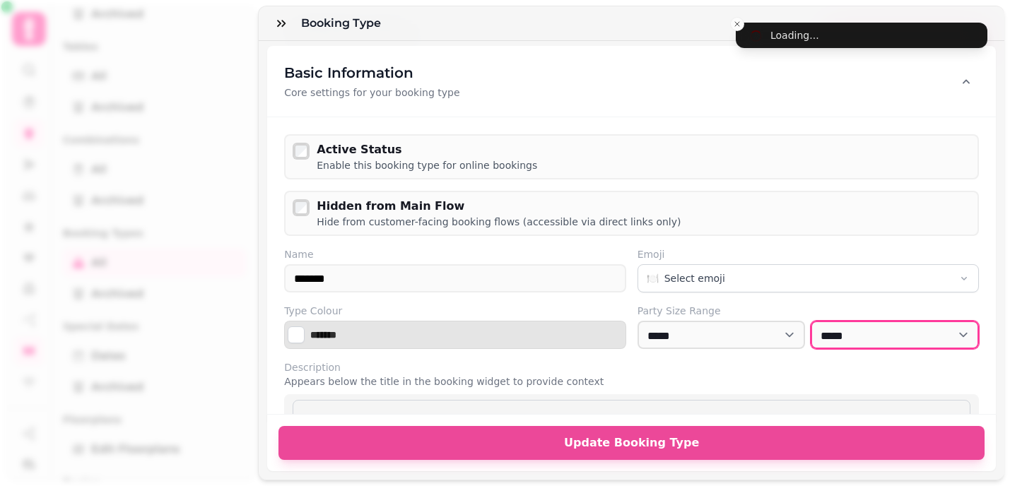
click at [932, 336] on select "* *** * *** * *** * *** * *** * *** * *** * *** * *** ** *** ** *** ** *** ** *…" at bounding box center [895, 335] width 168 height 28
select select "**"
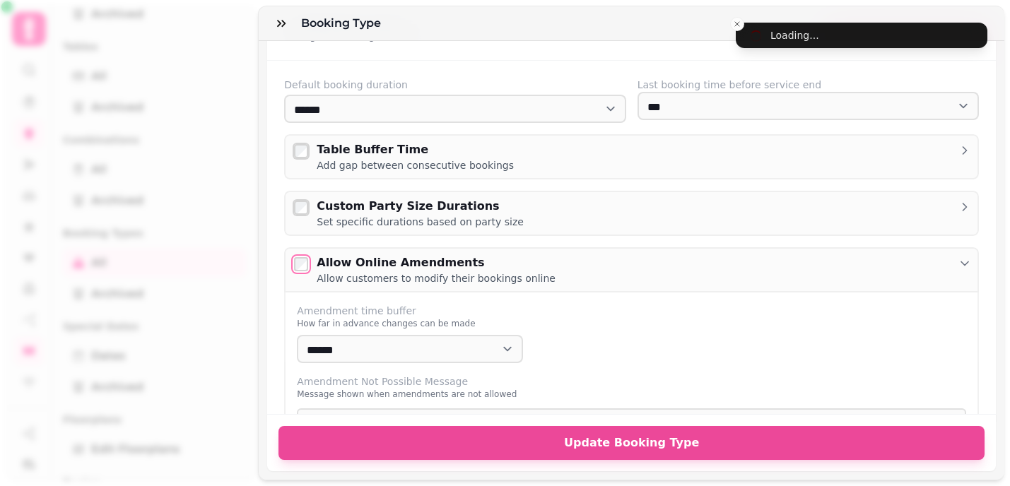
scroll to position [587, 0]
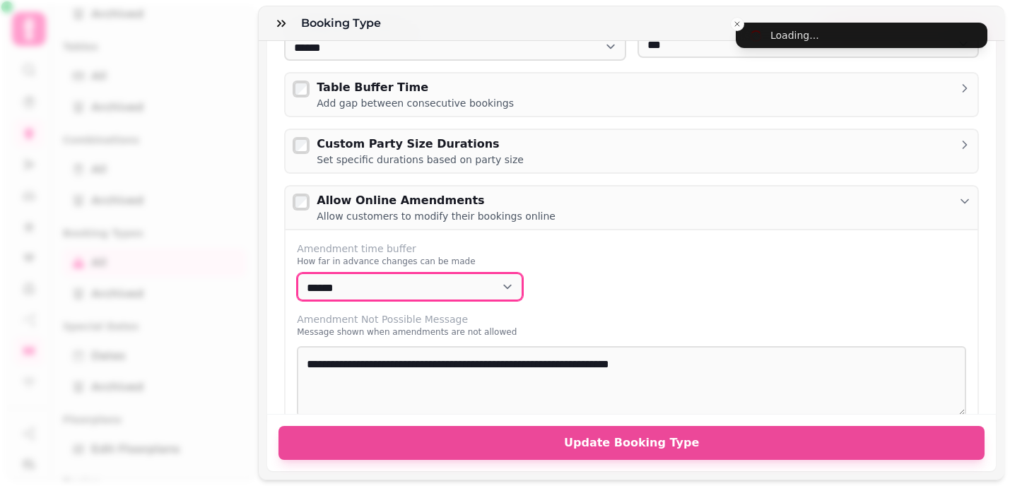
click at [498, 286] on select "**********" at bounding box center [410, 287] width 226 height 28
select select "****"
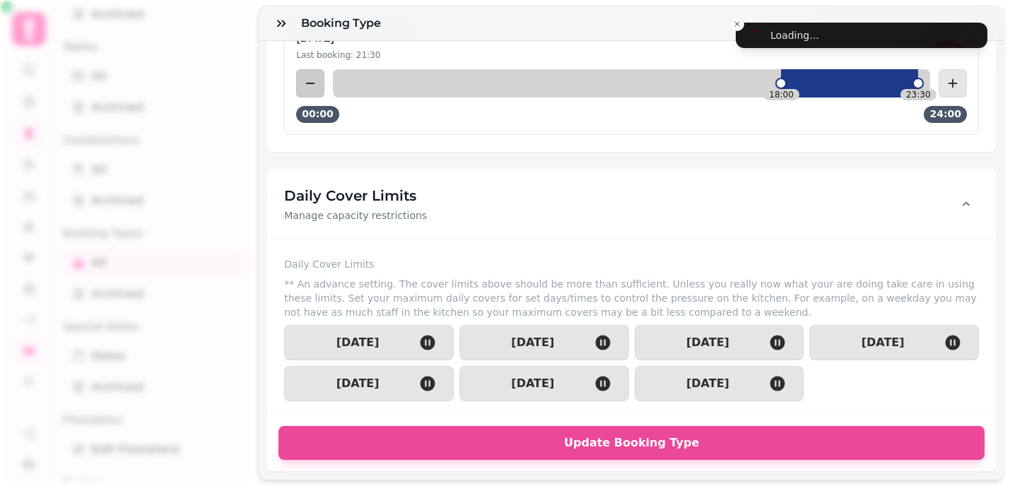
scroll to position [2822, 0]
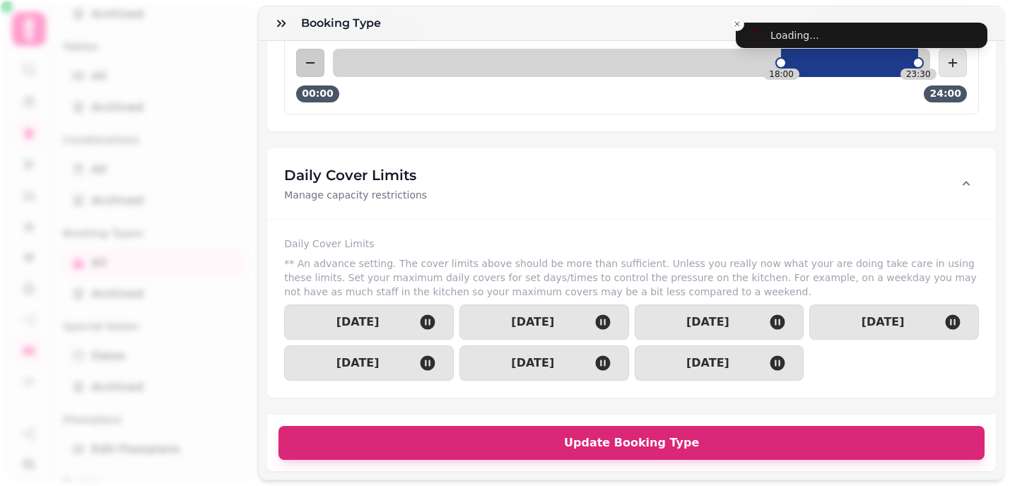
click at [660, 440] on span "Update Booking Type" at bounding box center [632, 443] width 672 height 11
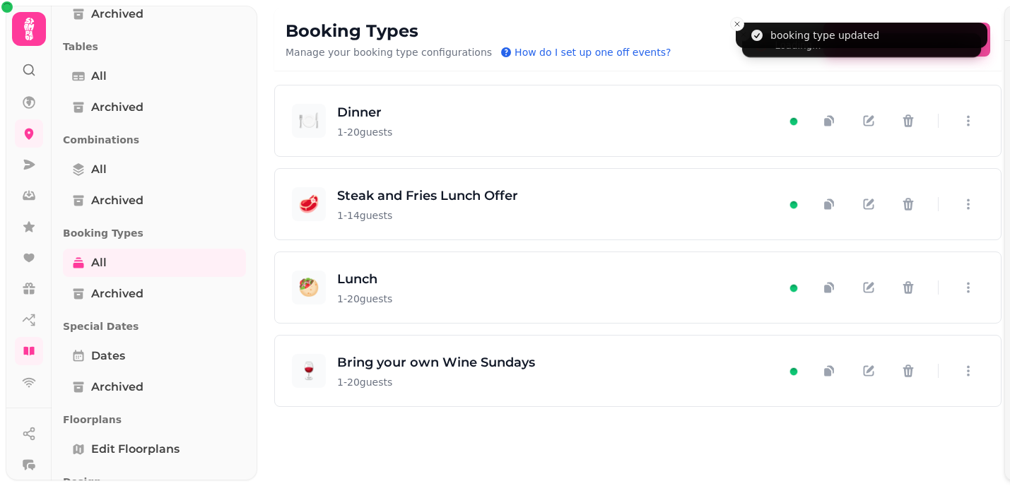
scroll to position [2556, 0]
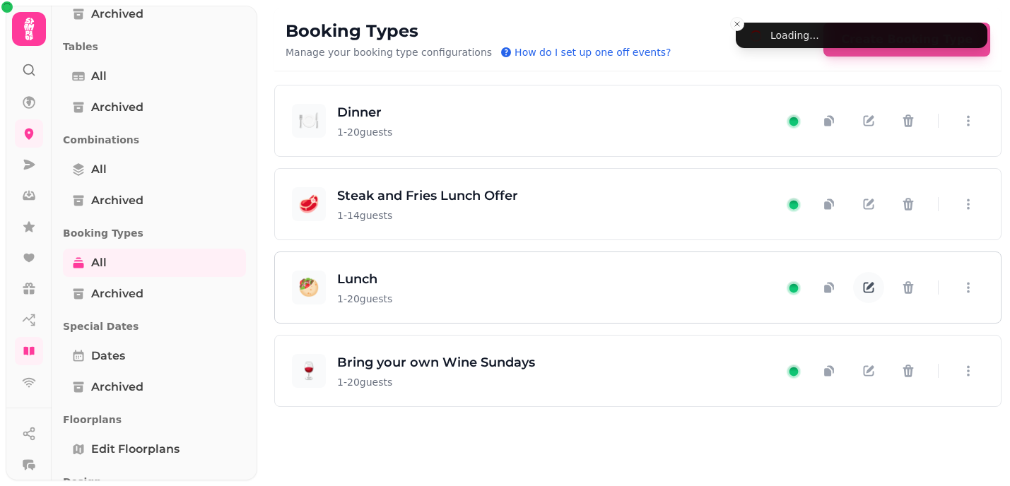
click at [872, 288] on icon "button" at bounding box center [869, 288] width 14 height 14
select select "**"
select select "****"
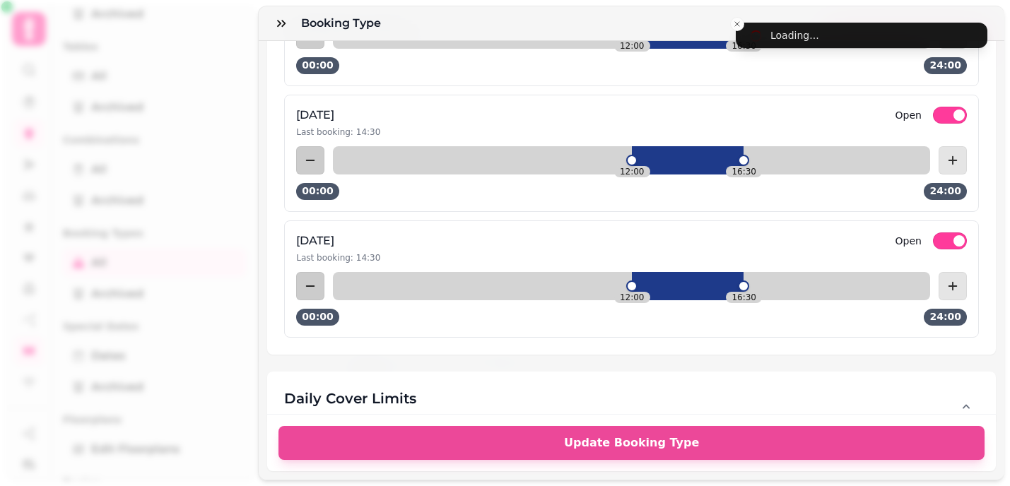
scroll to position [2900, 0]
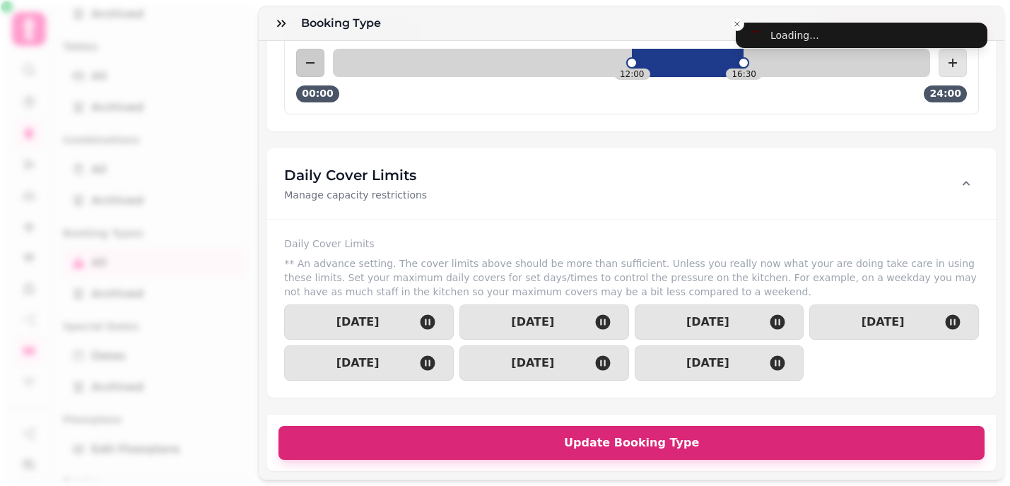
click at [715, 438] on span "Update Booking Type" at bounding box center [632, 443] width 672 height 11
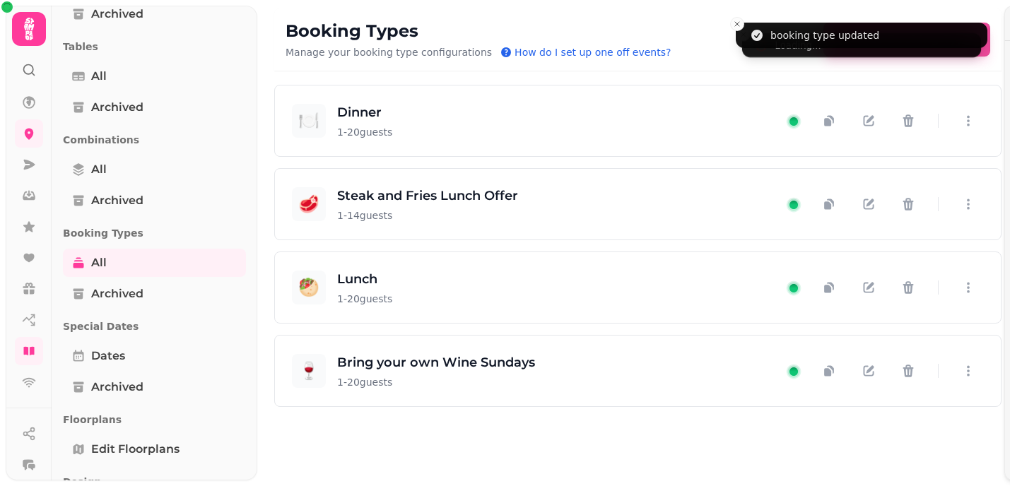
scroll to position [2633, 0]
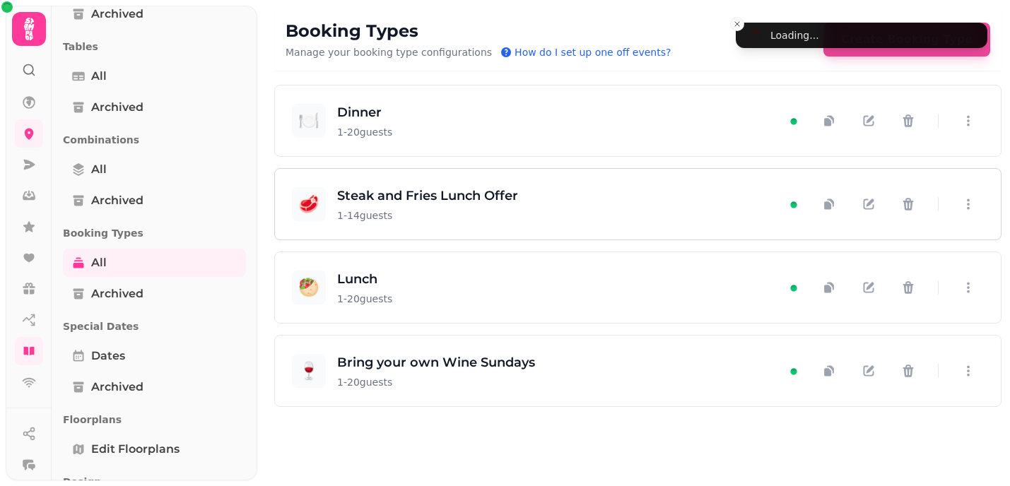
click at [575, 190] on div "🥩 Steak and Fries Lunch Offer 1 - 14 guests" at bounding box center [538, 204] width 493 height 37
